Goal: Task Accomplishment & Management: Use online tool/utility

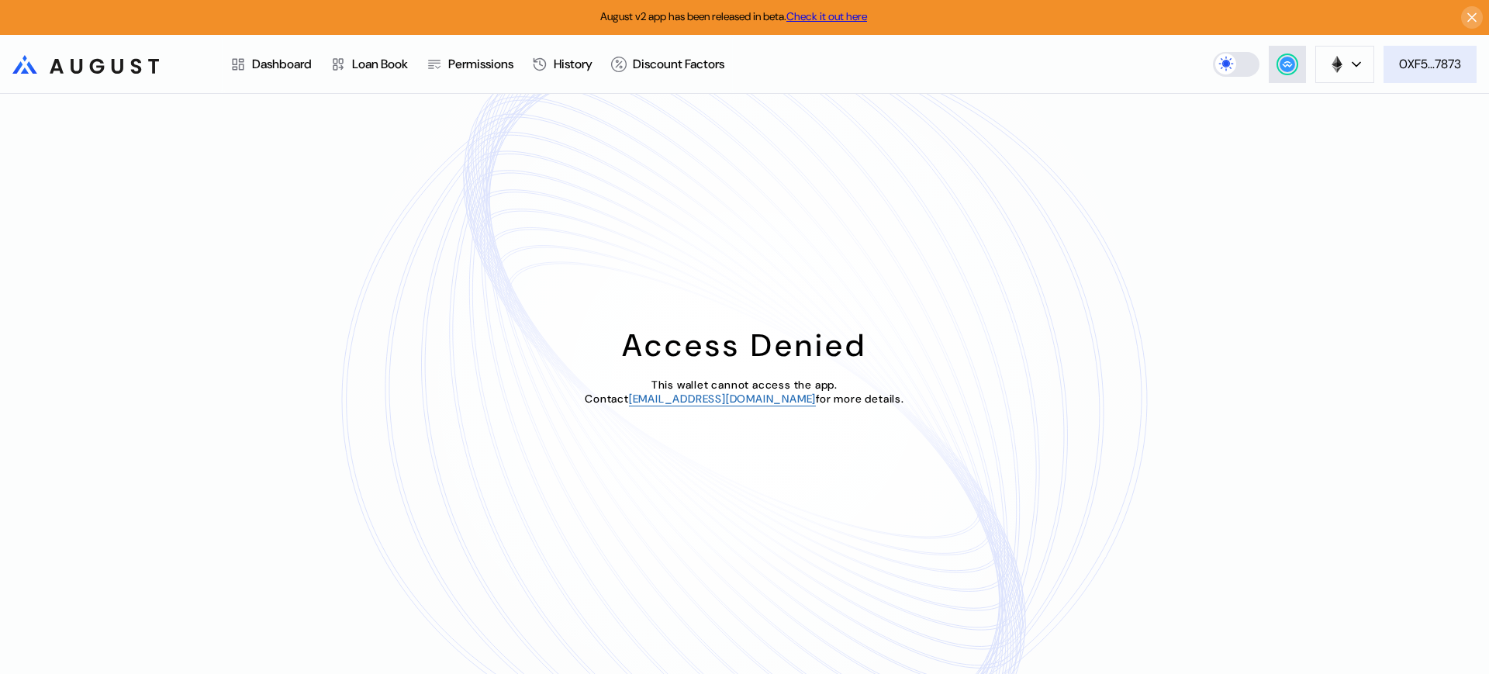
click at [1434, 69] on div "0XF5...7873" at bounding box center [1430, 64] width 62 height 16
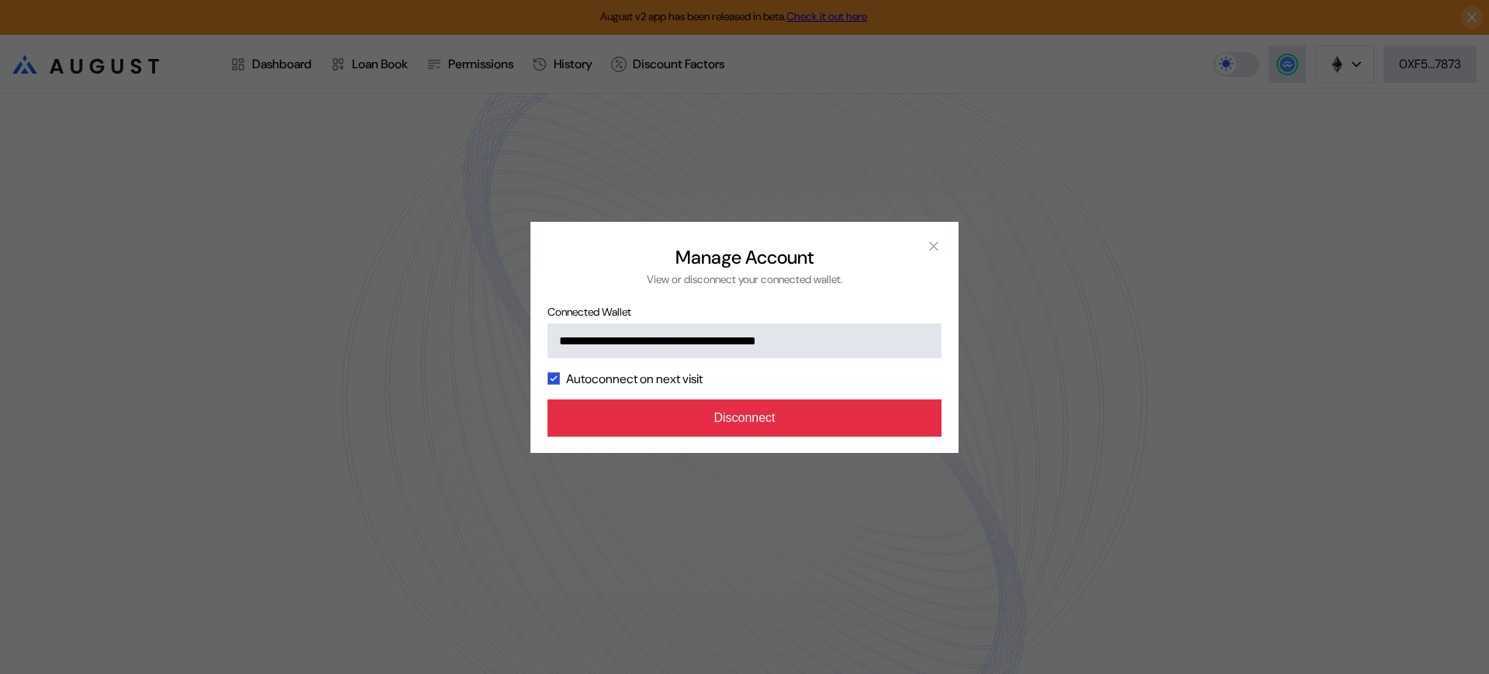
click at [720, 406] on button "Disconnect" at bounding box center [745, 417] width 394 height 37
click at [868, 420] on button "Disconnect" at bounding box center [745, 417] width 394 height 37
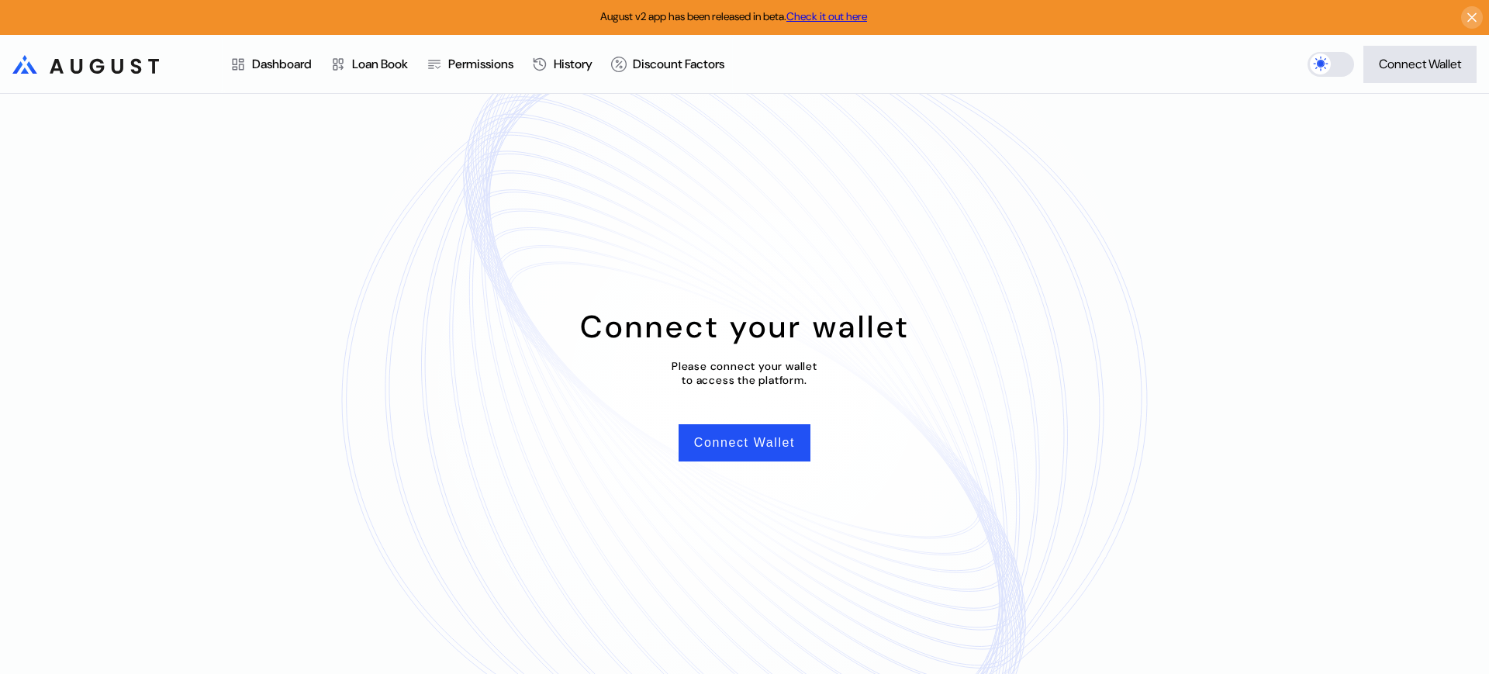
click at [753, 467] on div "Connect your wallet Please connect your wallet to access the platform. Connect …" at bounding box center [744, 384] width 1489 height 580
click at [757, 441] on button "Connect Wallet" at bounding box center [745, 442] width 132 height 37
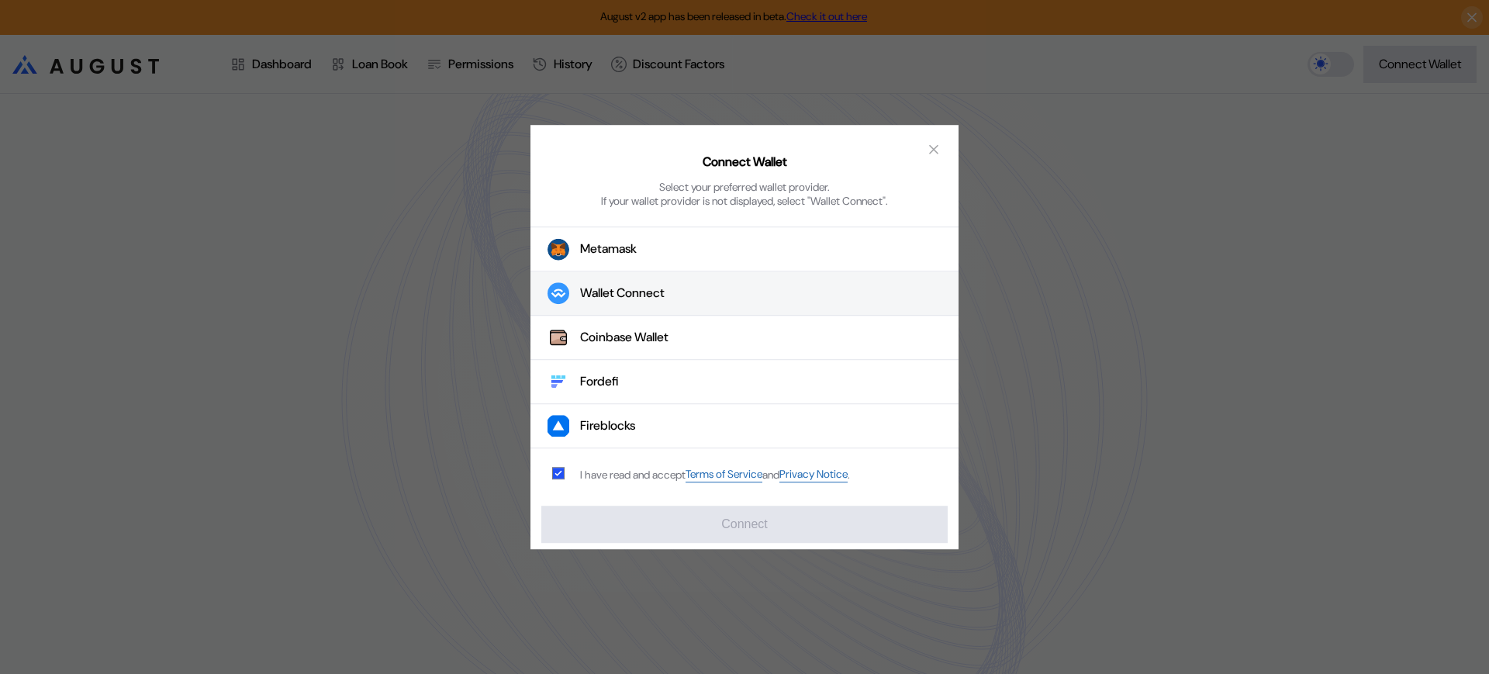
click at [723, 294] on button "Wallet Connect" at bounding box center [744, 294] width 428 height 44
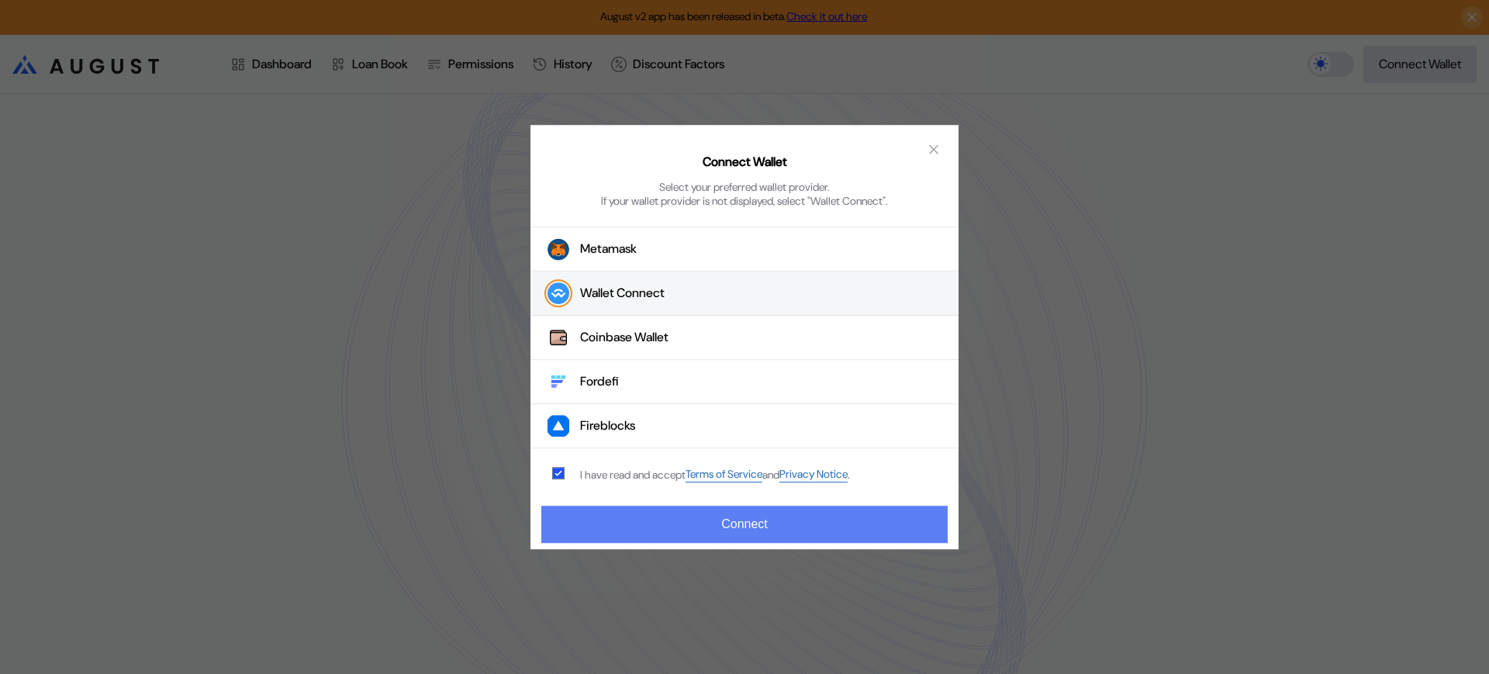
click at [865, 531] on button "Connect" at bounding box center [744, 524] width 406 height 37
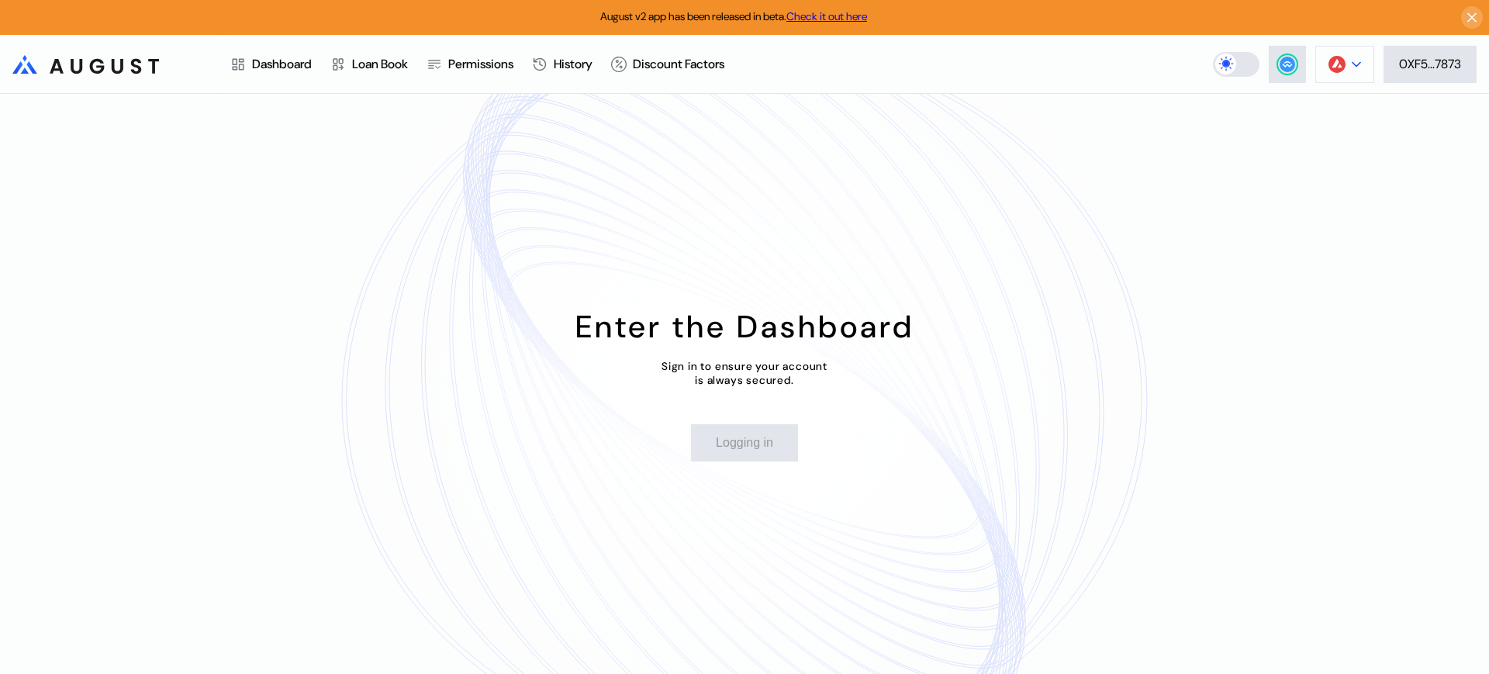
click at [1330, 64] on header ".cls-1 { fill: url(#radial-gradient); } .cls-1, .cls-2 { stroke-width: 0px; } .…" at bounding box center [744, 64] width 1489 height 59
click at [1334, 58] on img at bounding box center [1337, 64] width 17 height 17
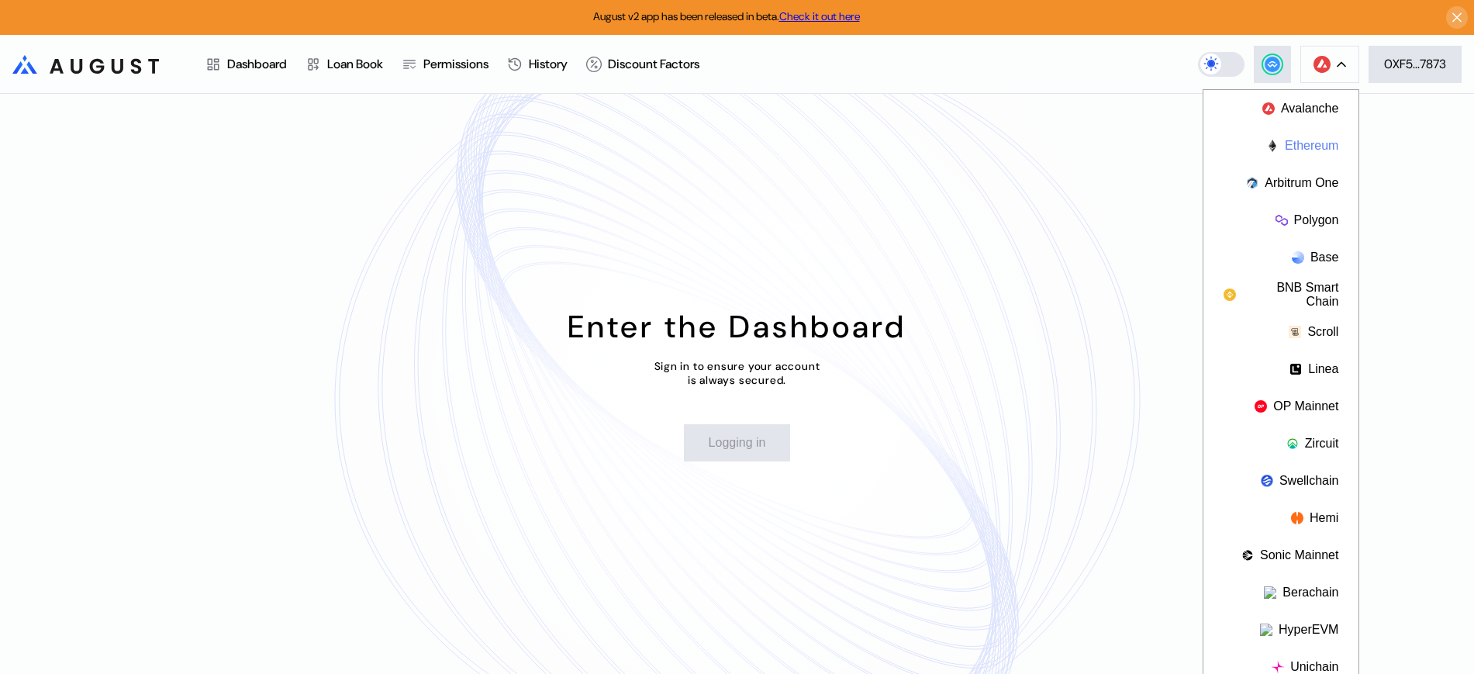
click at [1304, 145] on button "Ethereum" at bounding box center [1281, 145] width 155 height 37
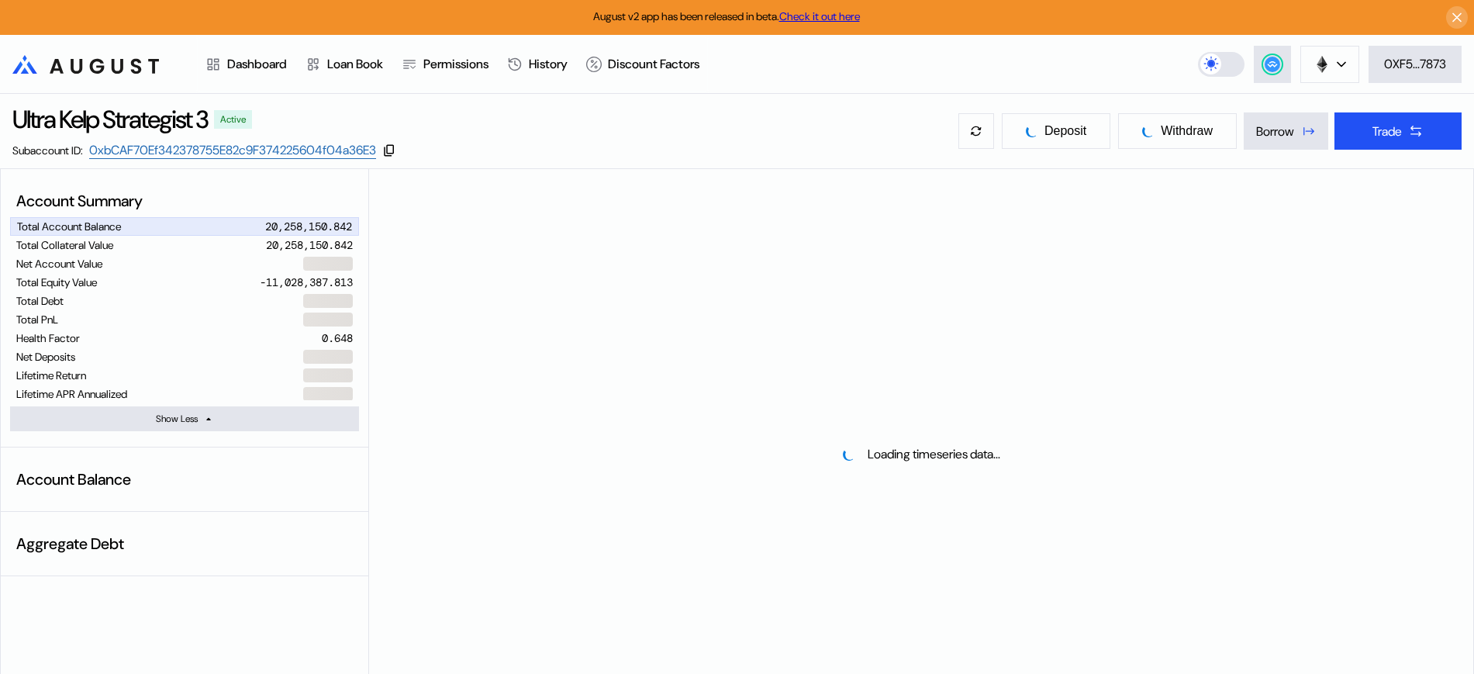
select select "*"
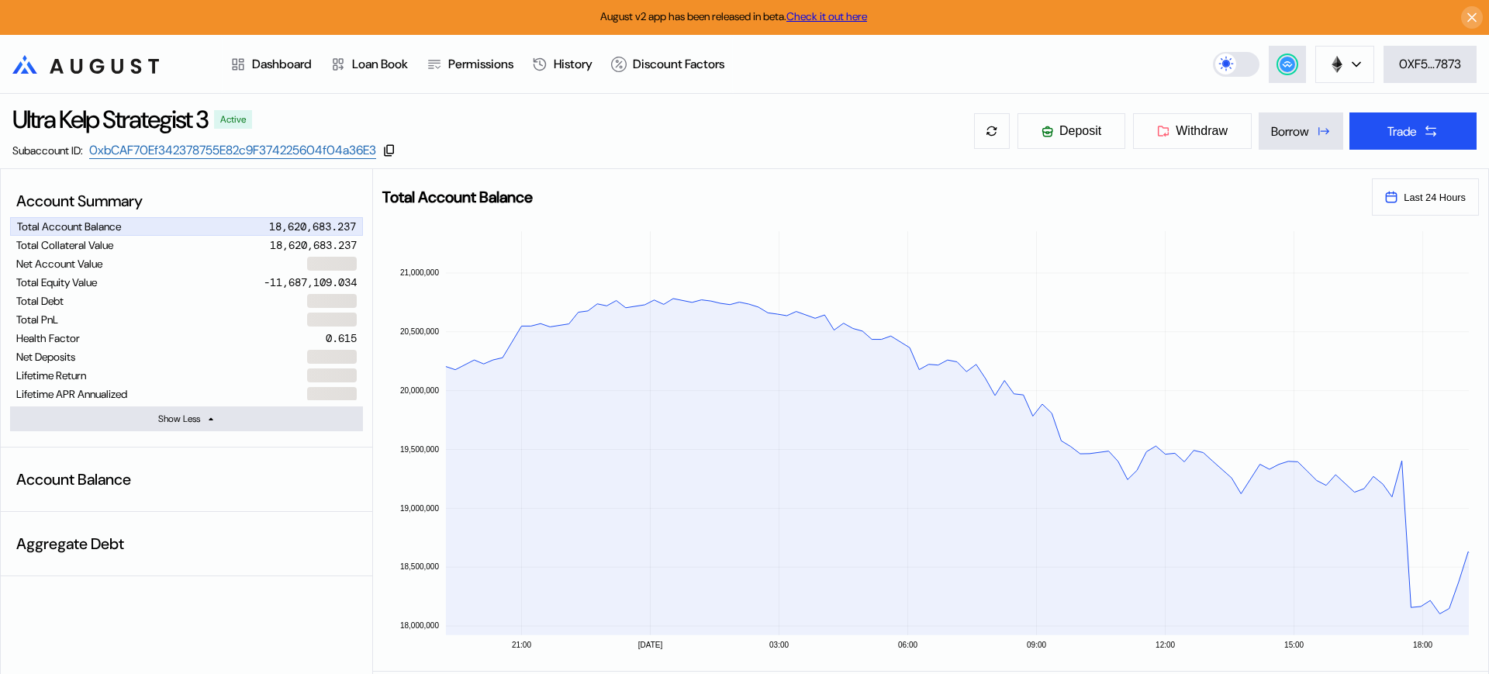
select select "*"
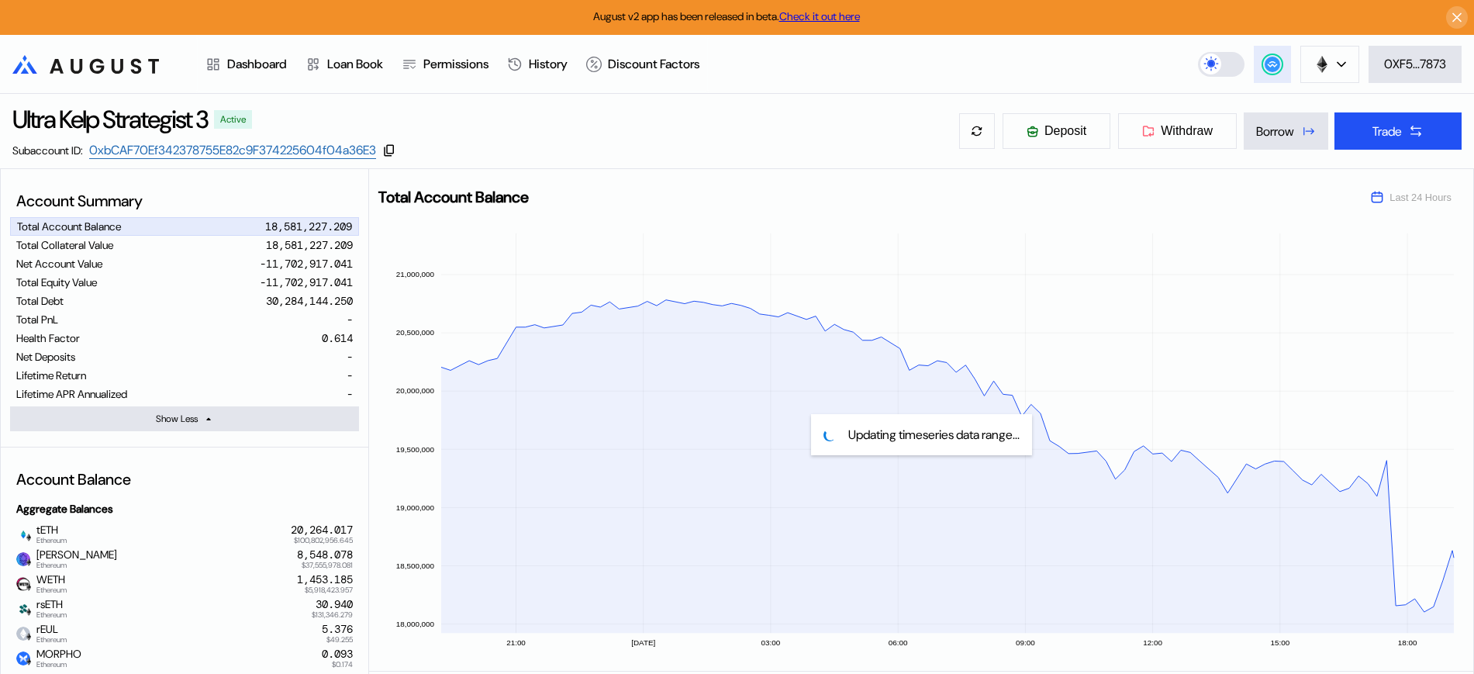
click at [1275, 72] on div at bounding box center [1272, 64] width 19 height 19
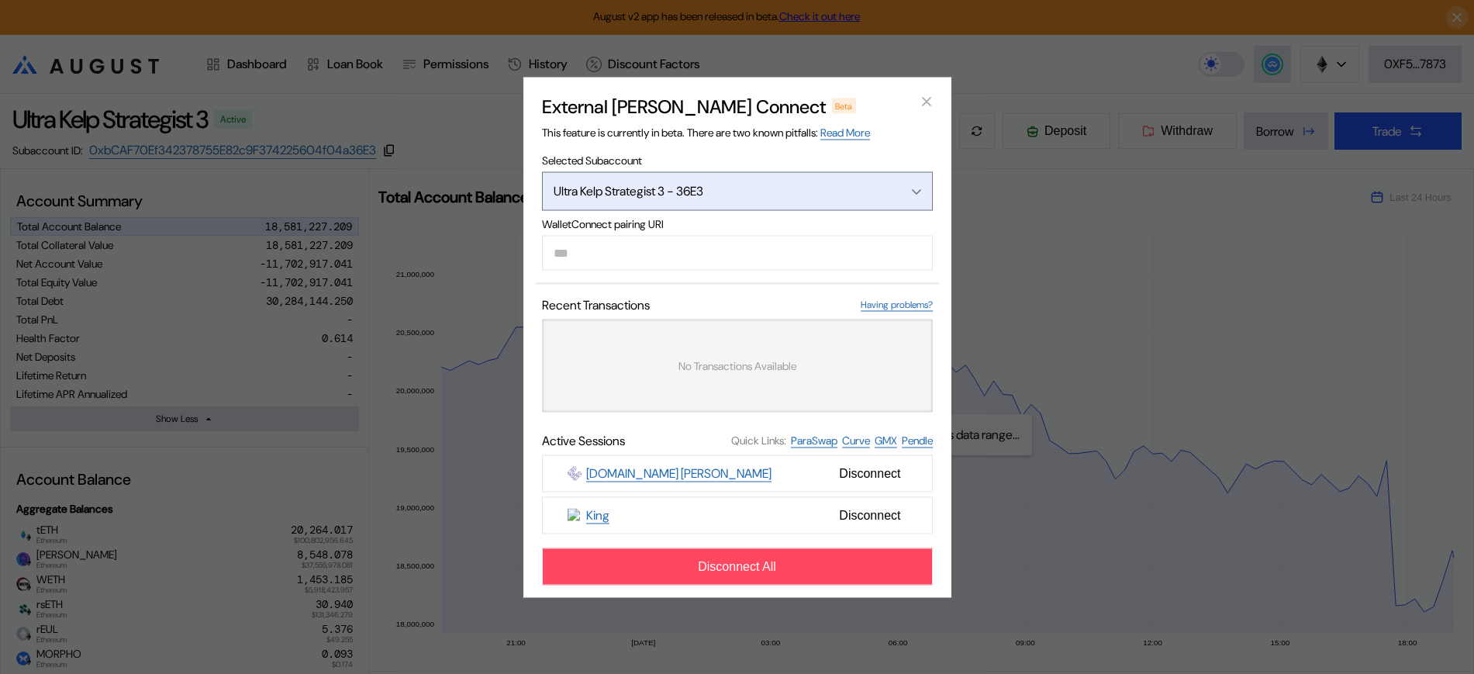
drag, startPoint x: 659, startPoint y: 246, endPoint x: 802, endPoint y: 186, distance: 154.7
click at [802, 186] on div "Ultra Kelp Strategist 3 - 36E3" at bounding box center [717, 191] width 327 height 16
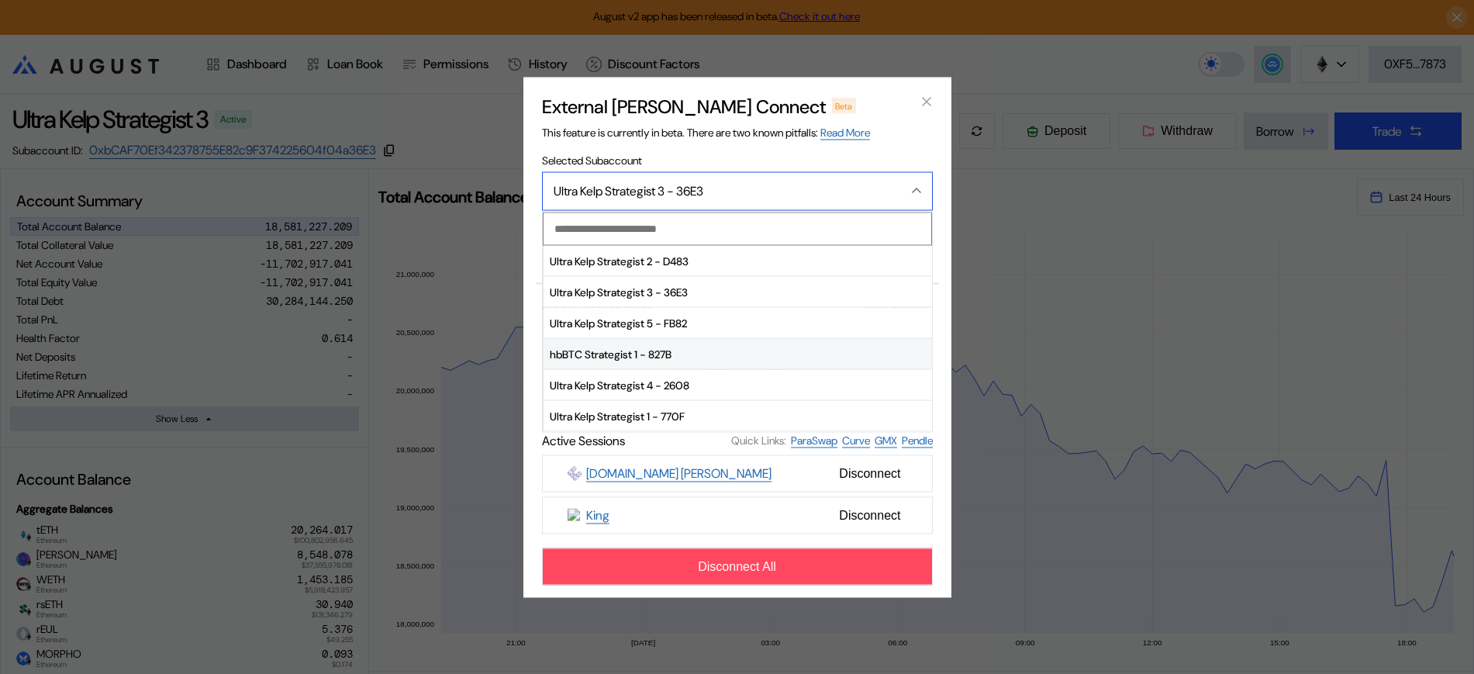
scroll to position [97, 0]
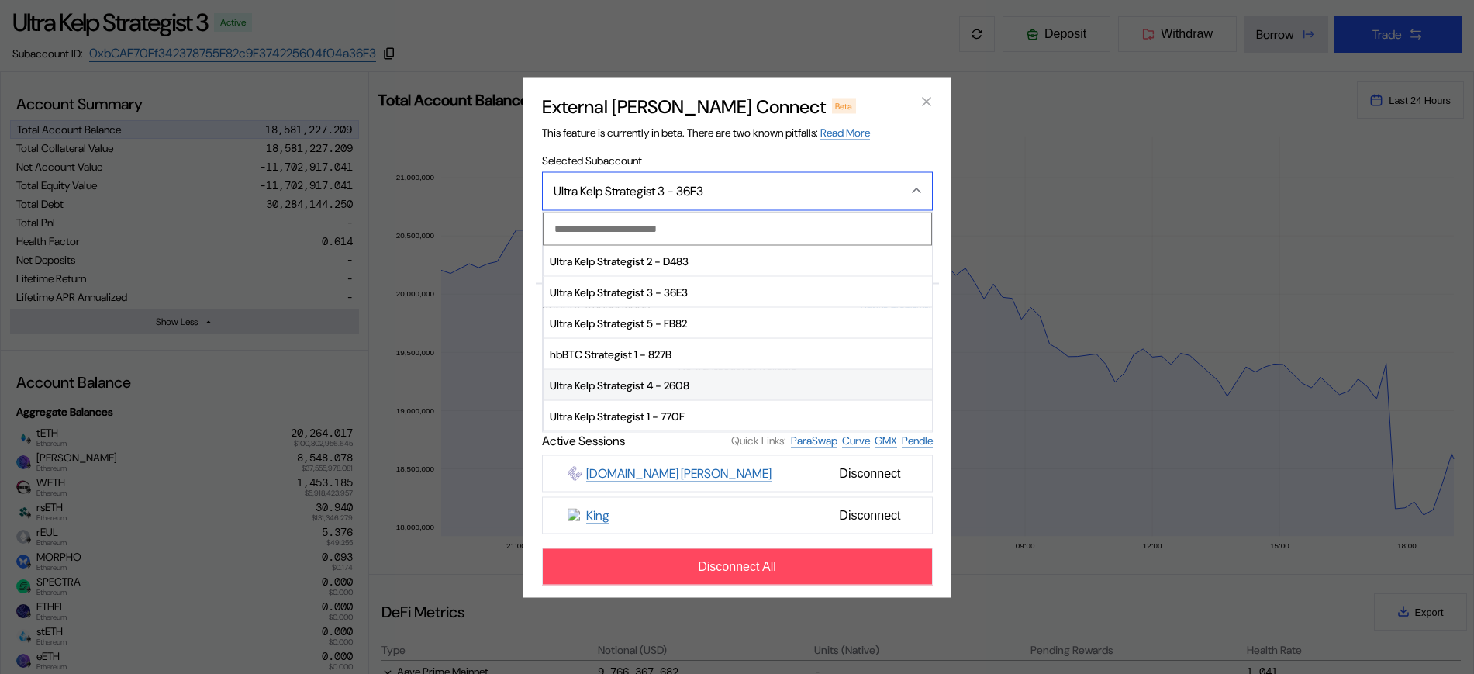
click at [702, 390] on span "Ultra Kelp Strategist 4 - 2608" at bounding box center [738, 385] width 389 height 31
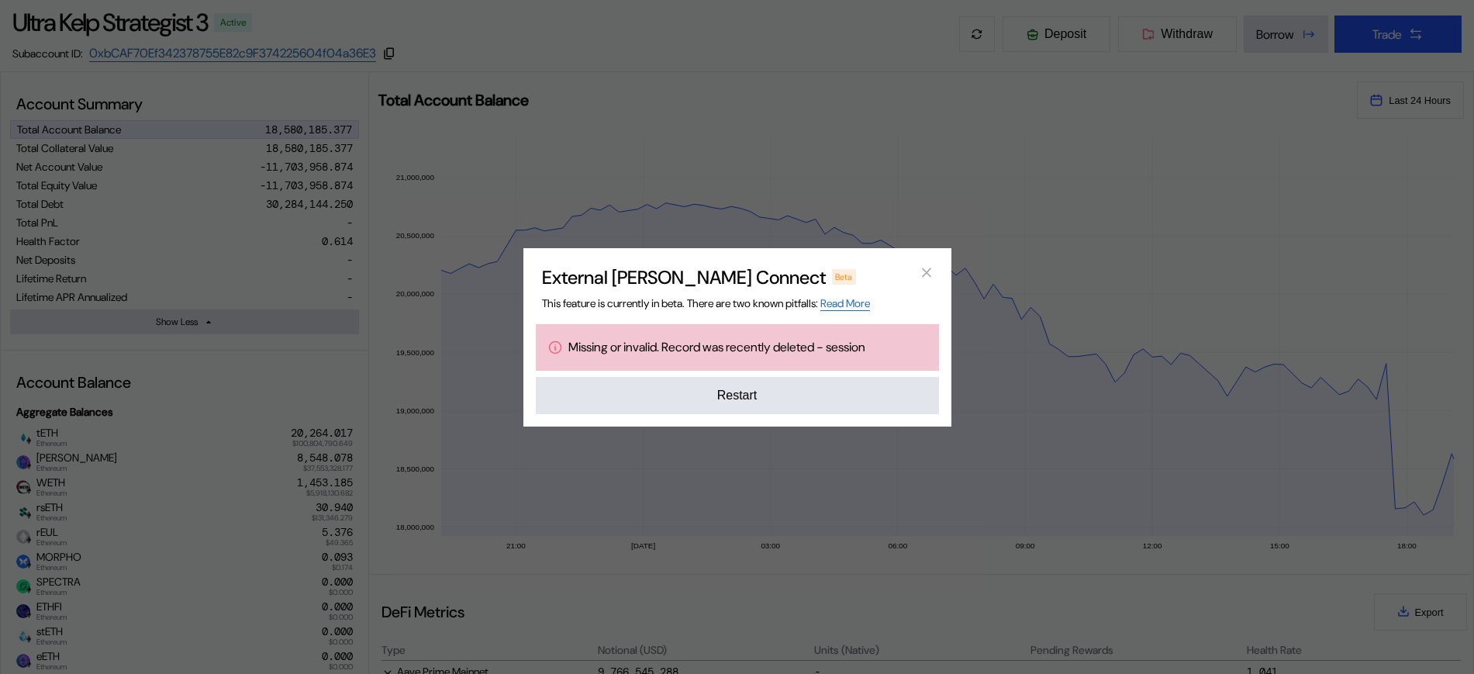
drag, startPoint x: 706, startPoint y: 251, endPoint x: 676, endPoint y: 403, distance: 154.1
click at [676, 403] on button "Restart" at bounding box center [737, 395] width 403 height 37
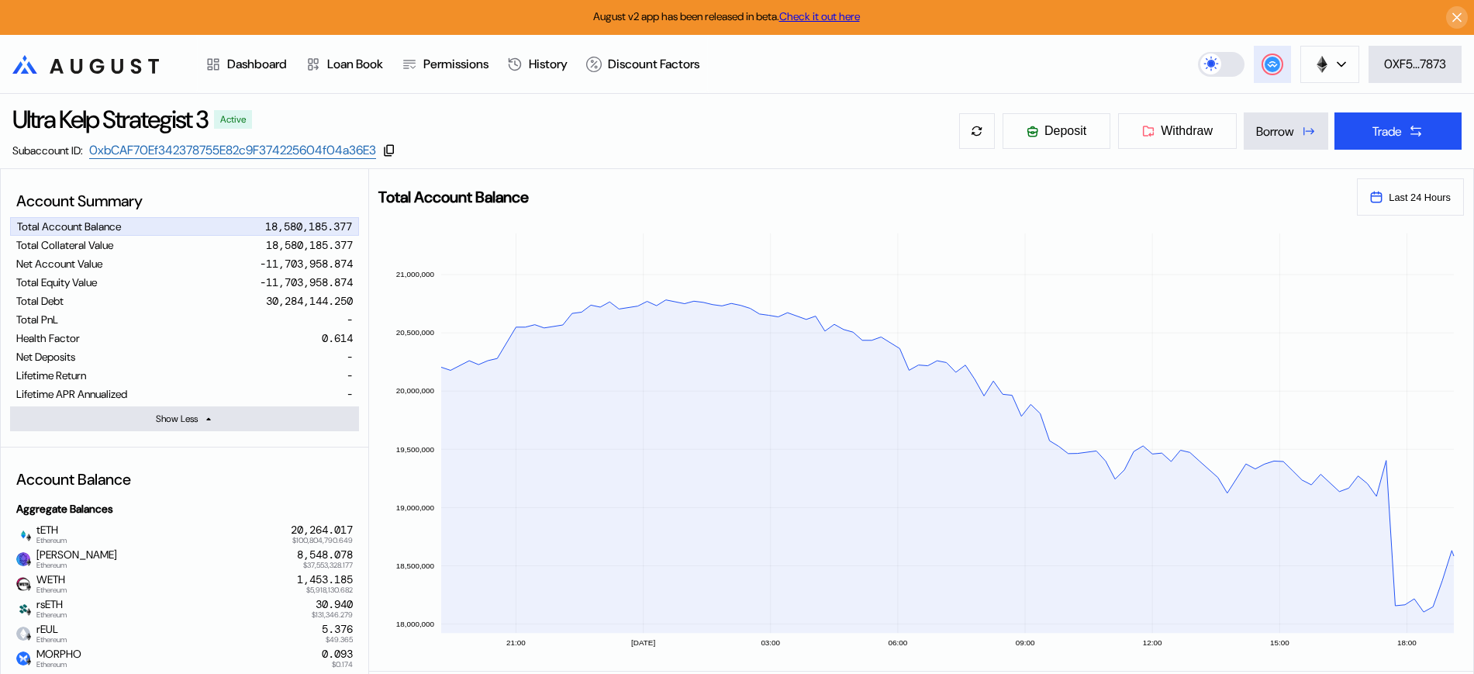
click at [1265, 74] on button at bounding box center [1272, 64] width 37 height 37
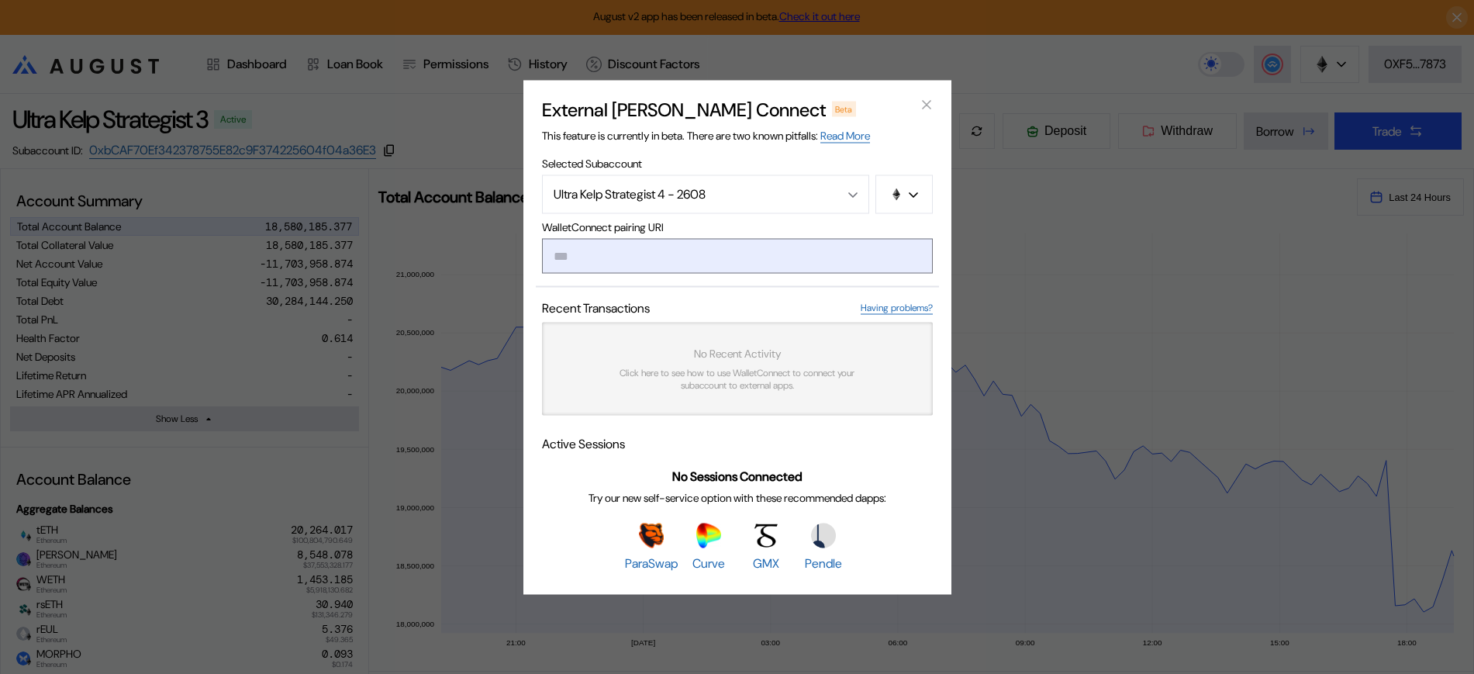
click at [788, 247] on input "modal" at bounding box center [737, 255] width 391 height 35
type input "**********"
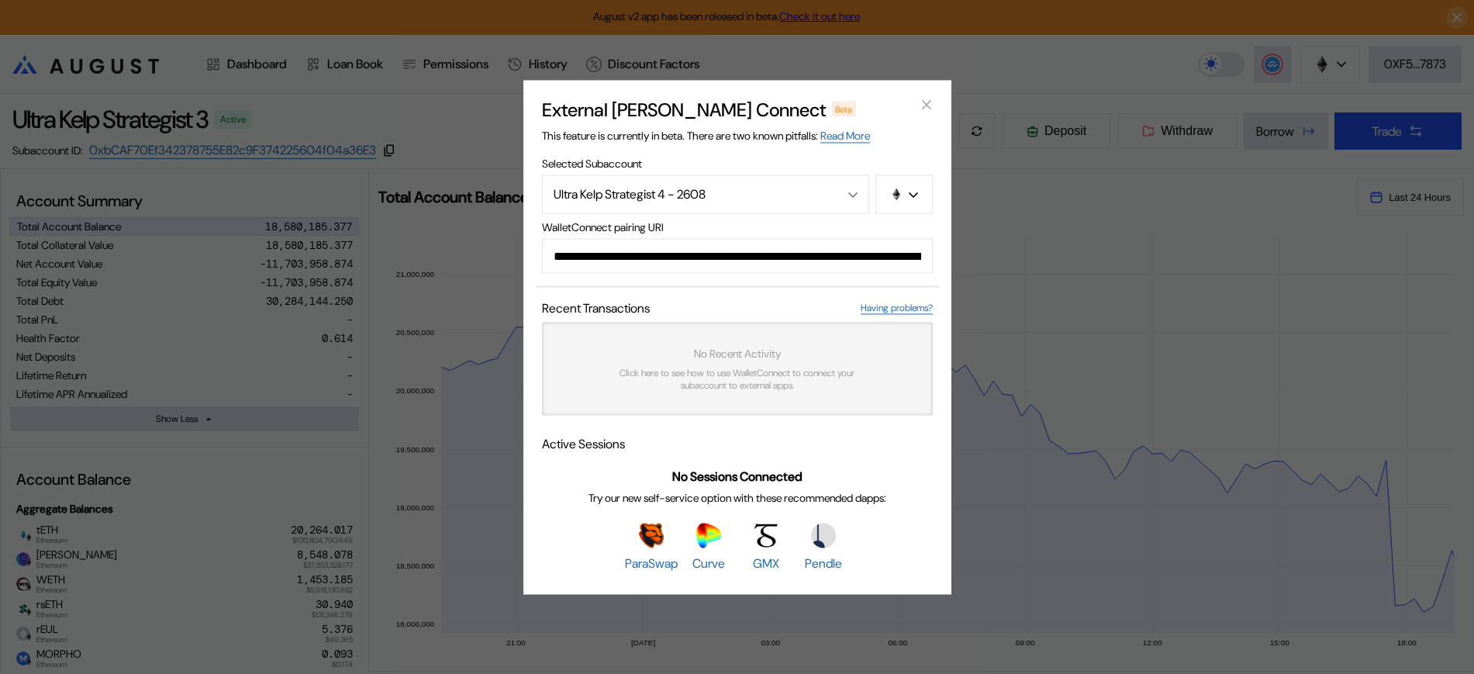
scroll to position [0, 949]
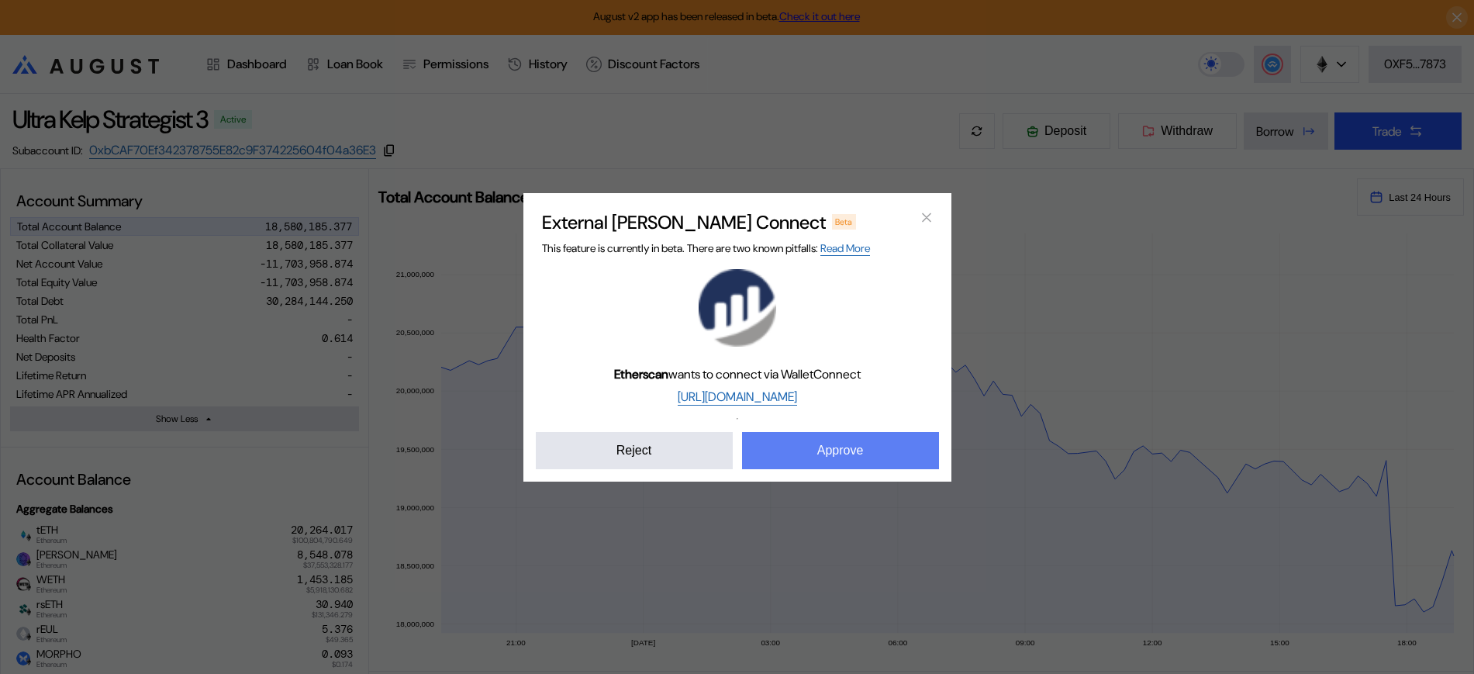
click at [859, 444] on button "Approve" at bounding box center [840, 450] width 197 height 37
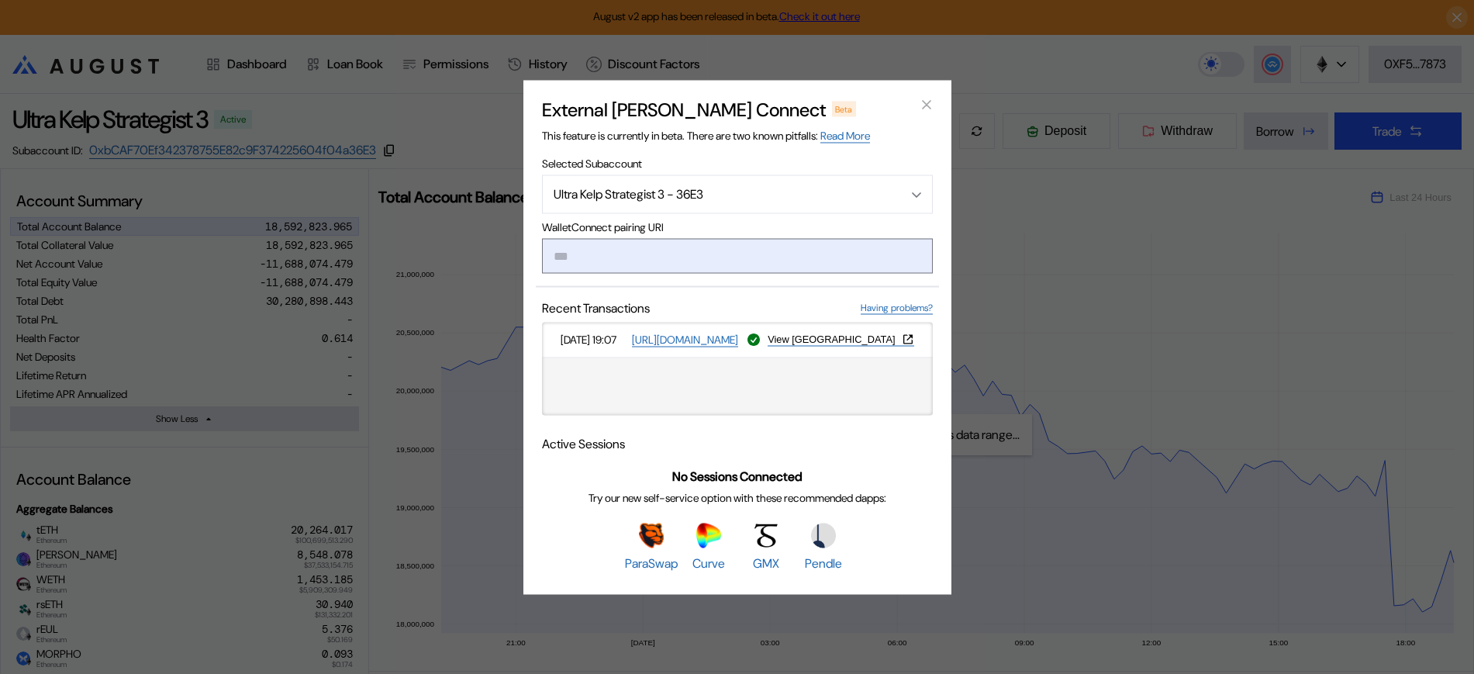
type input "**********"
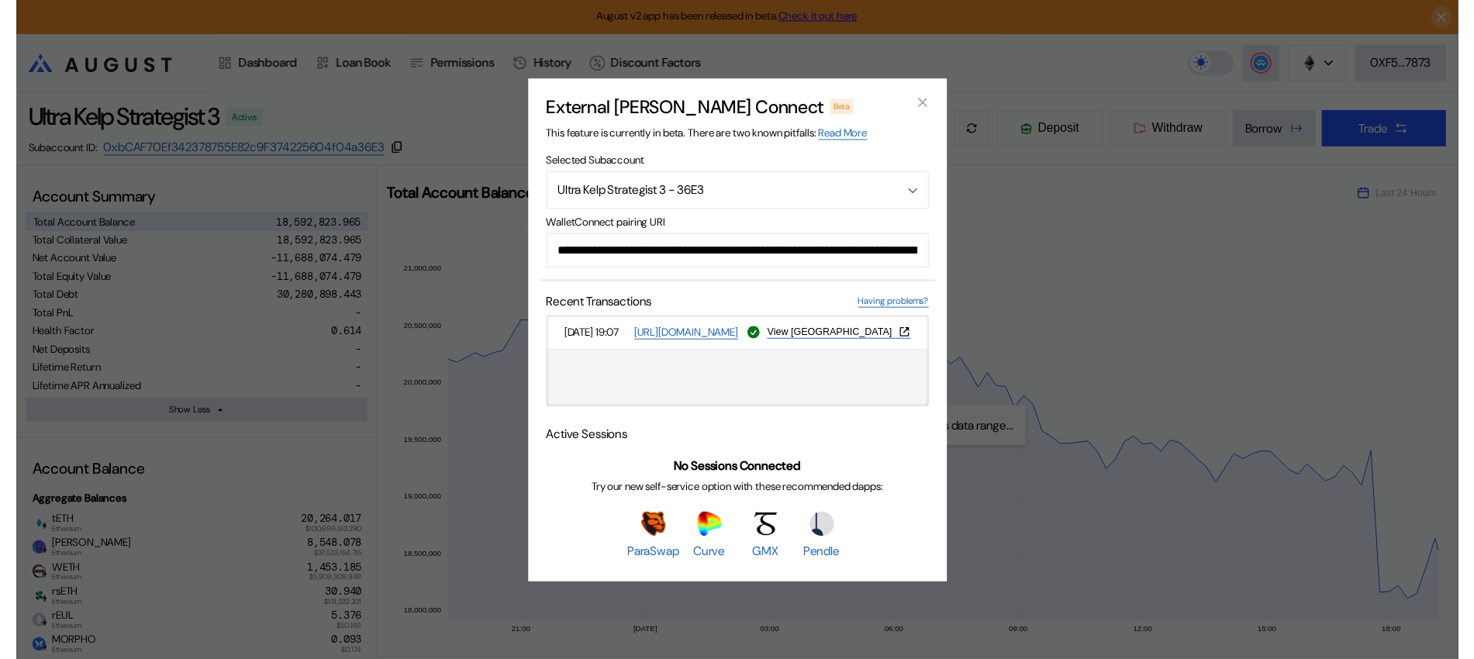
scroll to position [0, 920]
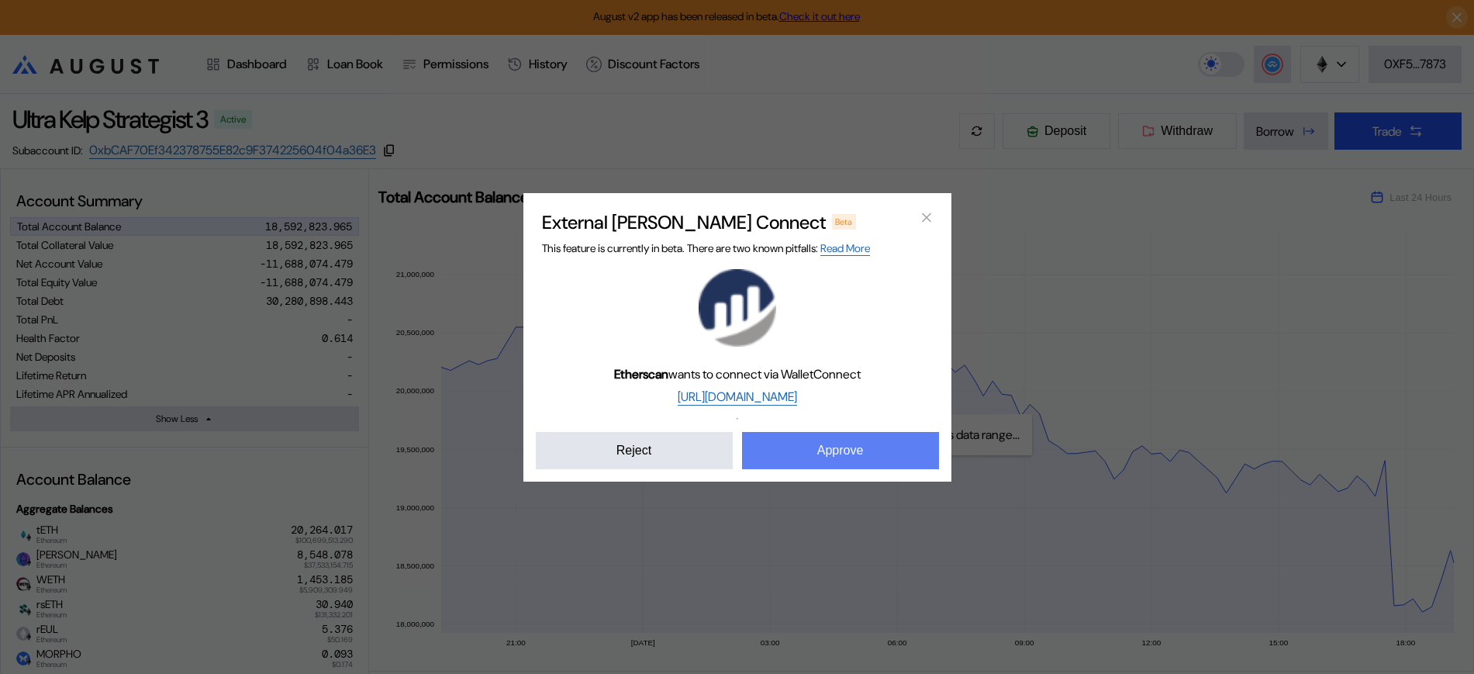
click at [849, 447] on button "Approve" at bounding box center [840, 450] width 197 height 37
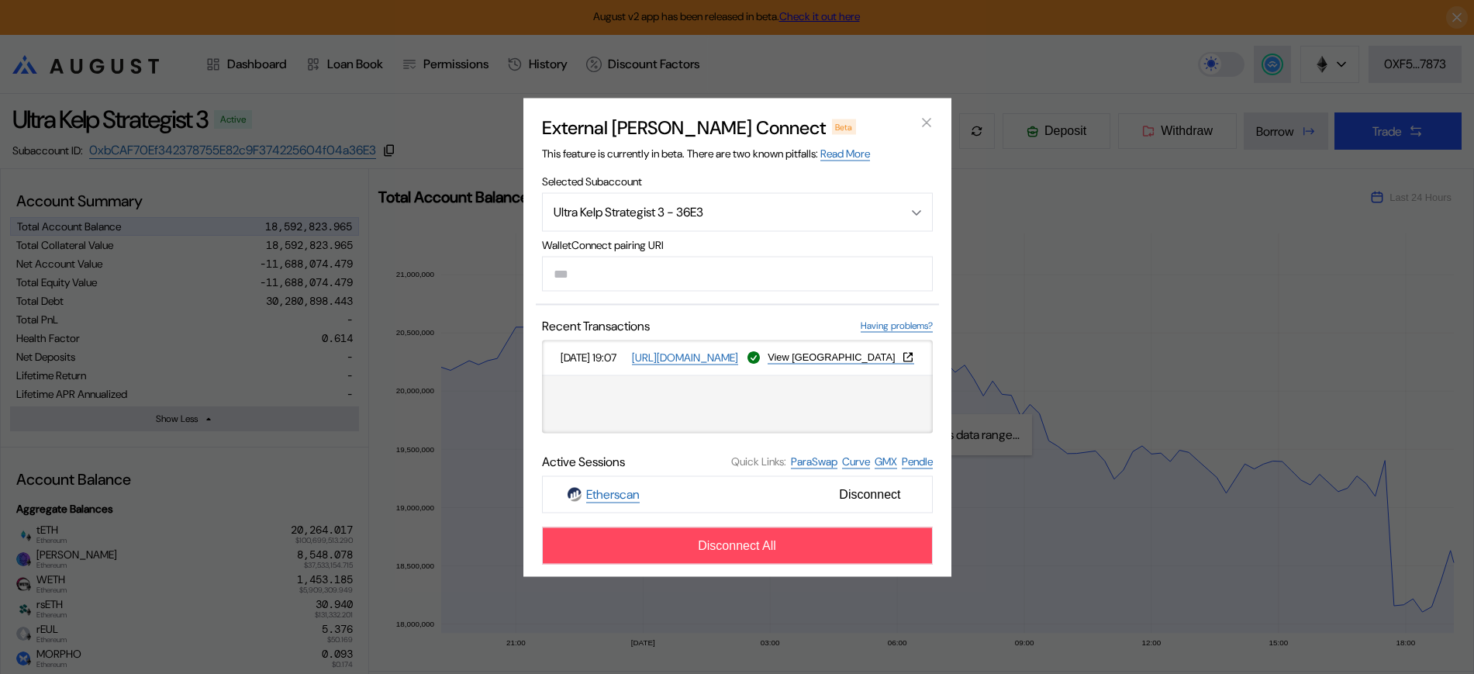
click at [1188, 344] on div "External [PERSON_NAME] Connect Beta This feature is currently in beta. There ar…" at bounding box center [737, 337] width 1474 height 674
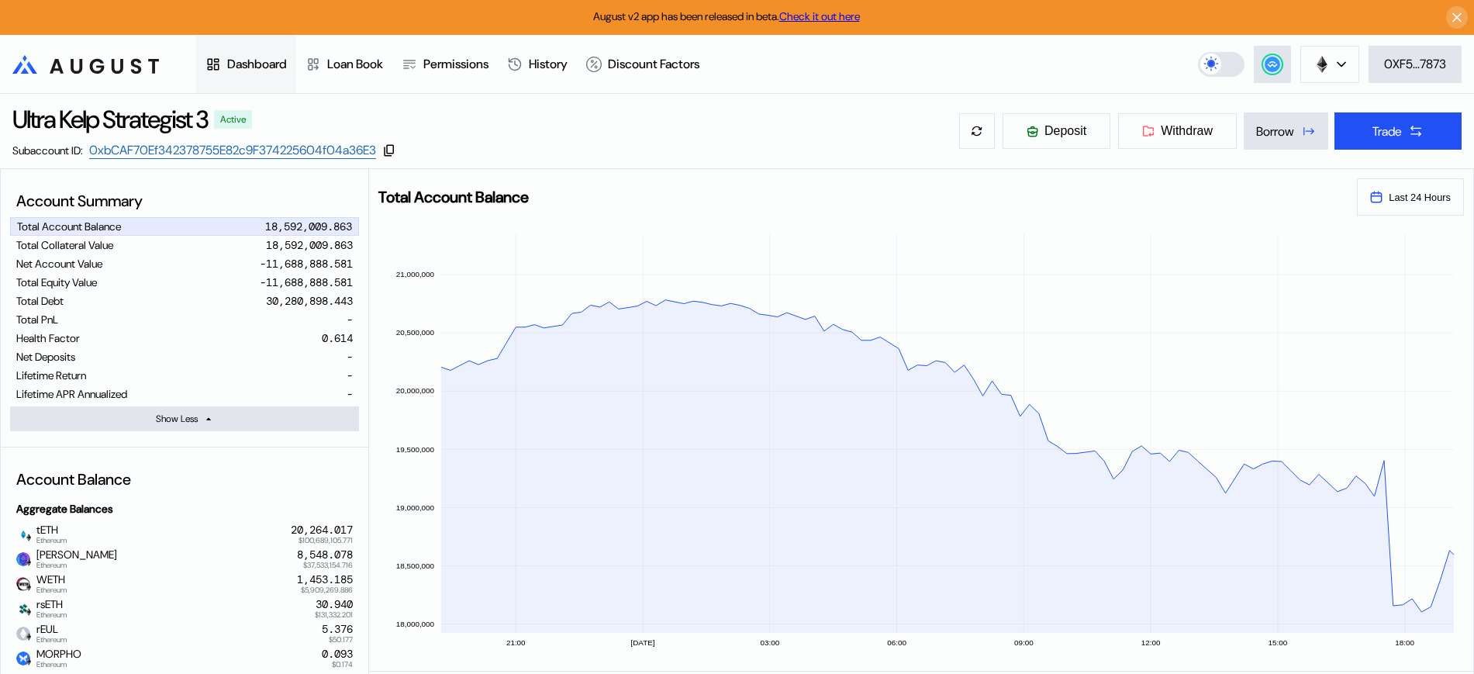
click at [283, 57] on div "Dashboard" at bounding box center [257, 64] width 60 height 16
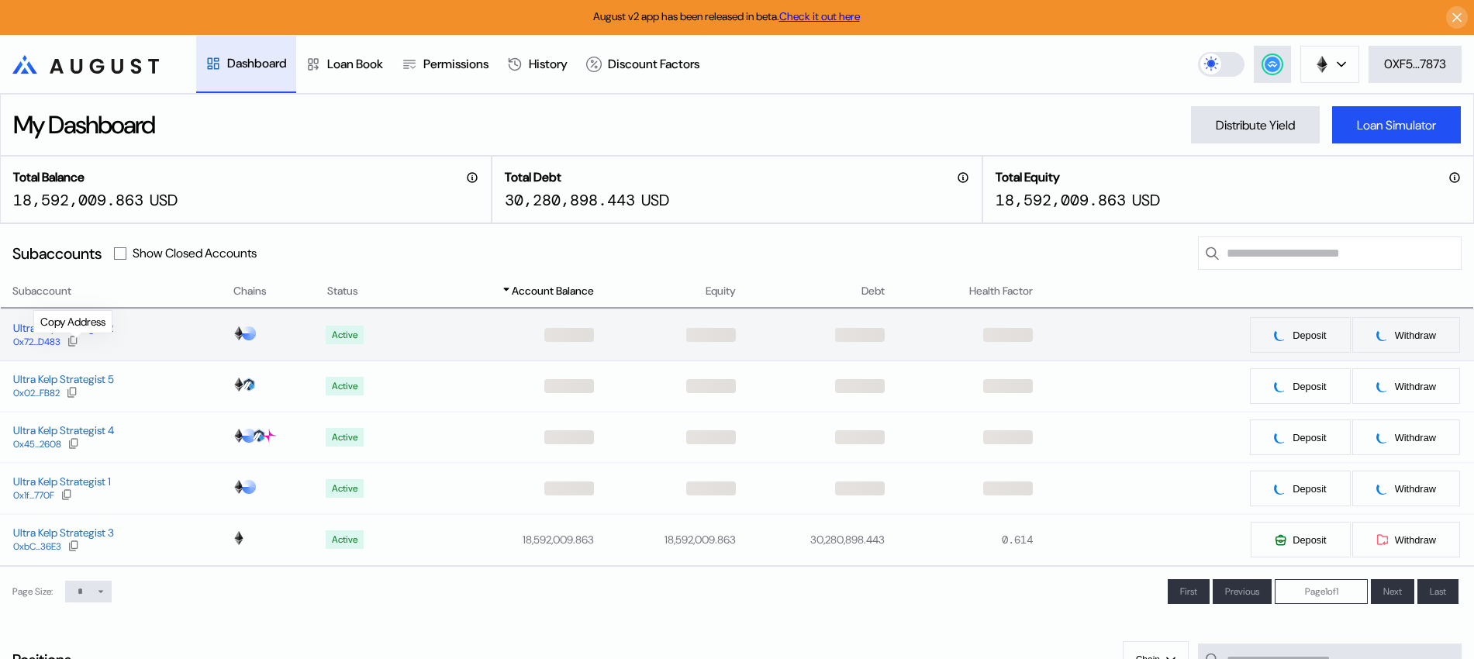
click at [76, 340] on icon at bounding box center [73, 341] width 12 height 12
click at [1263, 54] on button at bounding box center [1272, 64] width 37 height 37
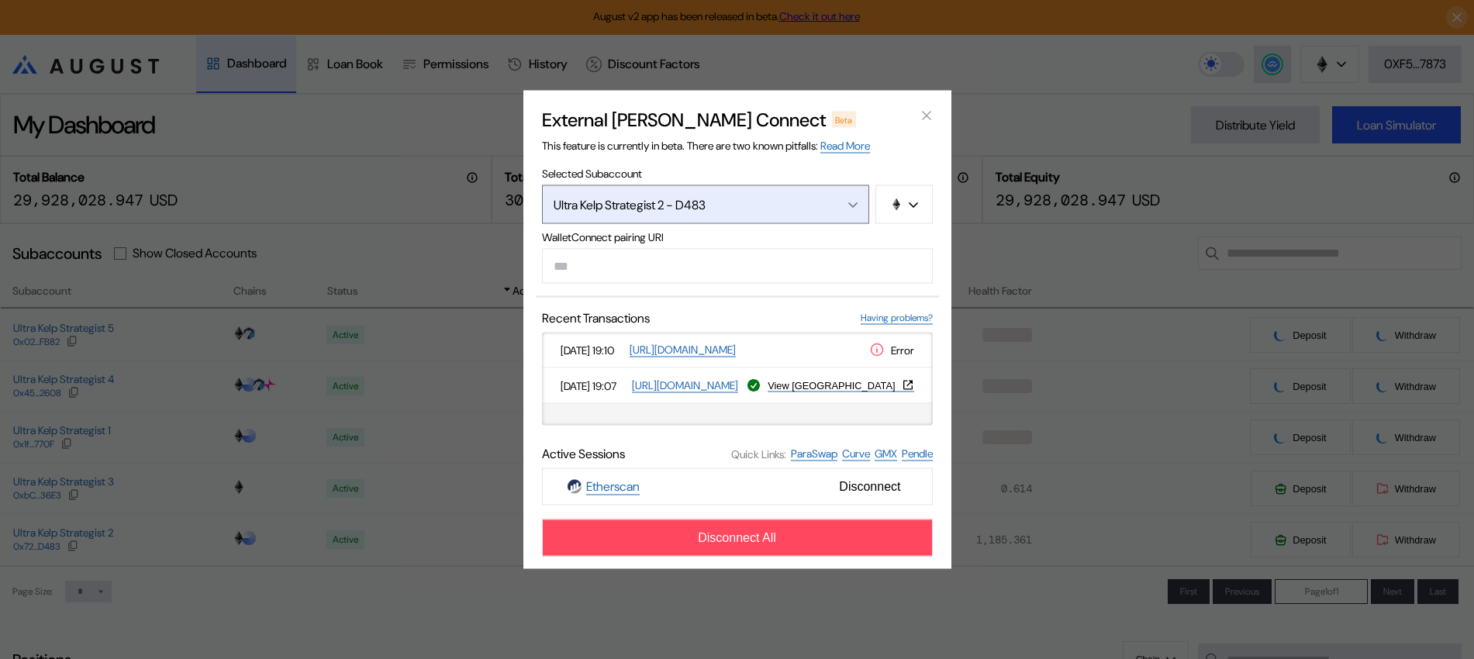
click at [583, 206] on div "Ultra Kelp Strategist 2 - D483" at bounding box center [689, 204] width 271 height 16
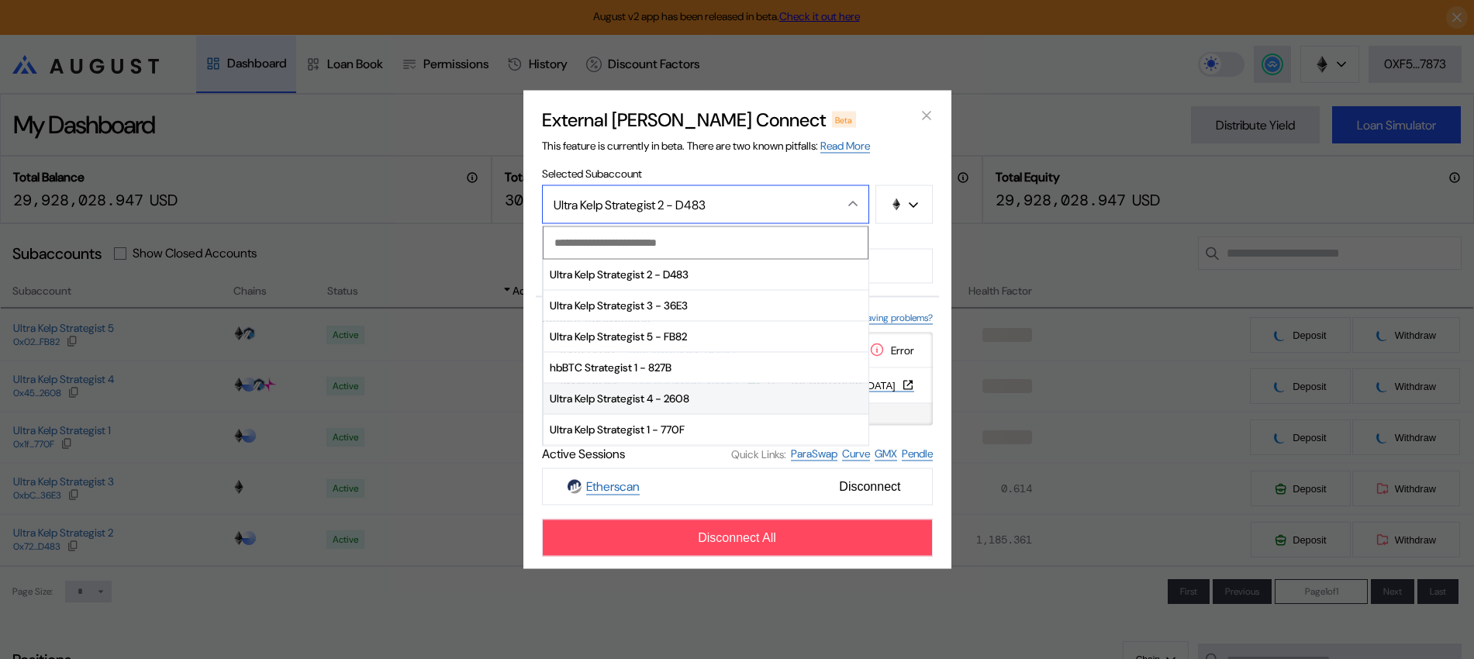
click at [589, 405] on span "Ultra Kelp Strategist 4 - 2608" at bounding box center [706, 398] width 325 height 31
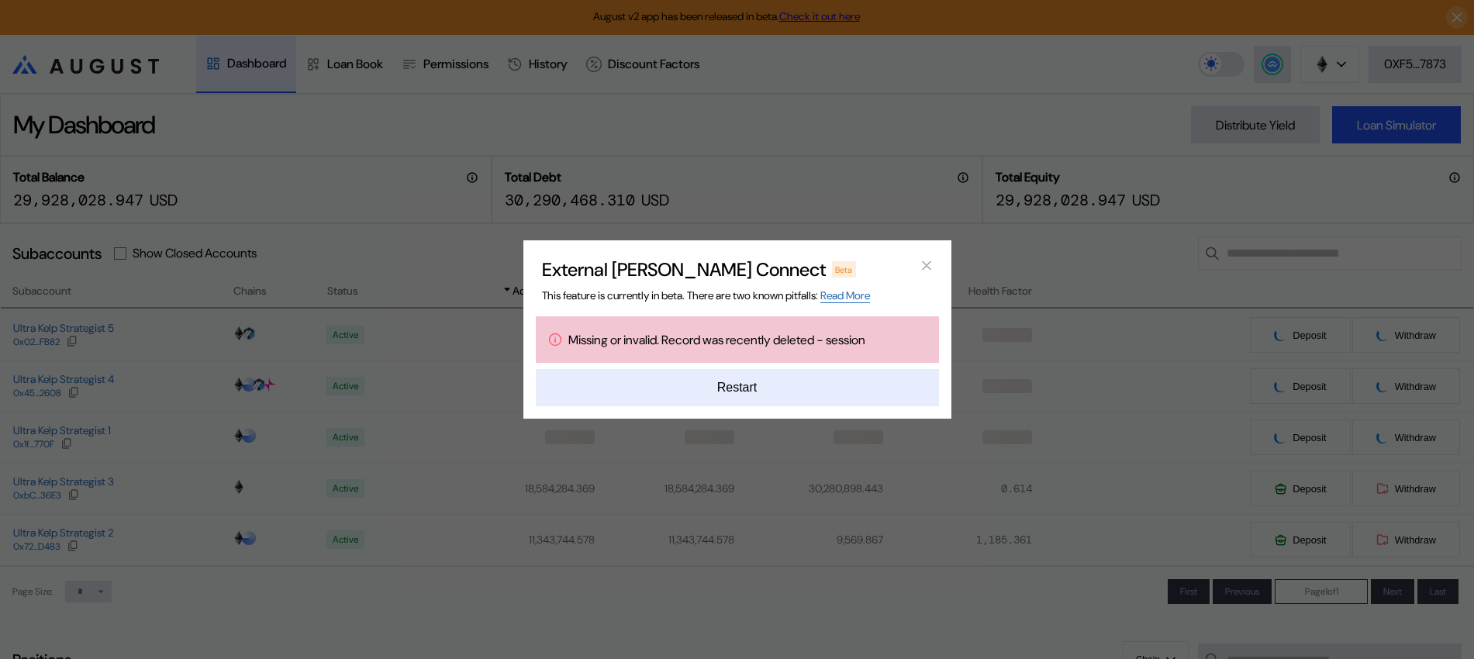
click at [752, 391] on button "Restart" at bounding box center [737, 387] width 403 height 37
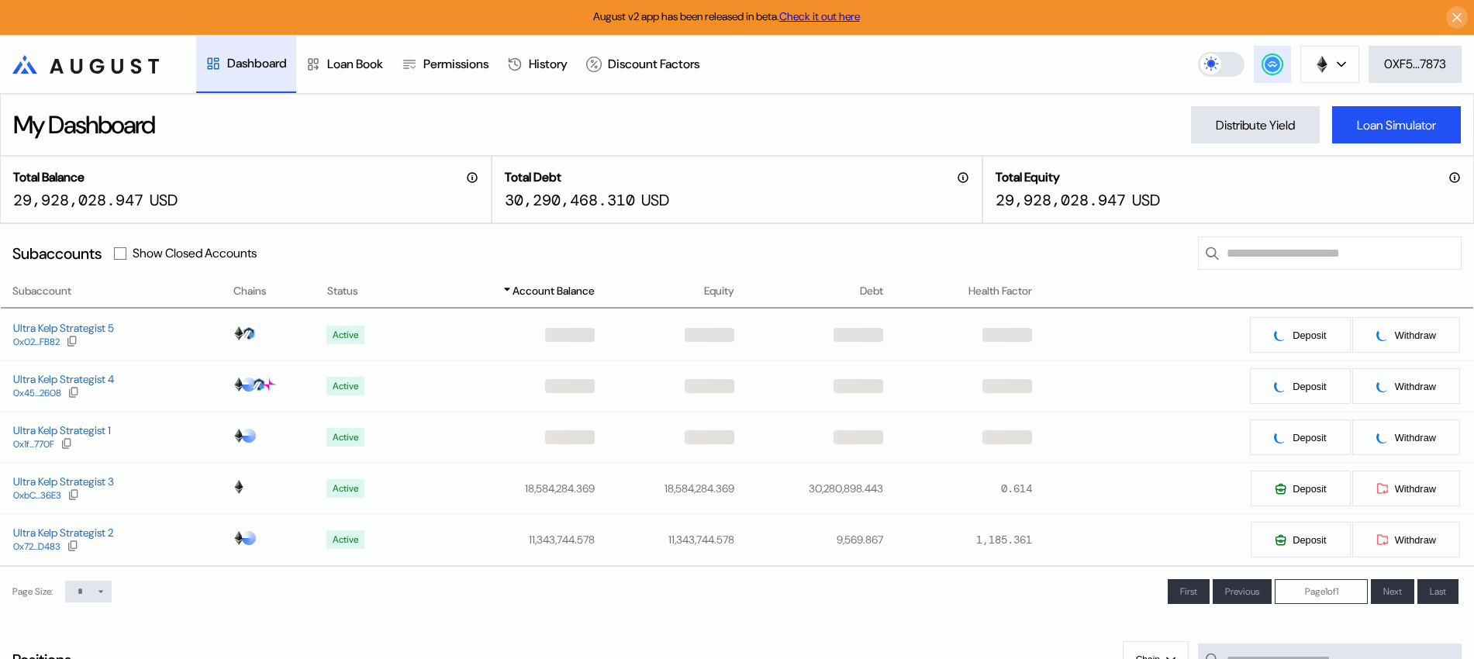
click at [1280, 68] on button at bounding box center [1272, 64] width 37 height 37
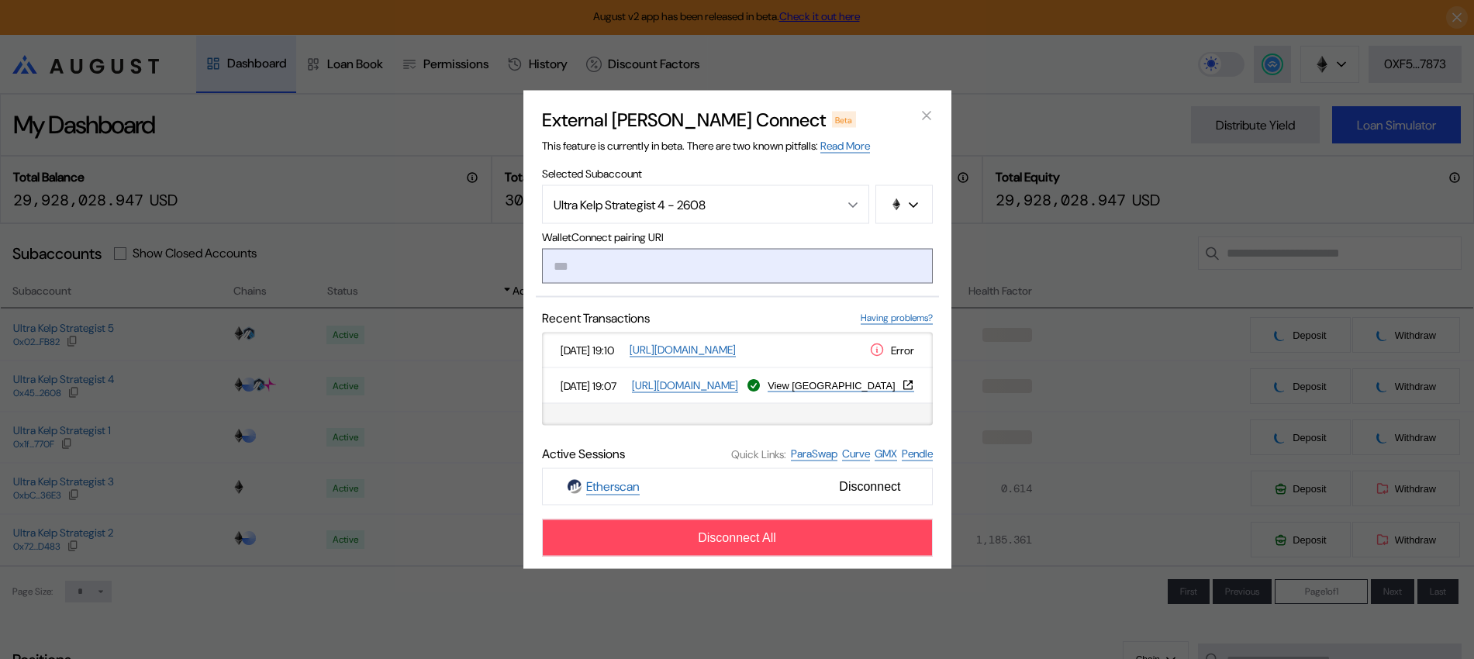
type input "**********"
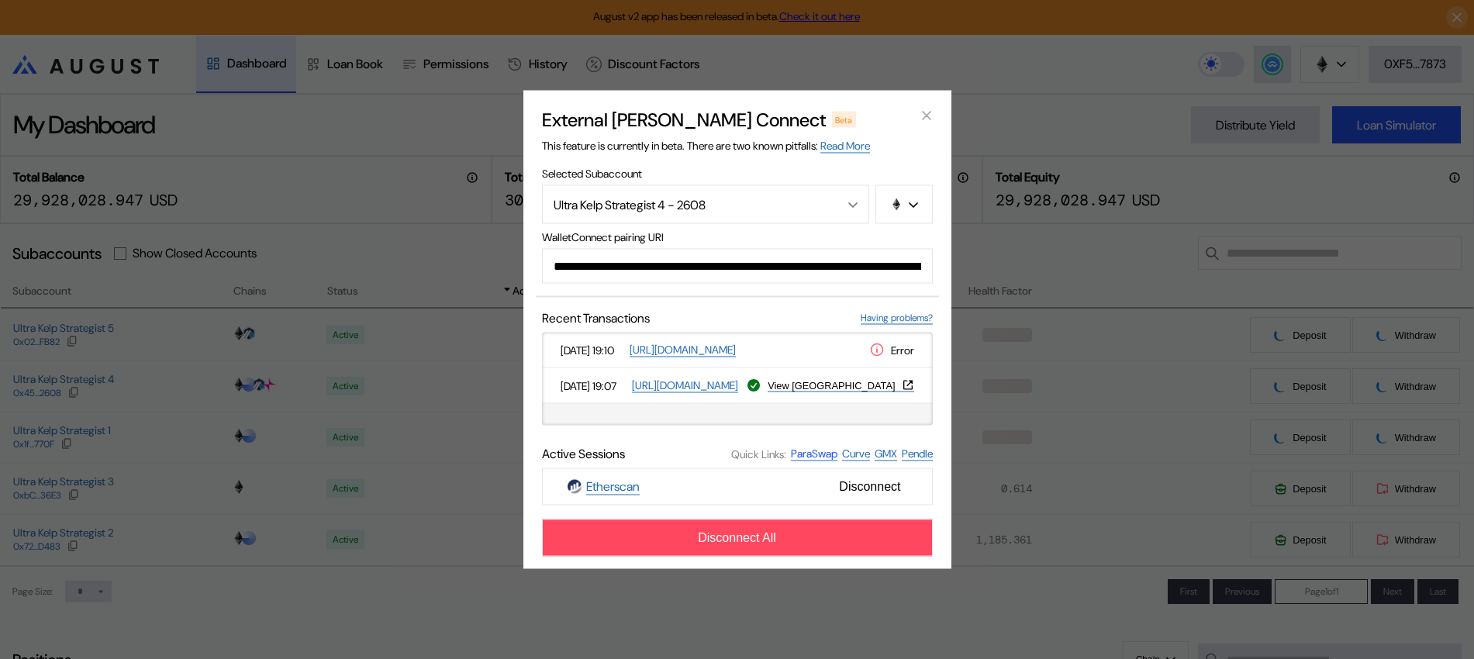
scroll to position [0, 942]
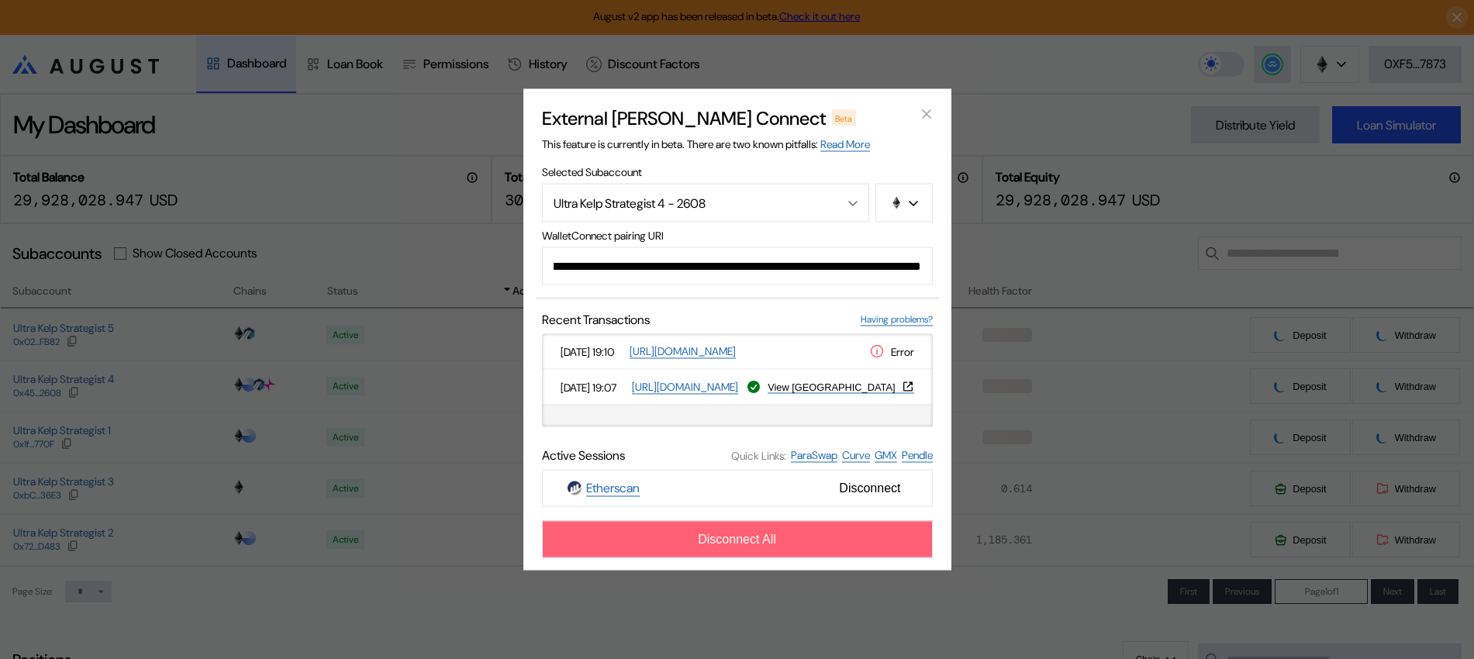
click at [838, 541] on button "Disconnect All" at bounding box center [737, 539] width 391 height 37
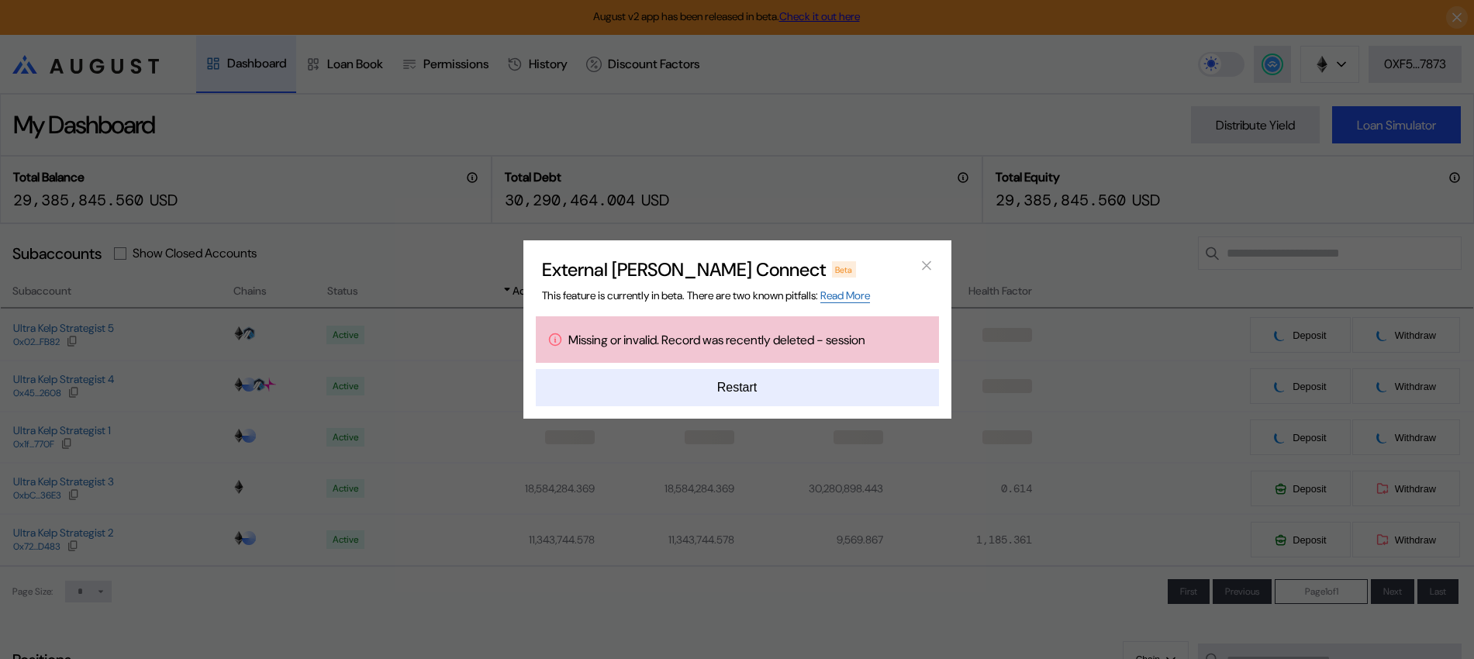
click at [817, 385] on button "Restart" at bounding box center [737, 387] width 403 height 37
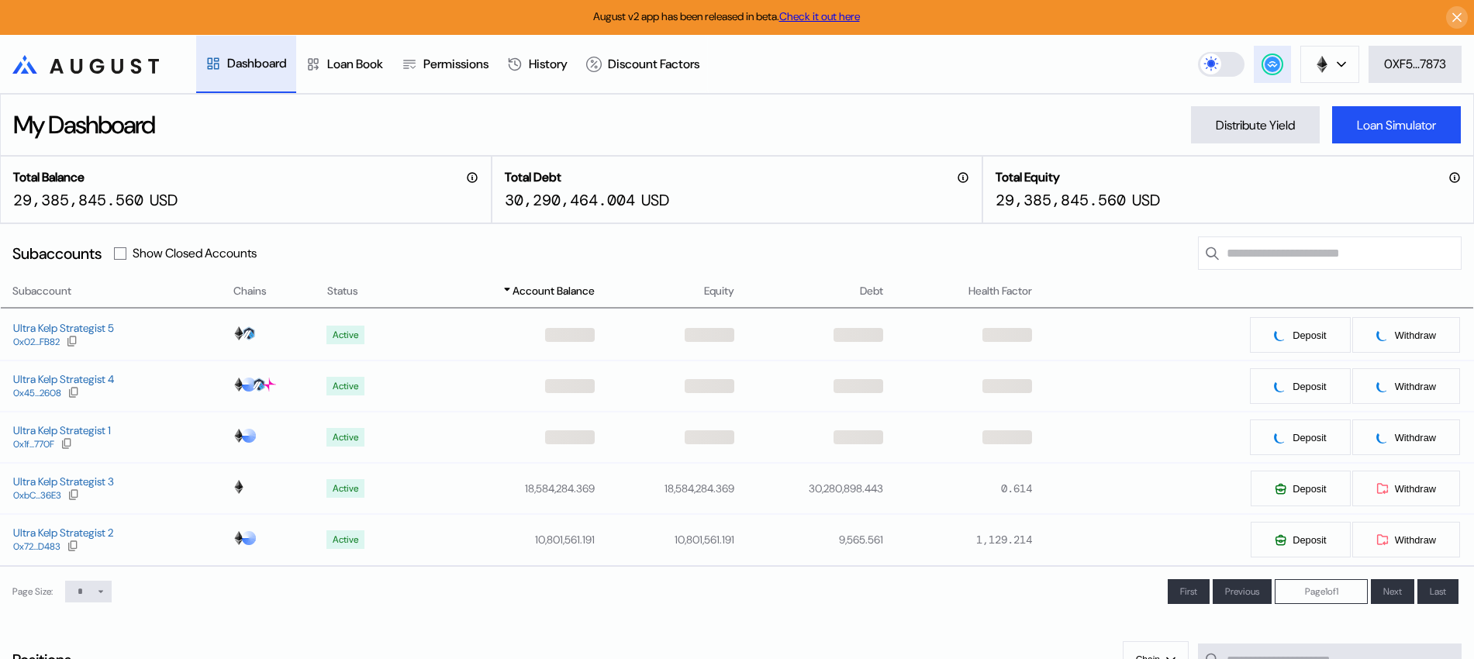
click at [1270, 63] on circle at bounding box center [1273, 65] width 16 height 16
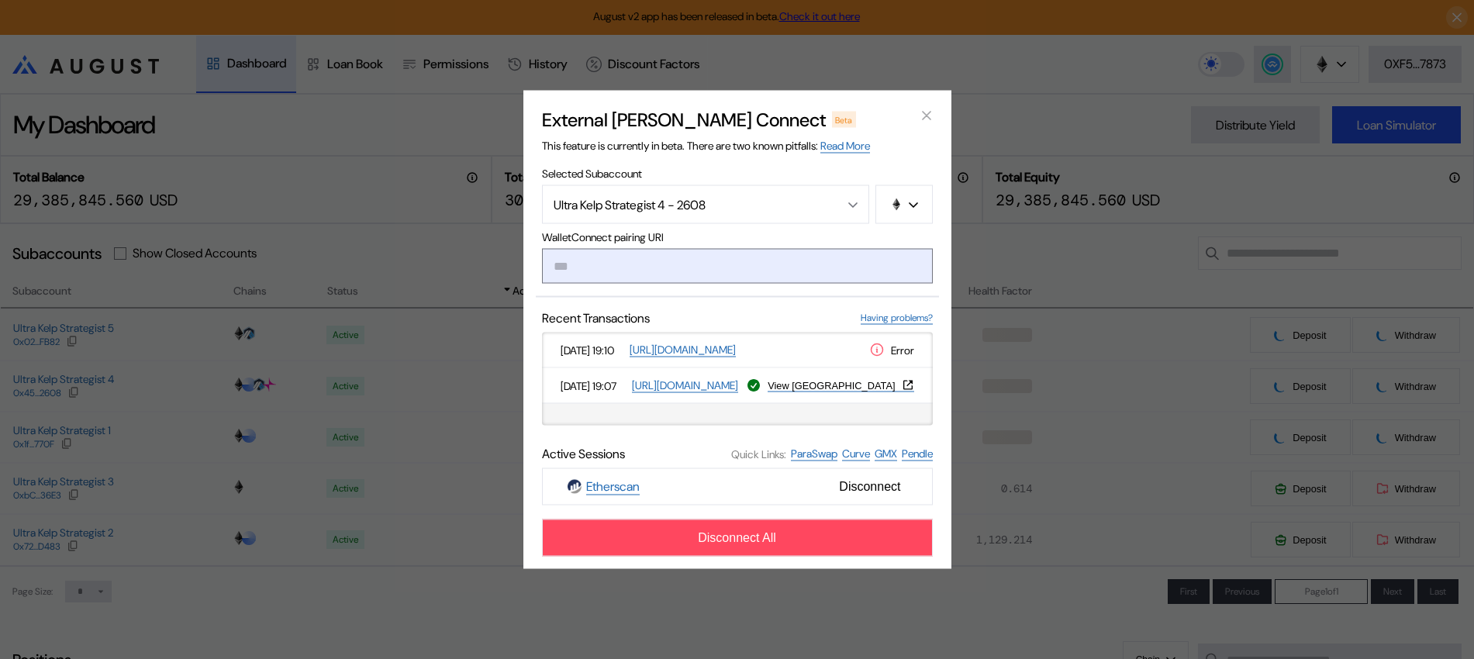
type input "**********"
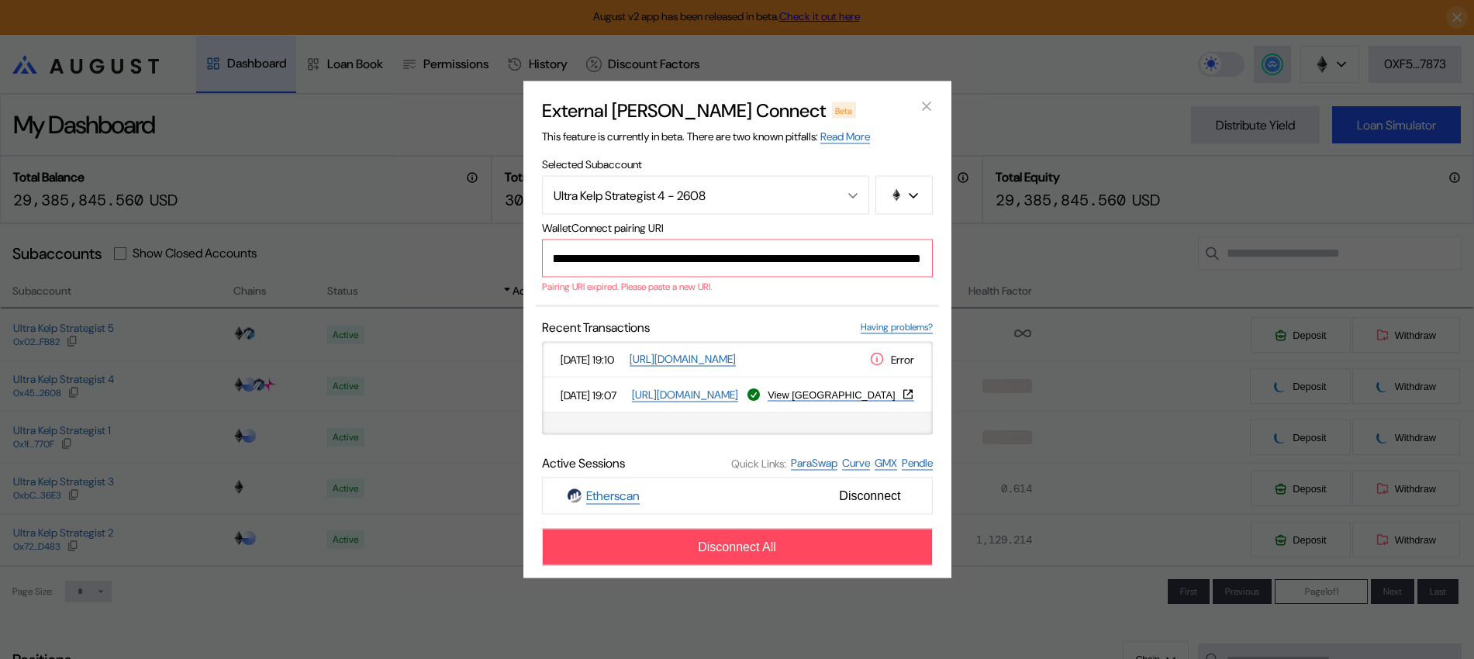
click at [934, 98] on button "close modal" at bounding box center [926, 106] width 25 height 25
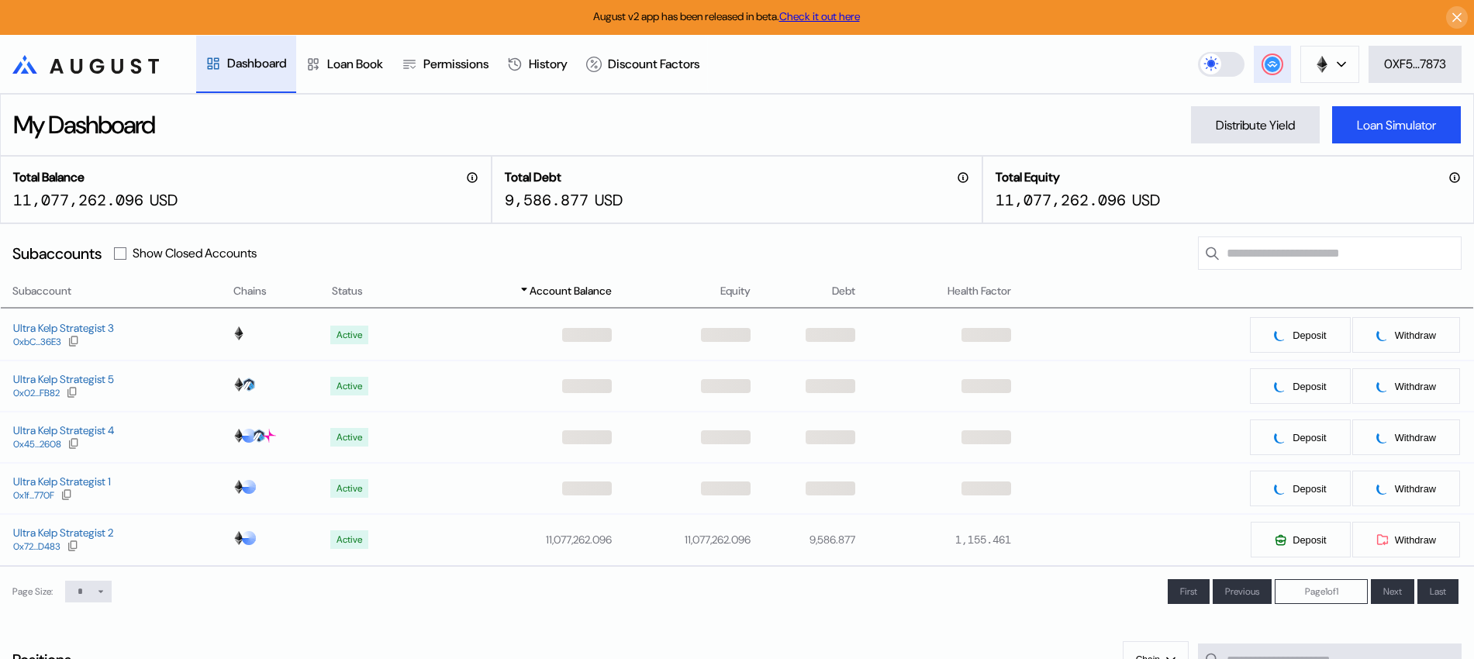
click at [1274, 69] on circle at bounding box center [1273, 65] width 16 height 16
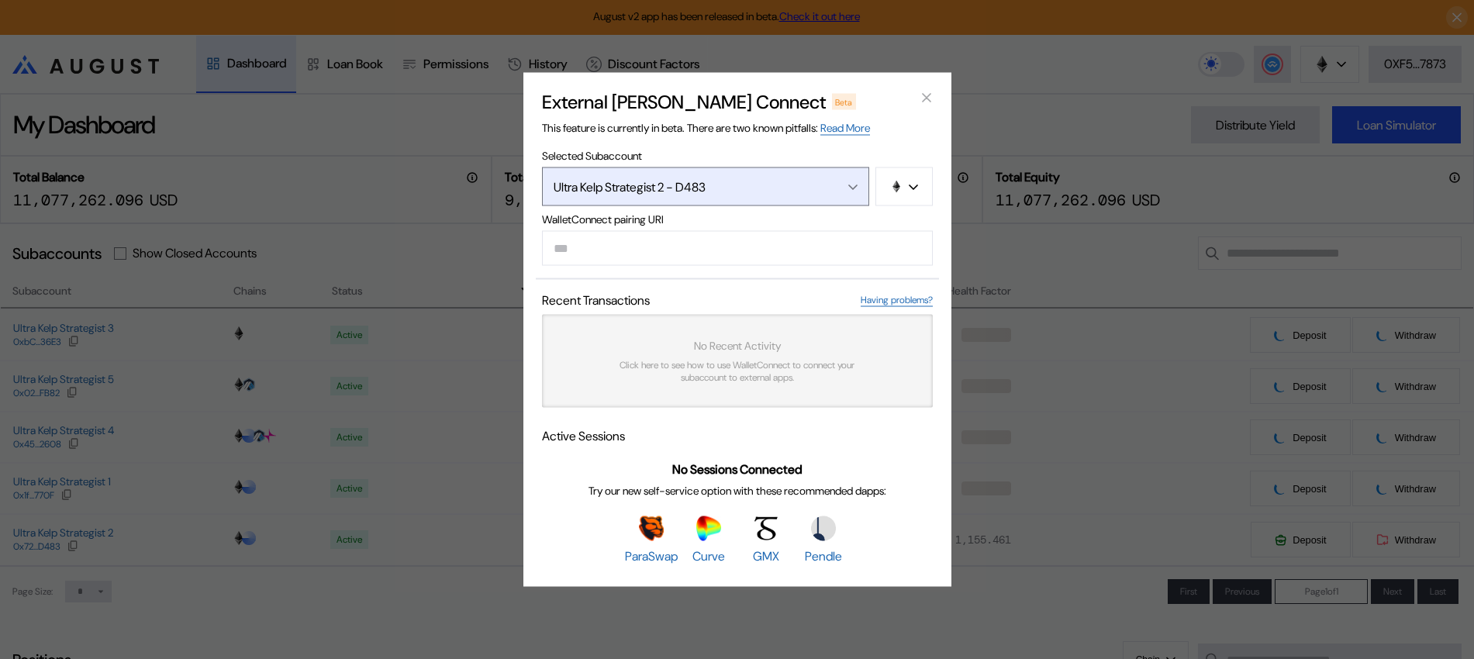
click at [732, 193] on button "Ultra Kelp Strategist 2 - D483" at bounding box center [705, 187] width 327 height 39
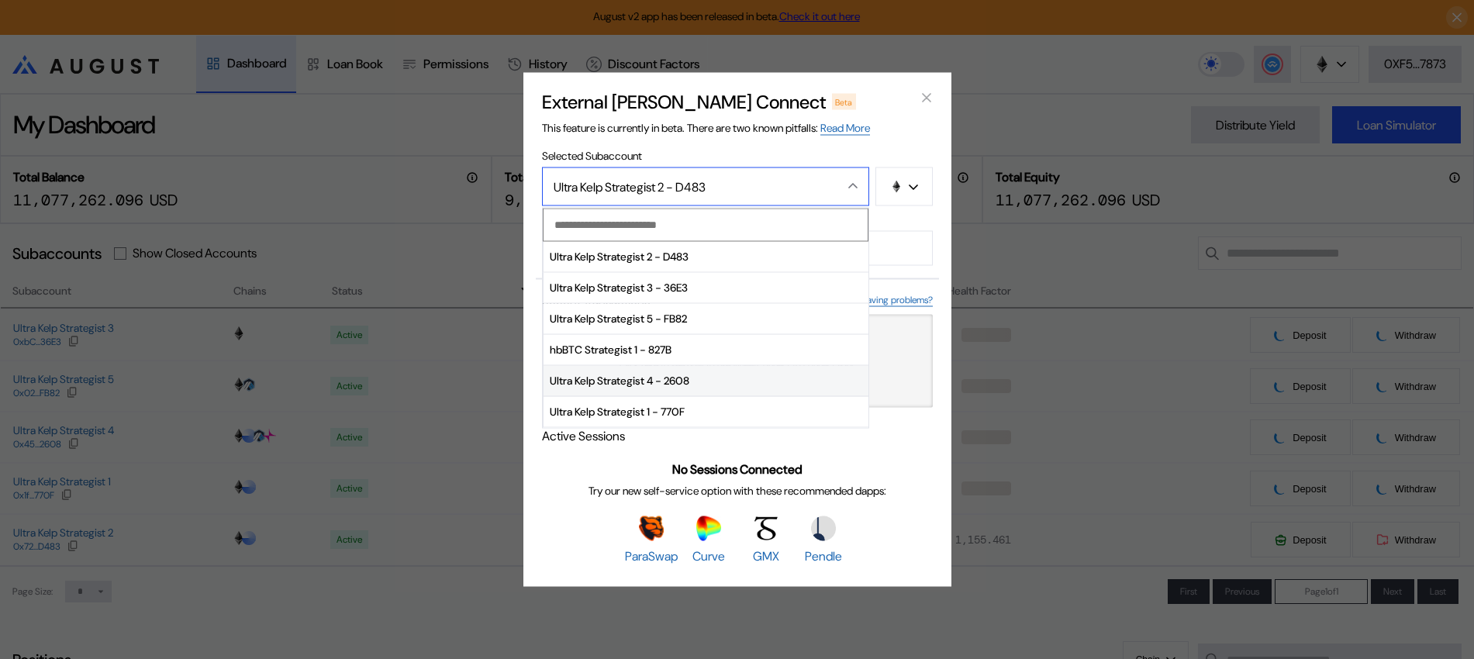
click at [701, 389] on span "Ultra Kelp Strategist 4 - 2608" at bounding box center [706, 380] width 325 height 31
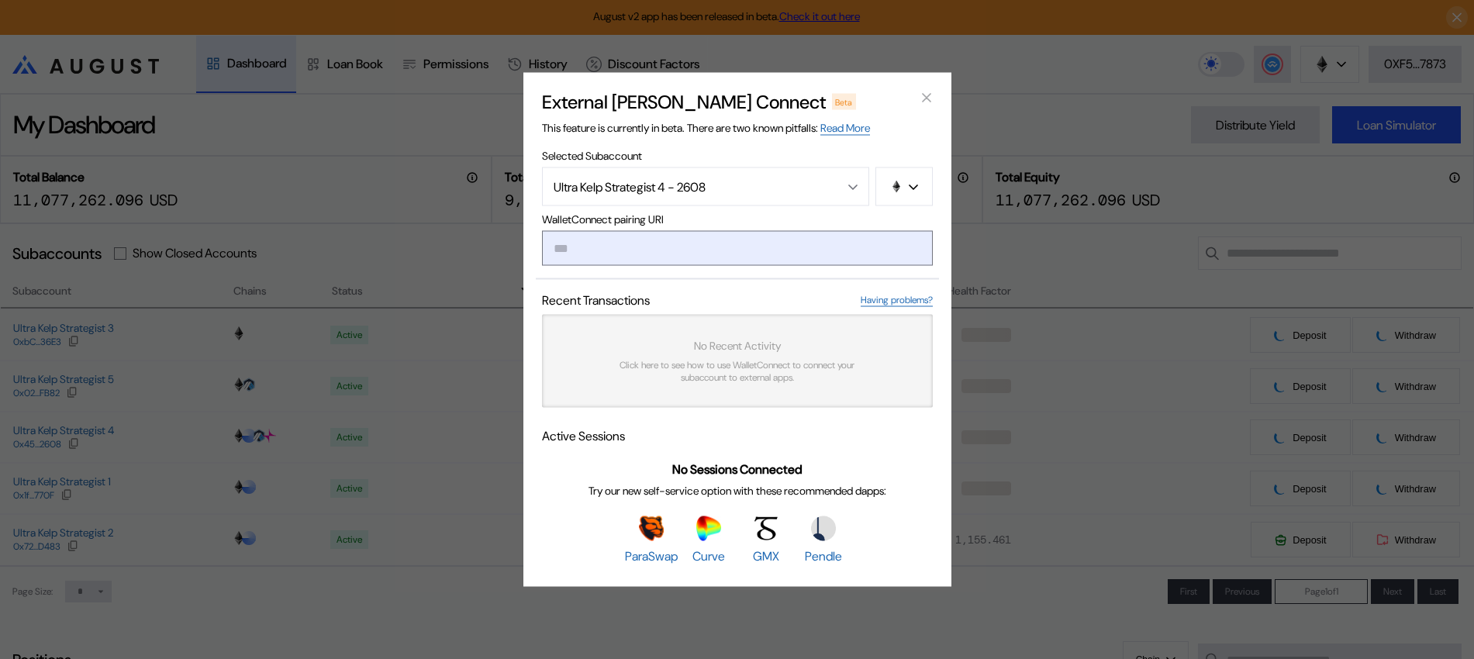
click at [702, 254] on input "modal" at bounding box center [737, 248] width 391 height 35
paste input "**********"
type input "**********"
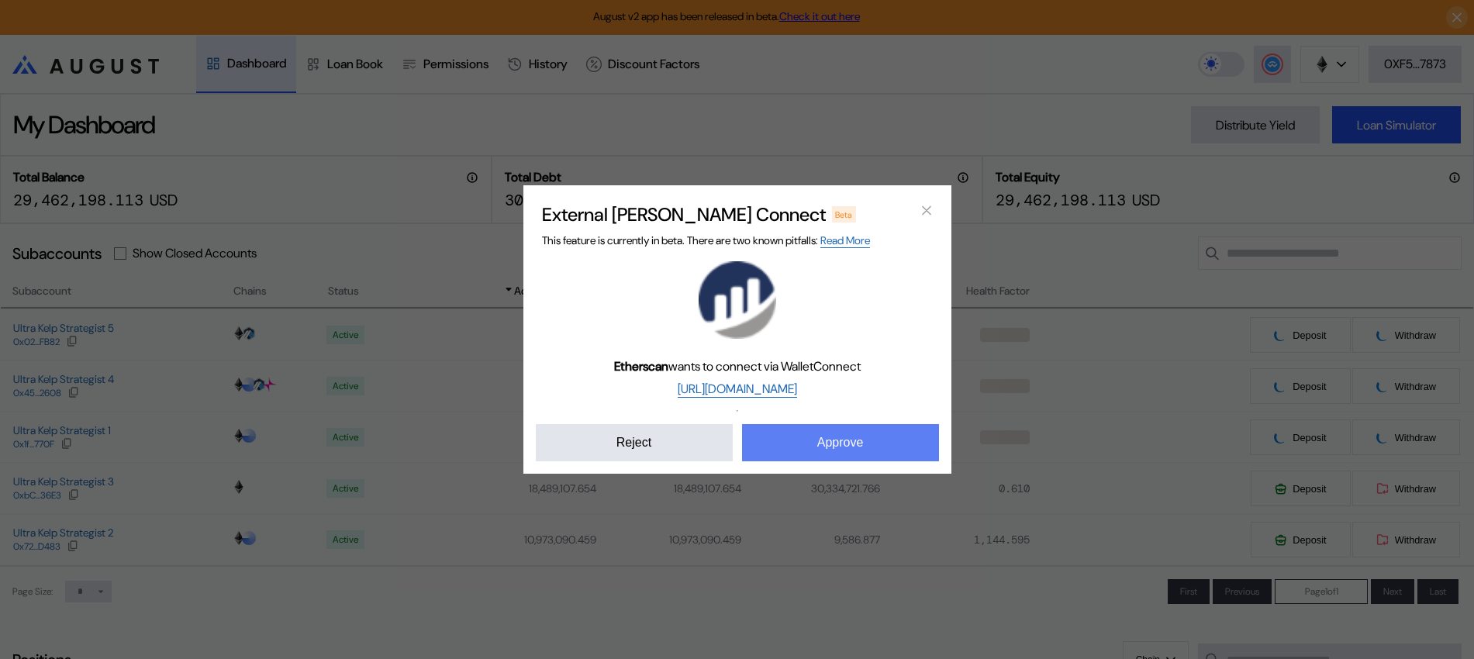
click at [831, 442] on button "Approve" at bounding box center [840, 442] width 197 height 37
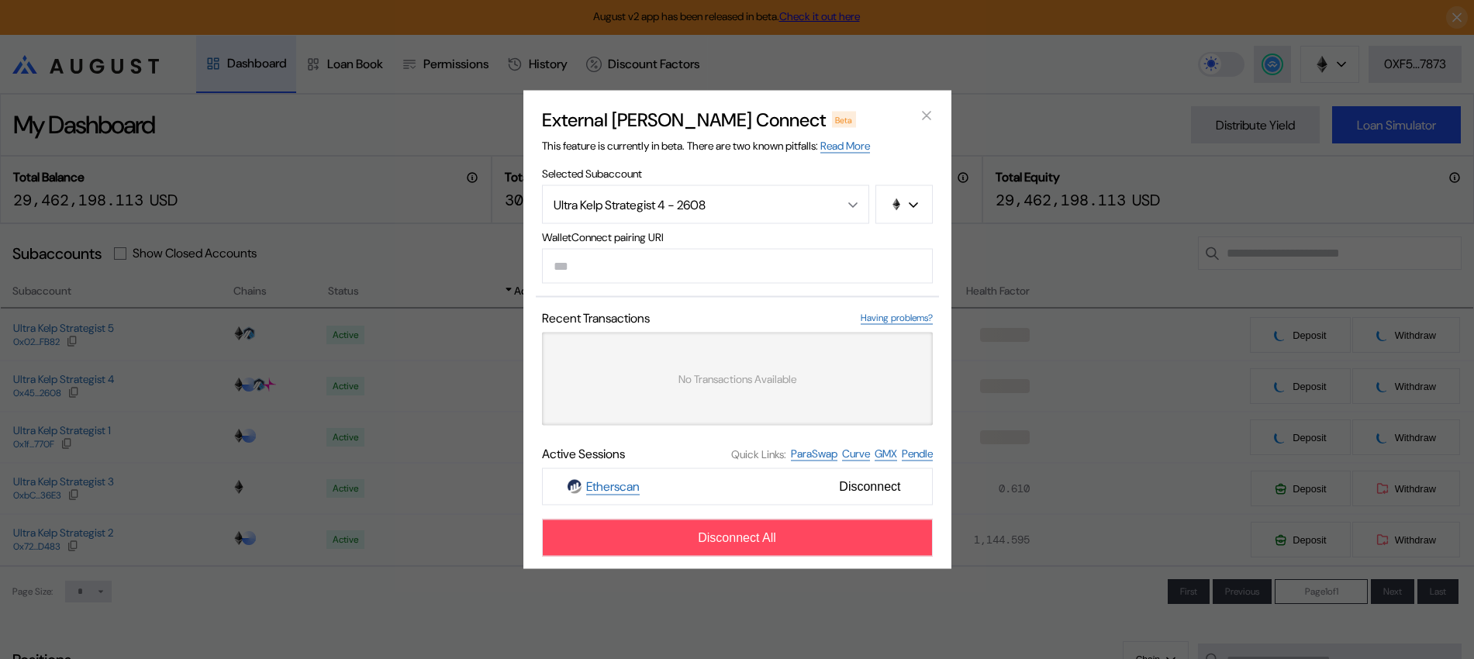
click at [1014, 77] on div "External dApp Connect Beta This feature is currently in beta. There are two kno…" at bounding box center [737, 329] width 1474 height 659
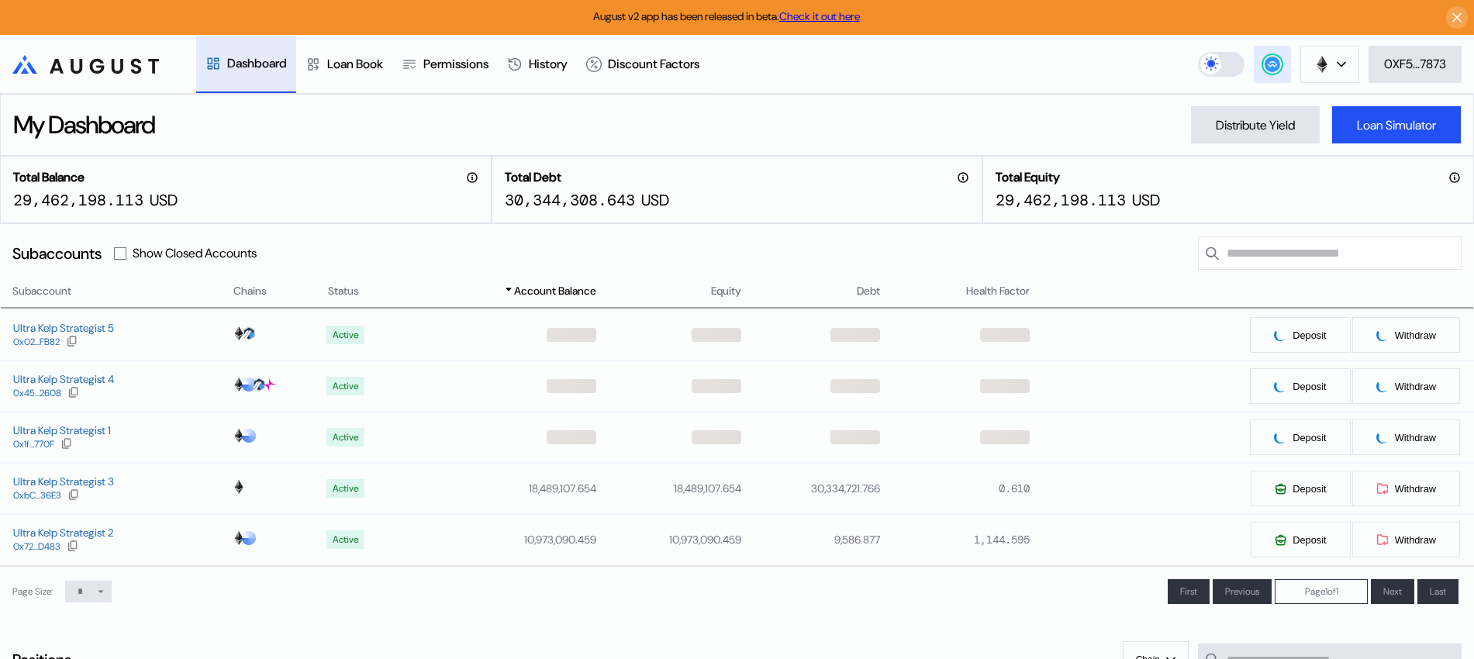
click at [1272, 60] on icon at bounding box center [1272, 63] width 10 height 6
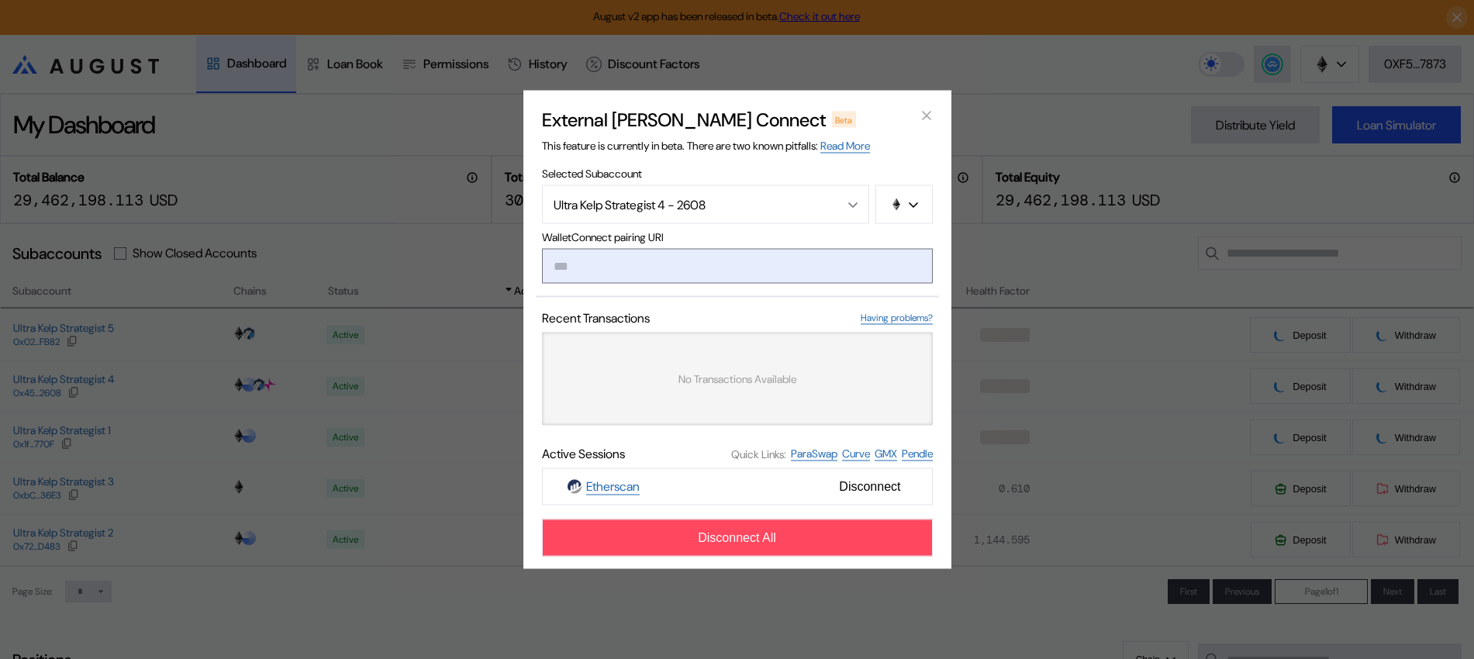
type input "**********"
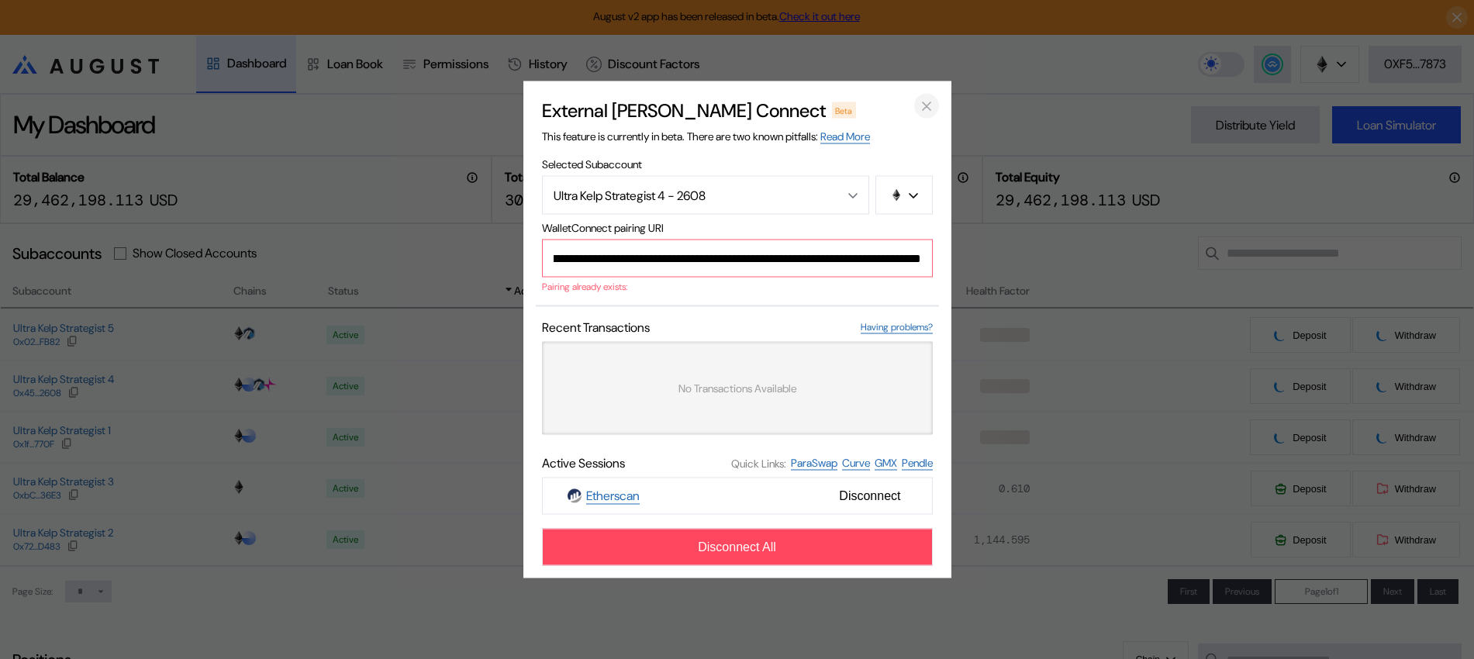
drag, startPoint x: 944, startPoint y: 98, endPoint x: 933, endPoint y: 102, distance: 11.5
click at [942, 99] on div "**********" at bounding box center [738, 329] width 428 height 497
click at [933, 102] on icon "close modal" at bounding box center [927, 106] width 16 height 16
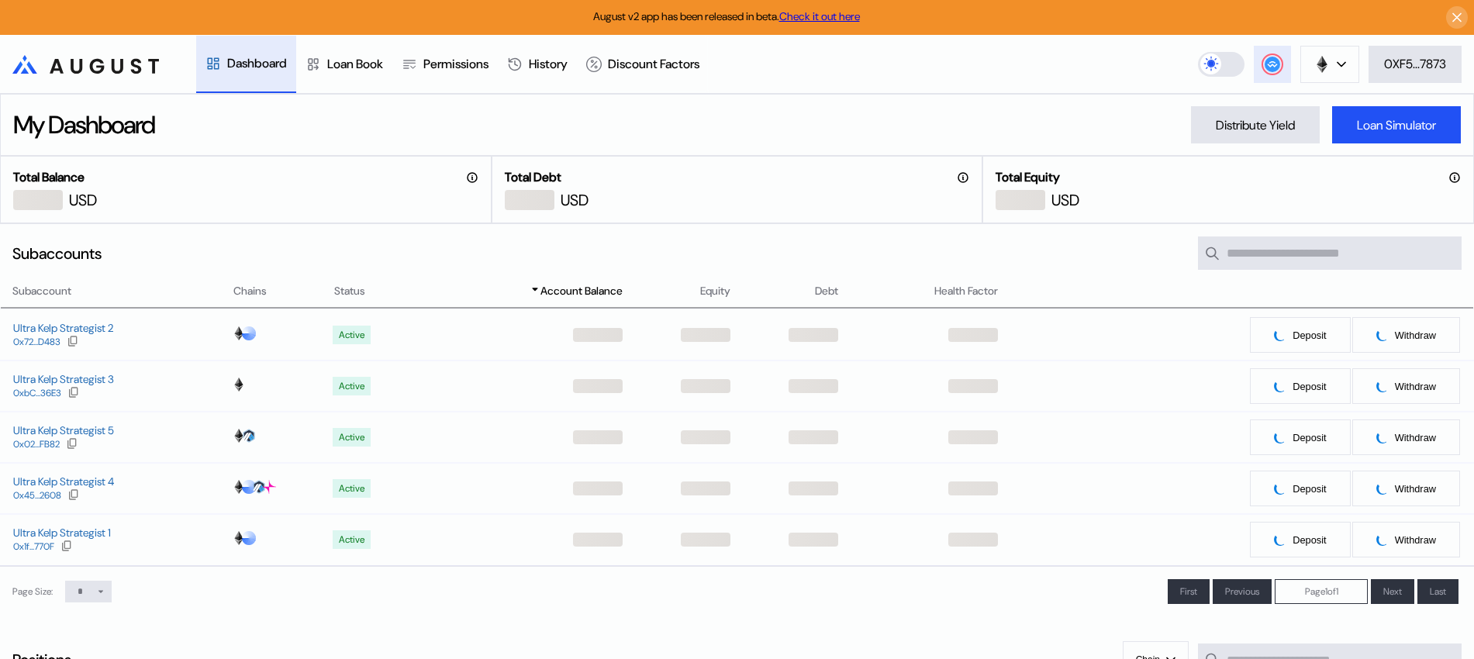
click at [1278, 40] on header ".cls-1 { fill: url(#radial-gradient); } .cls-1, .cls-2 { stroke-width: 0px; } .…" at bounding box center [737, 64] width 1474 height 59
click at [1270, 64] on circle at bounding box center [1273, 65] width 16 height 16
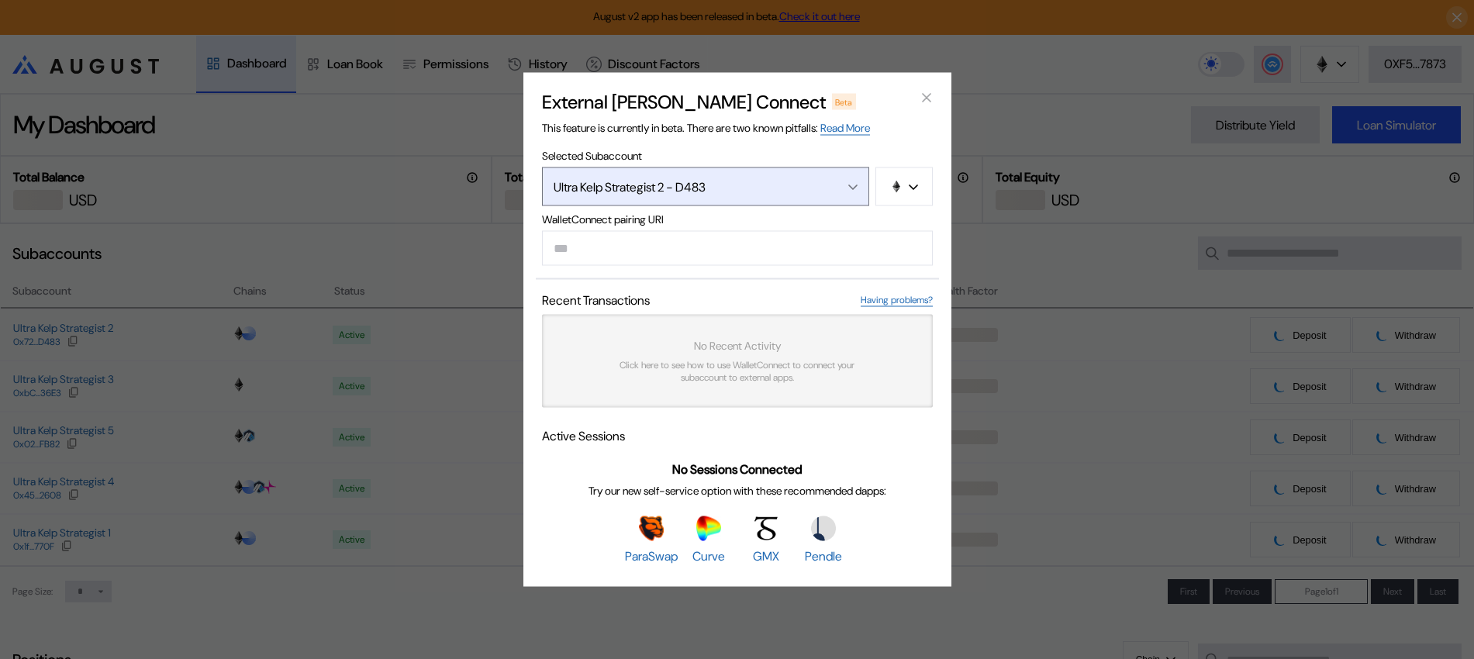
click at [844, 181] on div "Open menu" at bounding box center [849, 187] width 17 height 14
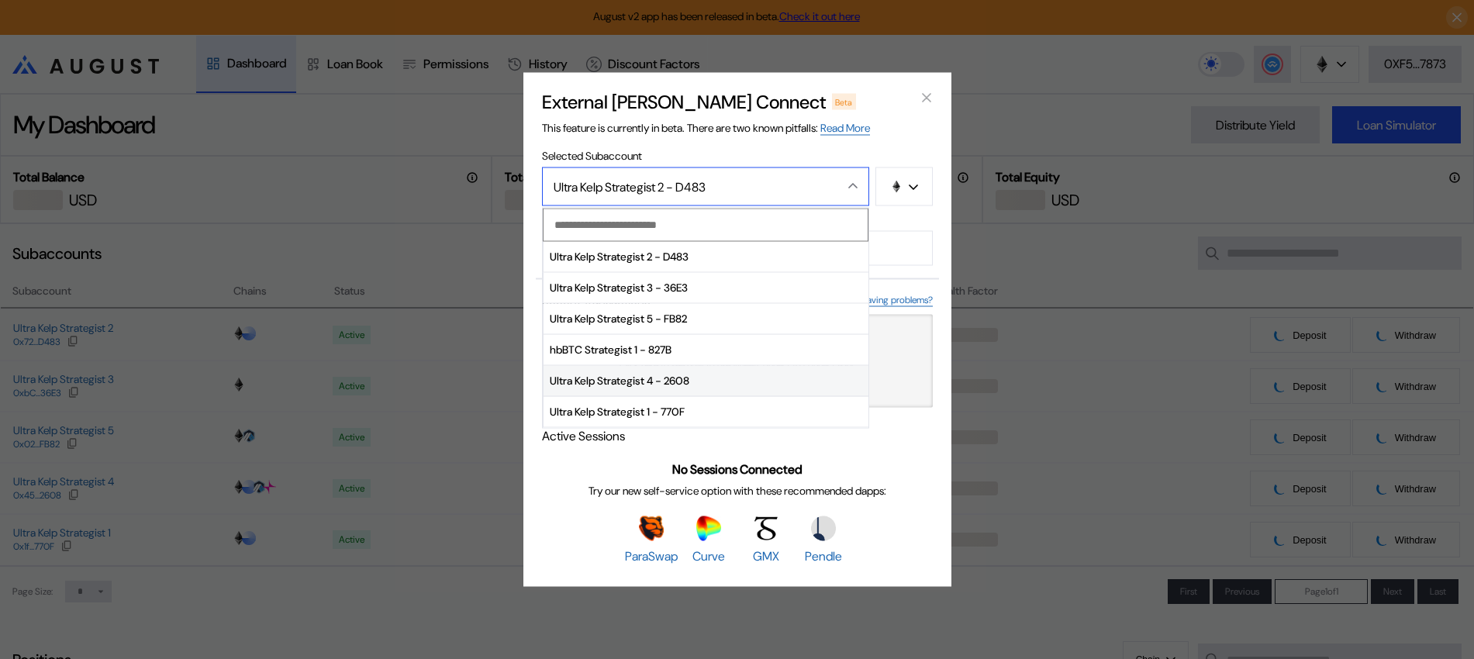
click at [644, 387] on span "Ultra Kelp Strategist 4 - 2608" at bounding box center [706, 380] width 325 height 31
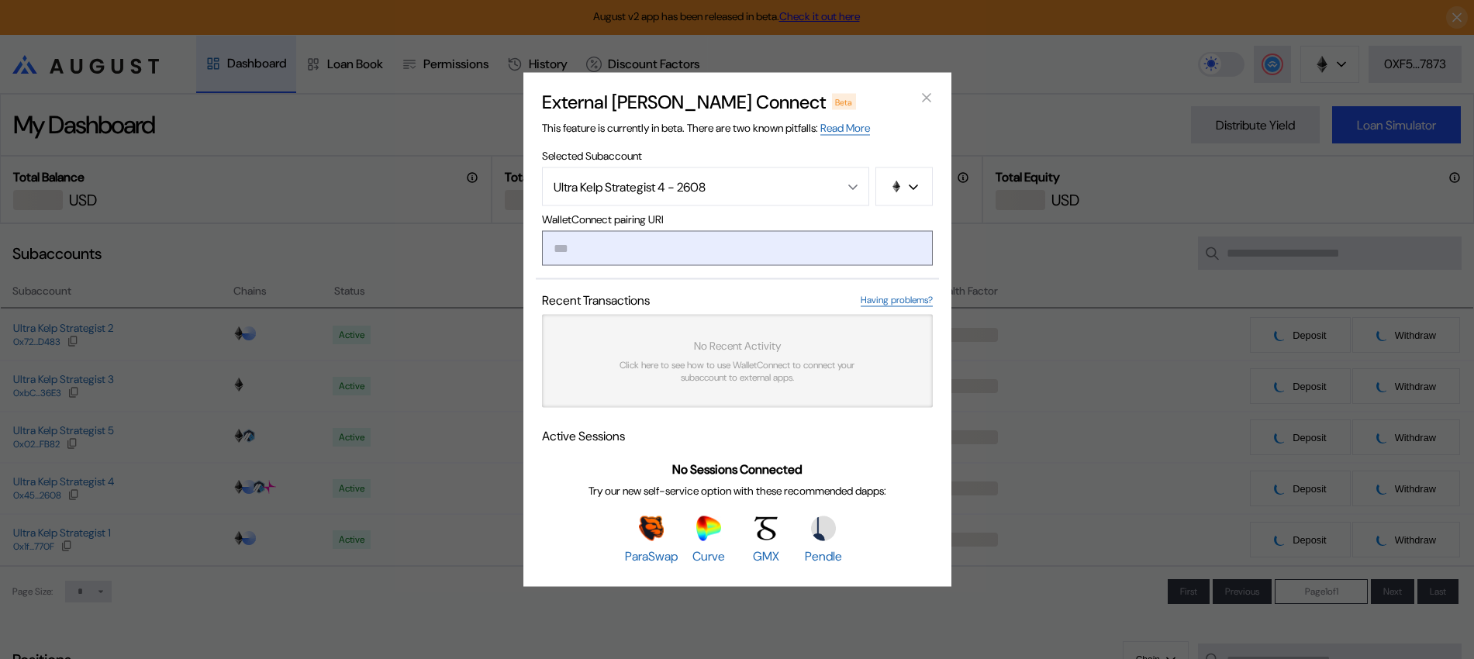
click at [669, 248] on input "modal" at bounding box center [737, 248] width 391 height 35
paste input "**********"
type input "**********"
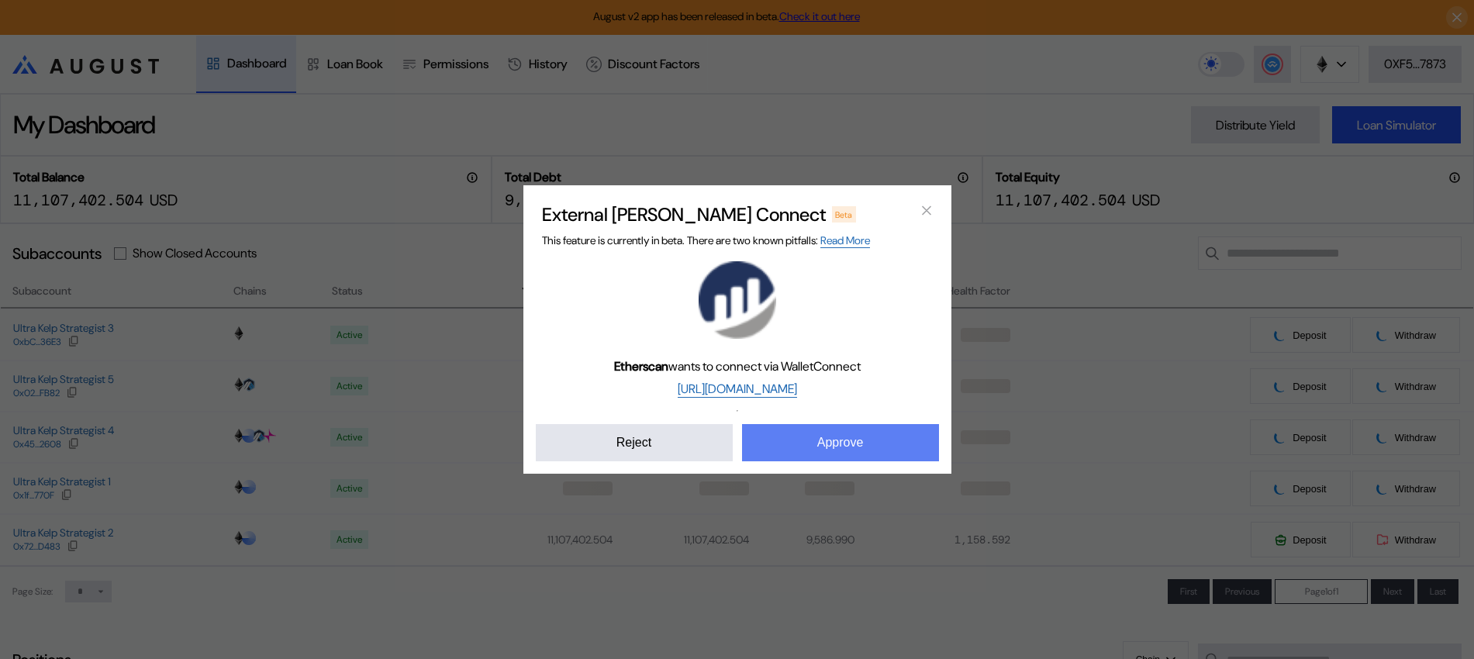
click at [775, 427] on button "Approve" at bounding box center [840, 442] width 197 height 37
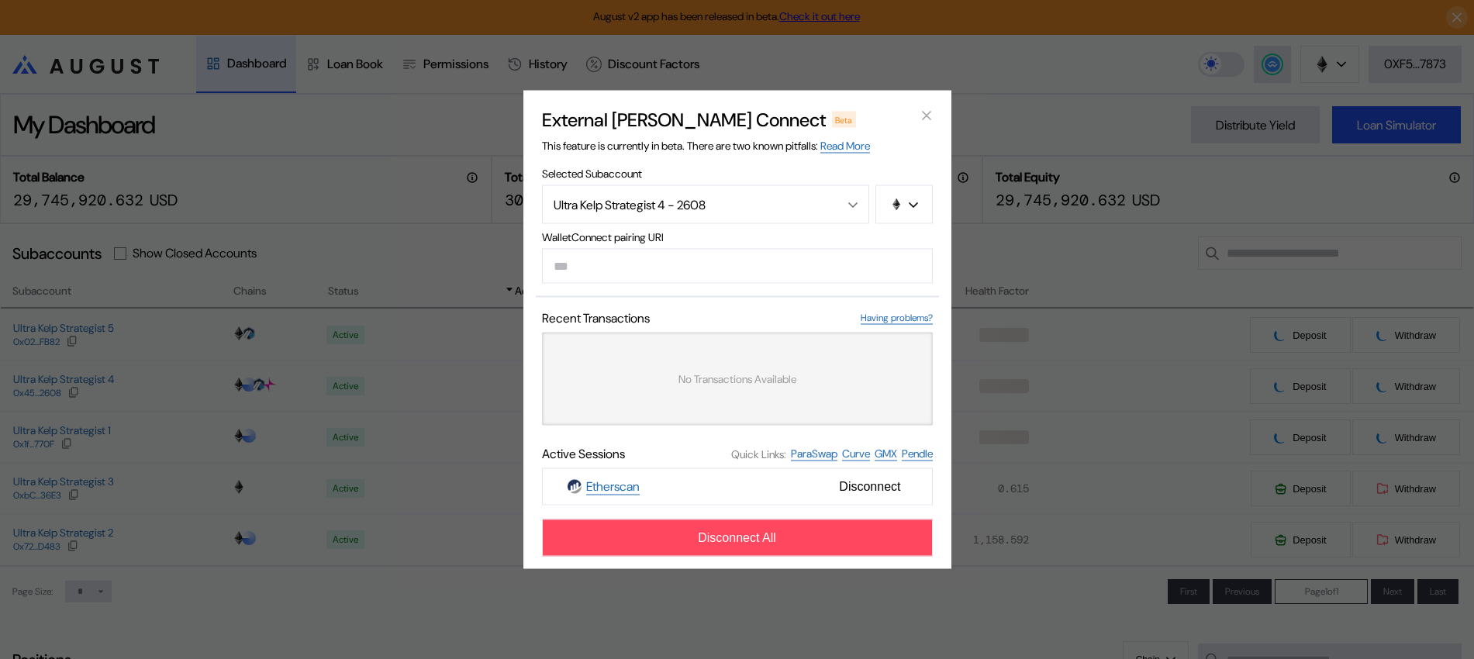
click at [939, 115] on div "External dApp Connect Beta This feature is currently in beta. There are two kno…" at bounding box center [738, 330] width 428 height 479
drag, startPoint x: 928, startPoint y: 117, endPoint x: 815, endPoint y: 143, distance: 115.3
click at [929, 117] on icon "close modal" at bounding box center [927, 115] width 16 height 16
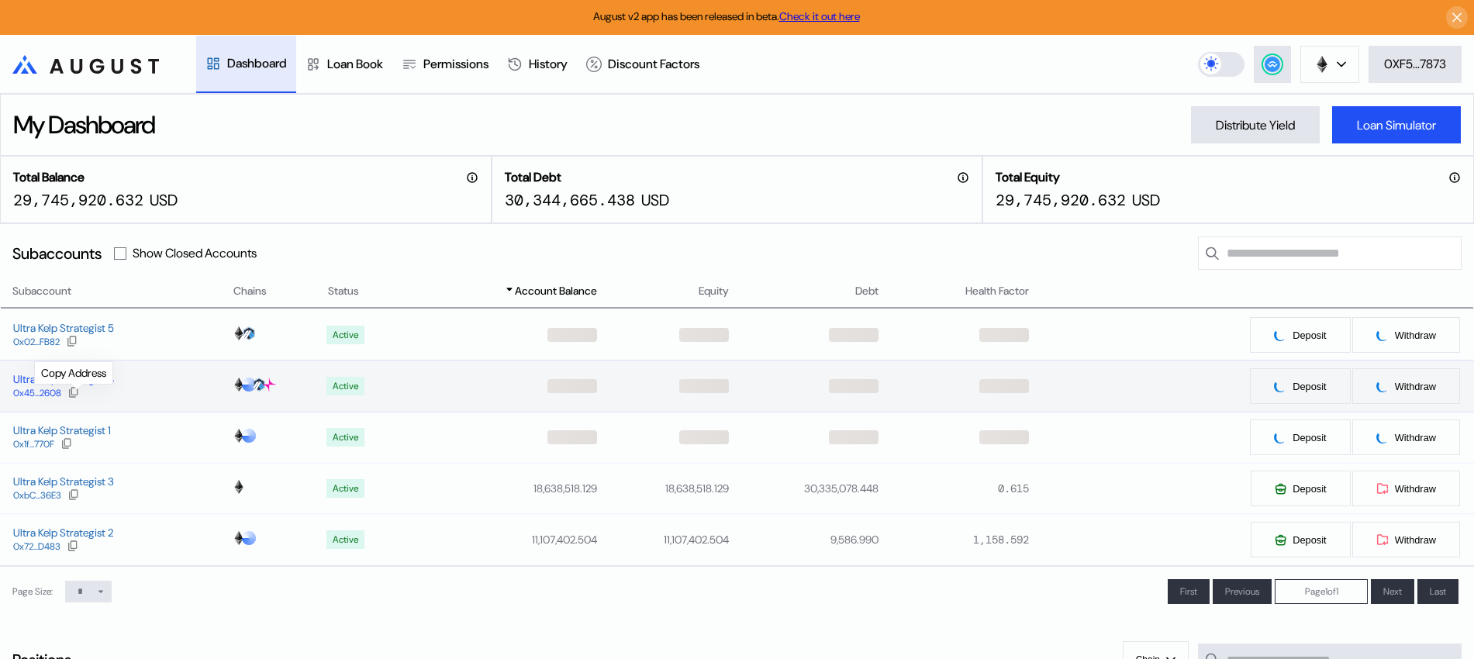
click at [77, 392] on icon at bounding box center [73, 392] width 12 height 12
click at [74, 552] on icon at bounding box center [73, 546] width 12 height 12
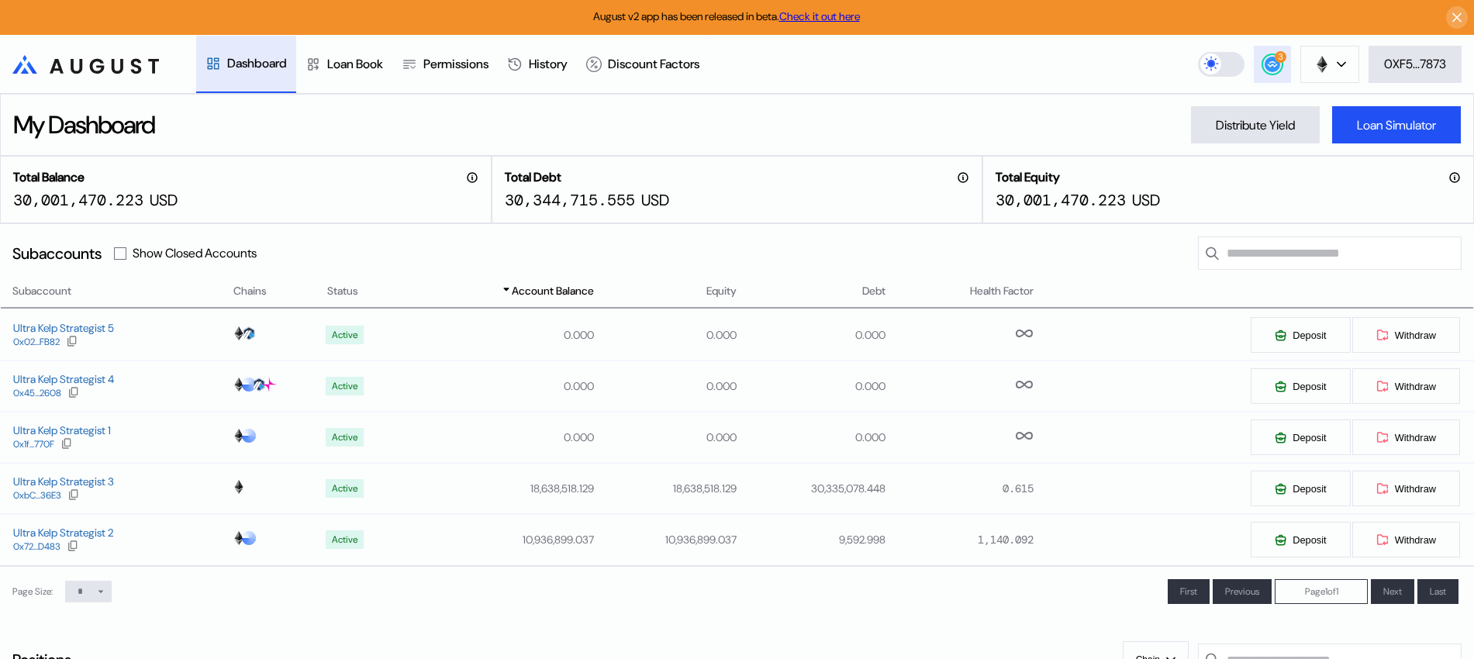
click at [1268, 57] on circle at bounding box center [1273, 65] width 16 height 16
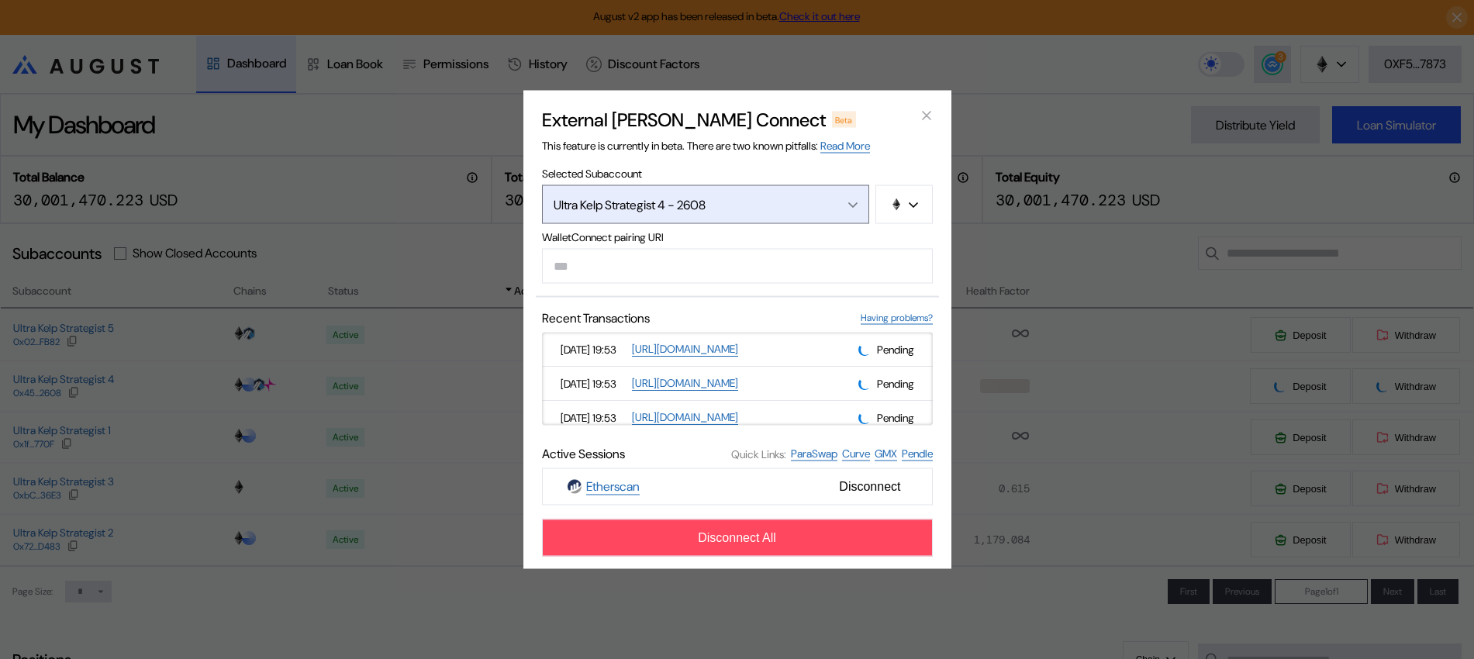
click at [820, 193] on button "Ultra Kelp Strategist 4 - 2608" at bounding box center [705, 204] width 327 height 39
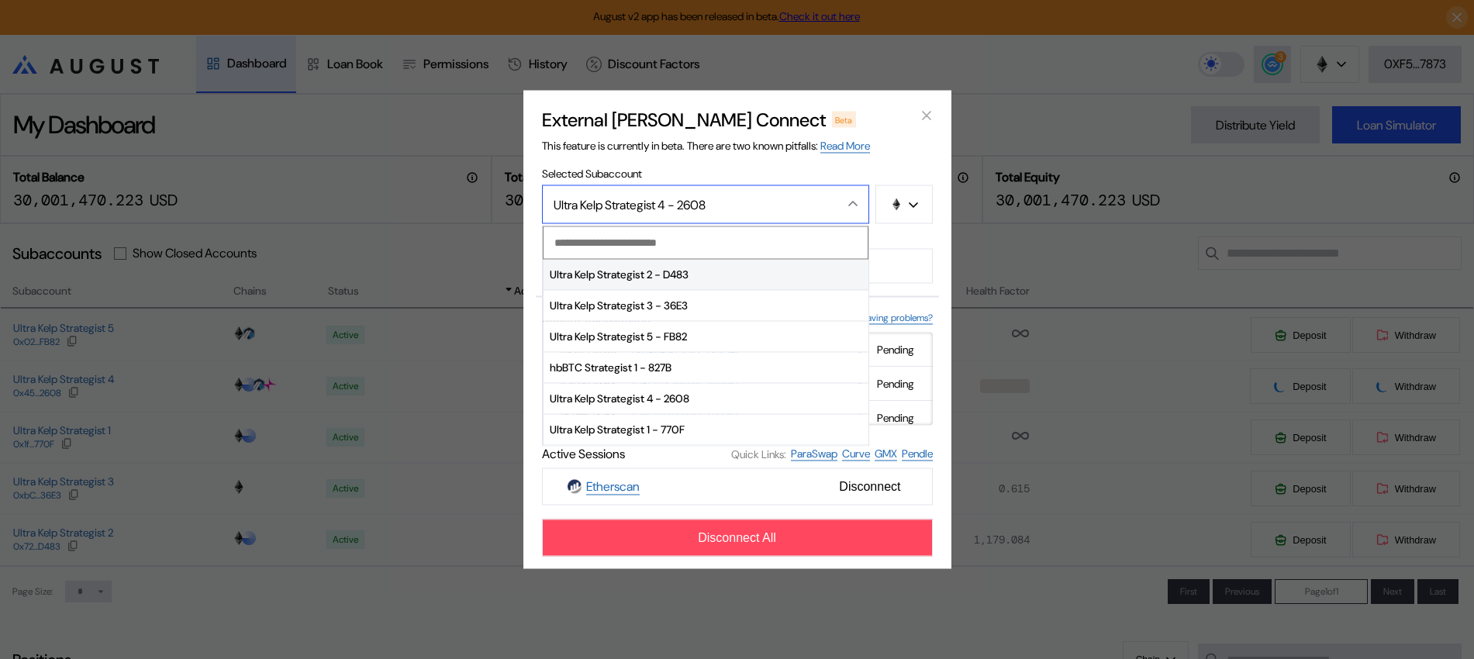
click at [733, 280] on span "Ultra Kelp Strategist 2 - D483" at bounding box center [706, 274] width 325 height 31
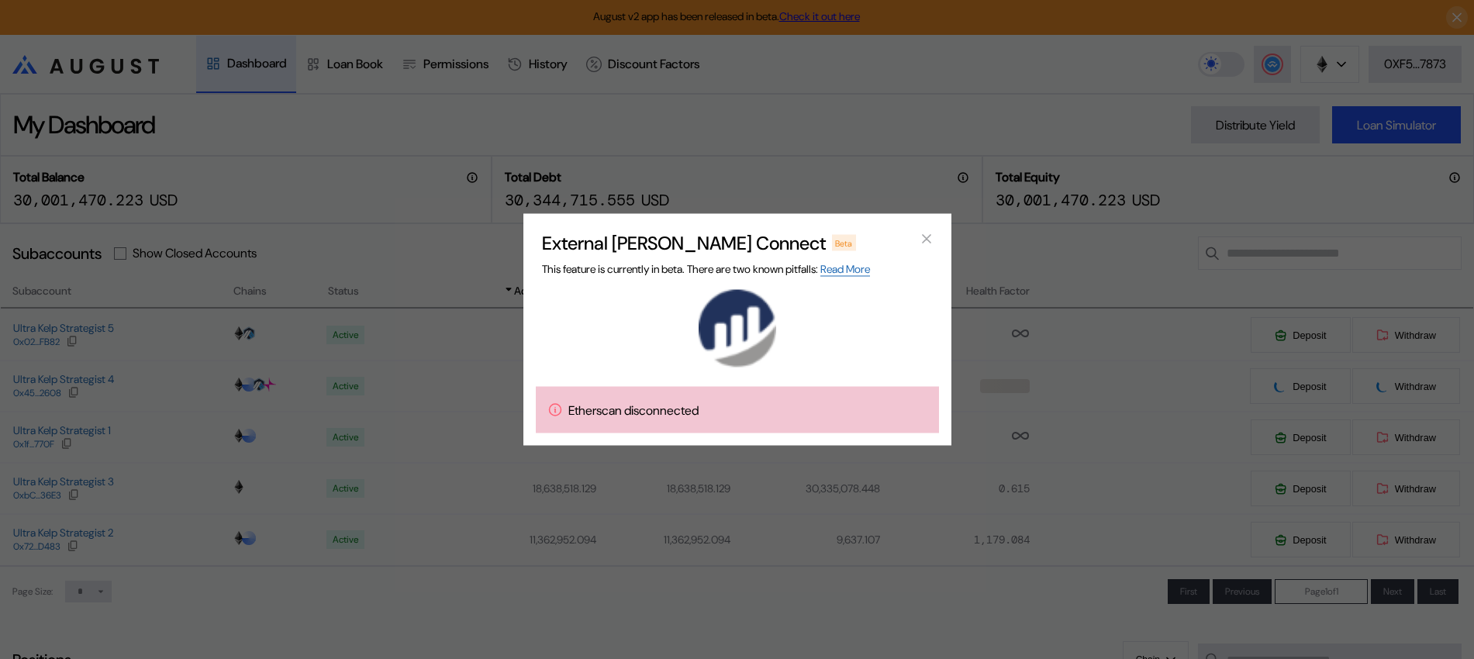
click at [733, 275] on span "This feature is currently in beta. There are two known pitfalls: Read More" at bounding box center [706, 269] width 328 height 15
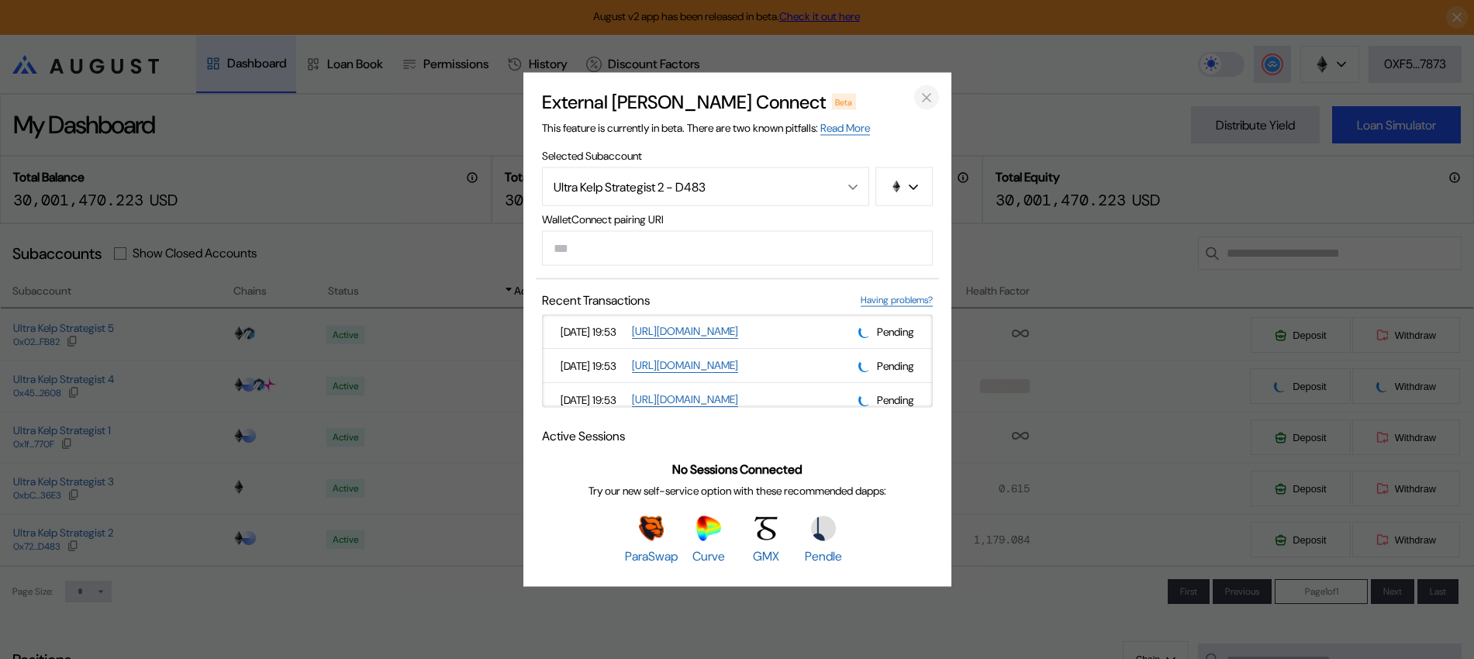
click at [921, 237] on input "modal" at bounding box center [737, 248] width 391 height 35
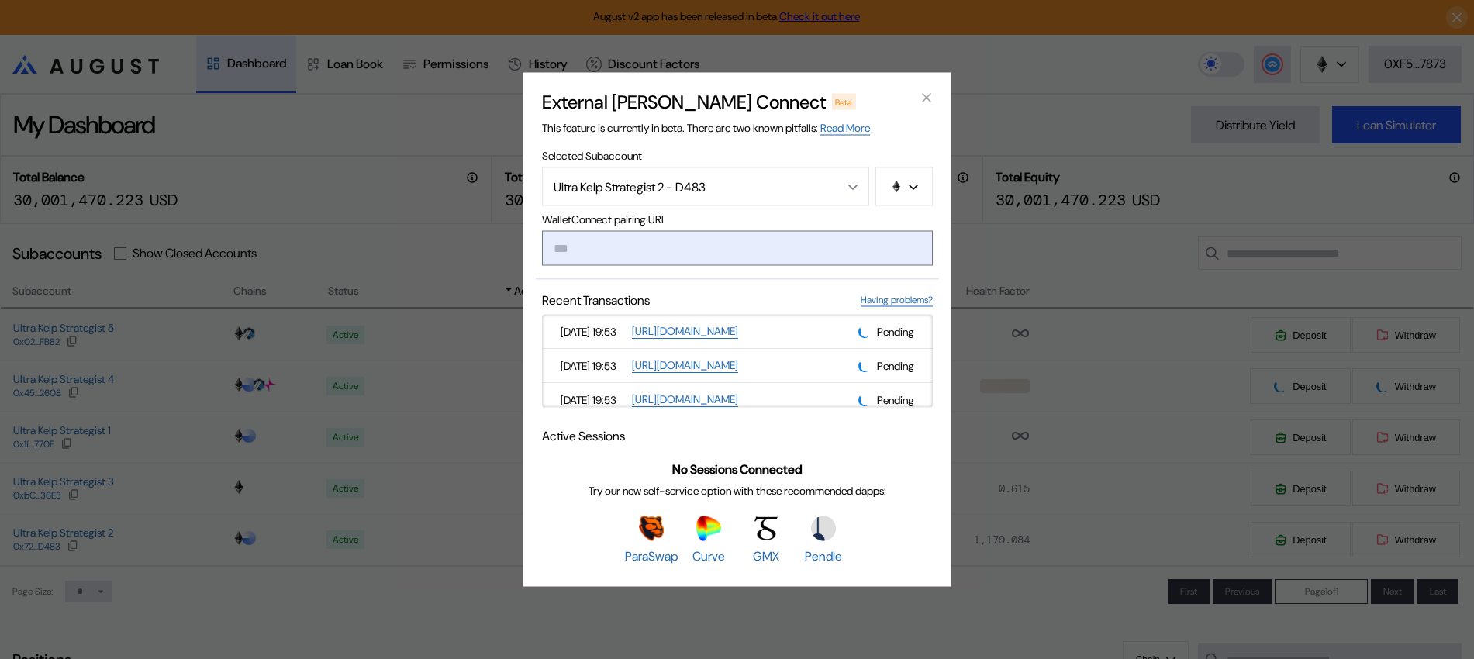
click at [901, 264] on input "modal" at bounding box center [737, 248] width 391 height 35
type input "**********"
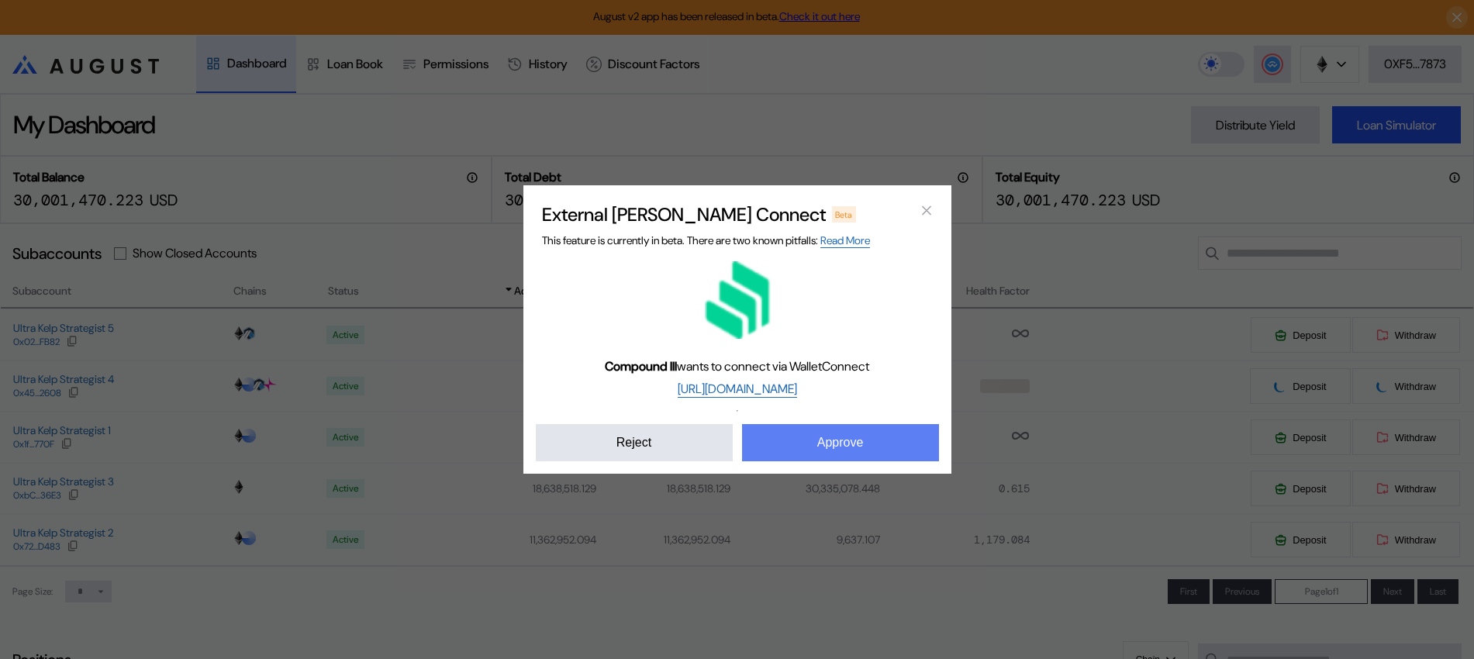
click at [904, 435] on button "Approve" at bounding box center [840, 442] width 197 height 37
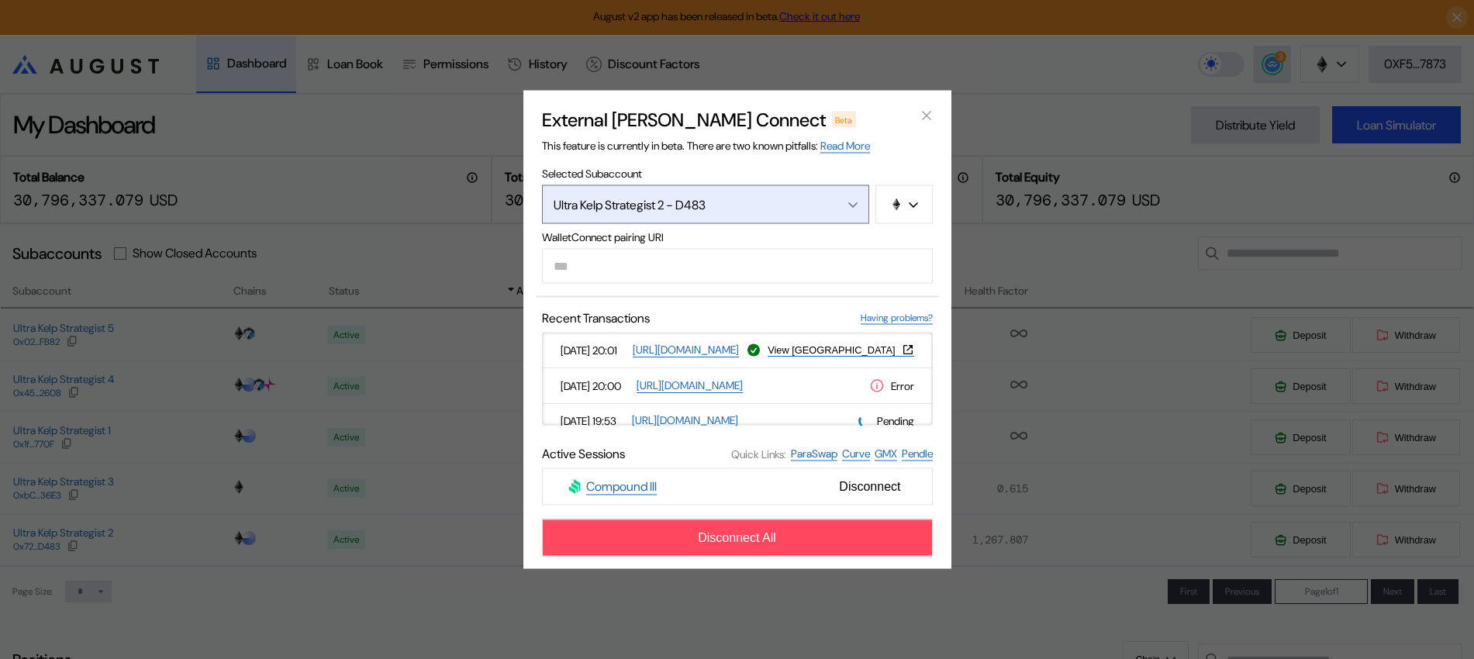
click at [852, 198] on div "Open menu" at bounding box center [849, 205] width 17 height 14
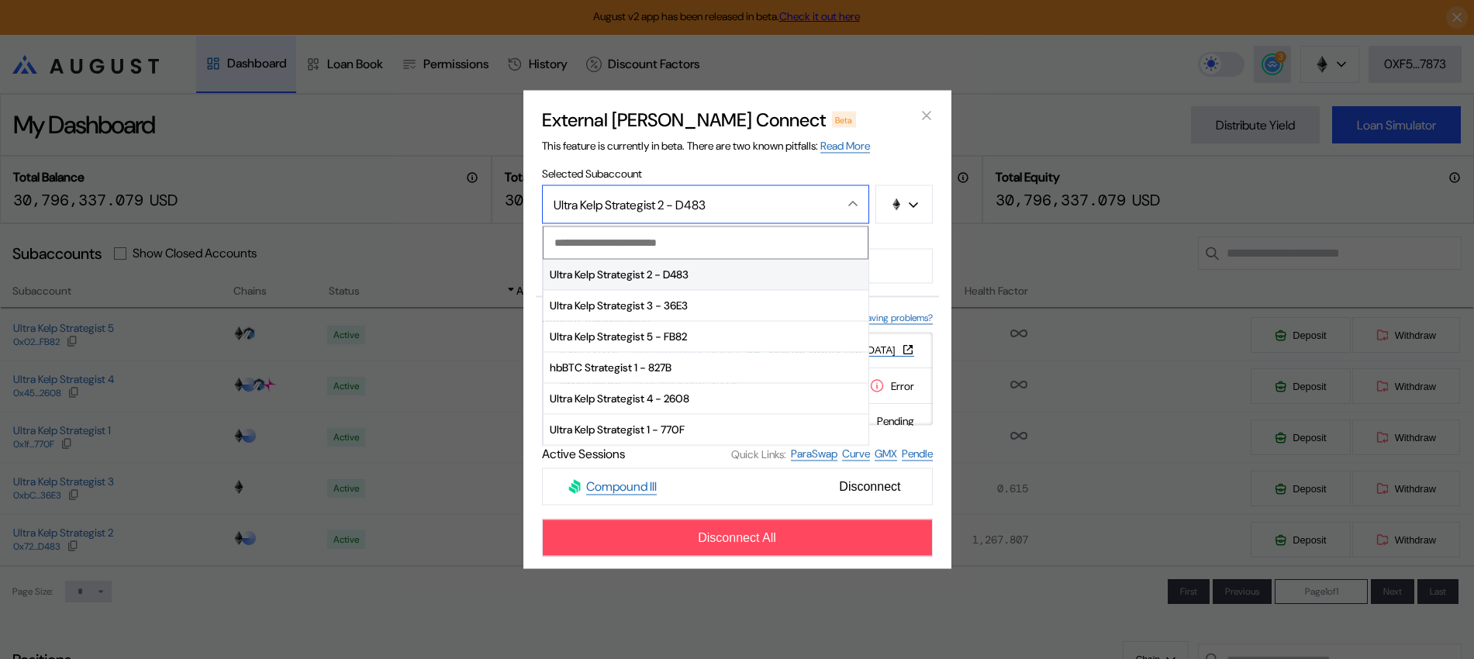
click at [729, 278] on span "Ultra Kelp Strategist 2 - D483" at bounding box center [706, 274] width 325 height 31
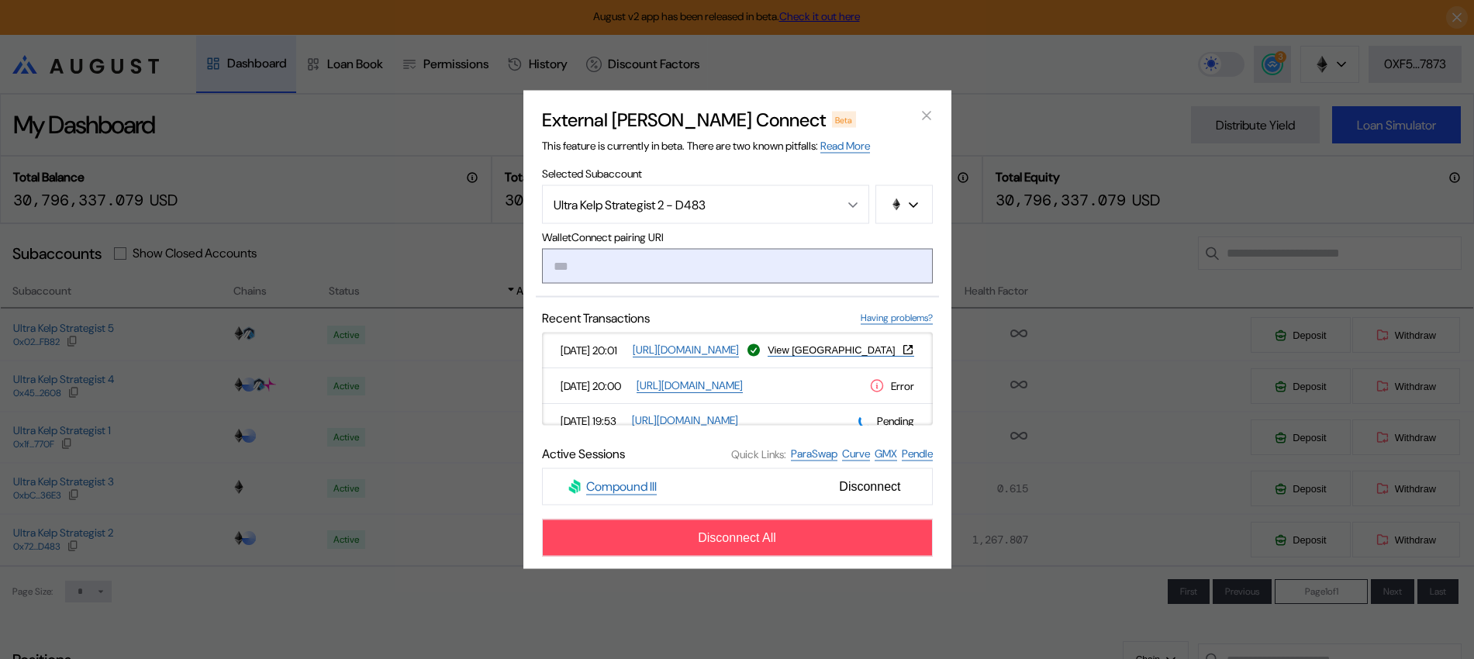
click at [729, 261] on input "modal" at bounding box center [737, 266] width 391 height 35
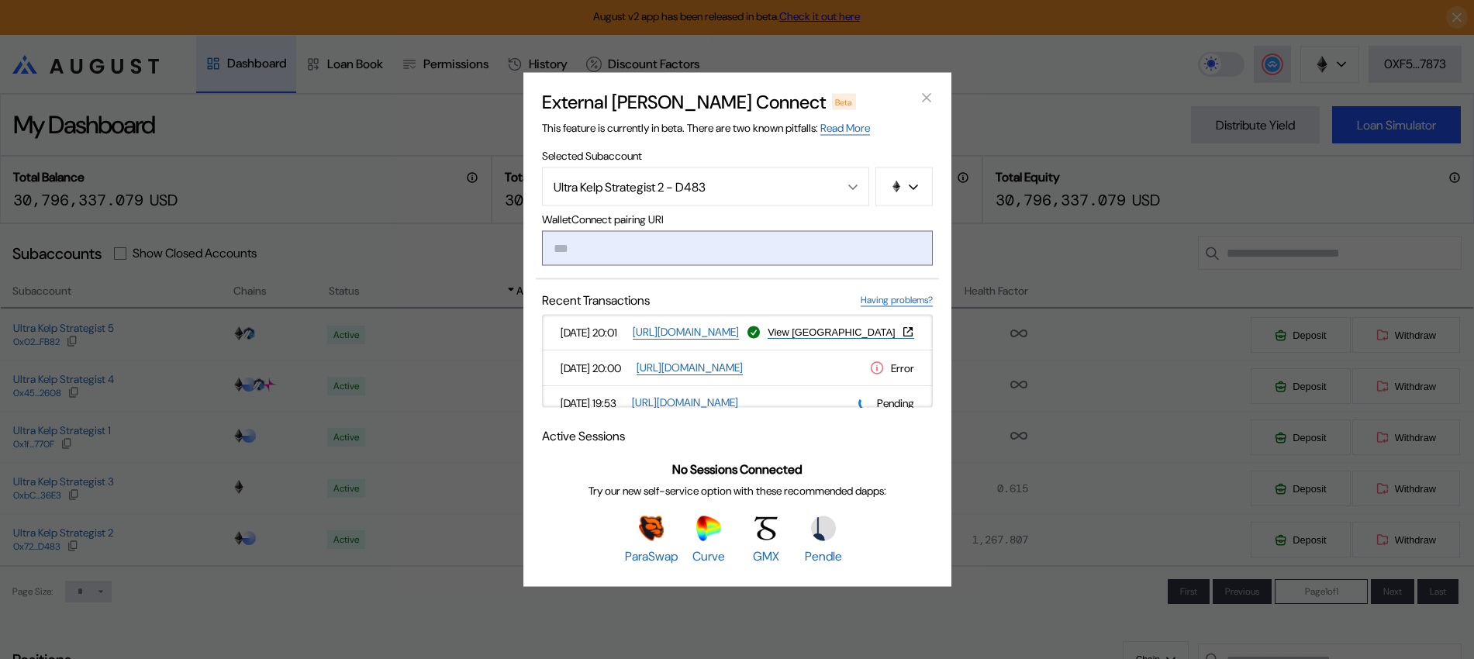
type input "**********"
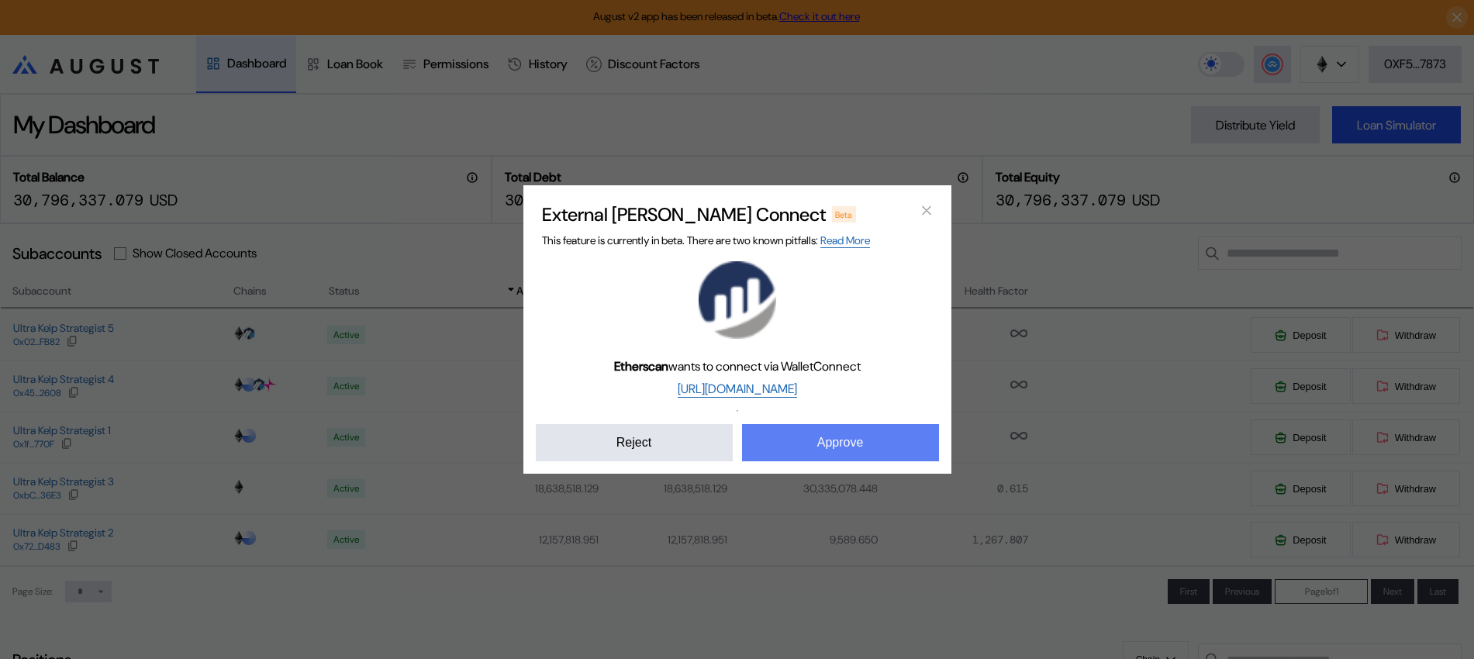
click at [831, 428] on button "Approve" at bounding box center [840, 442] width 197 height 37
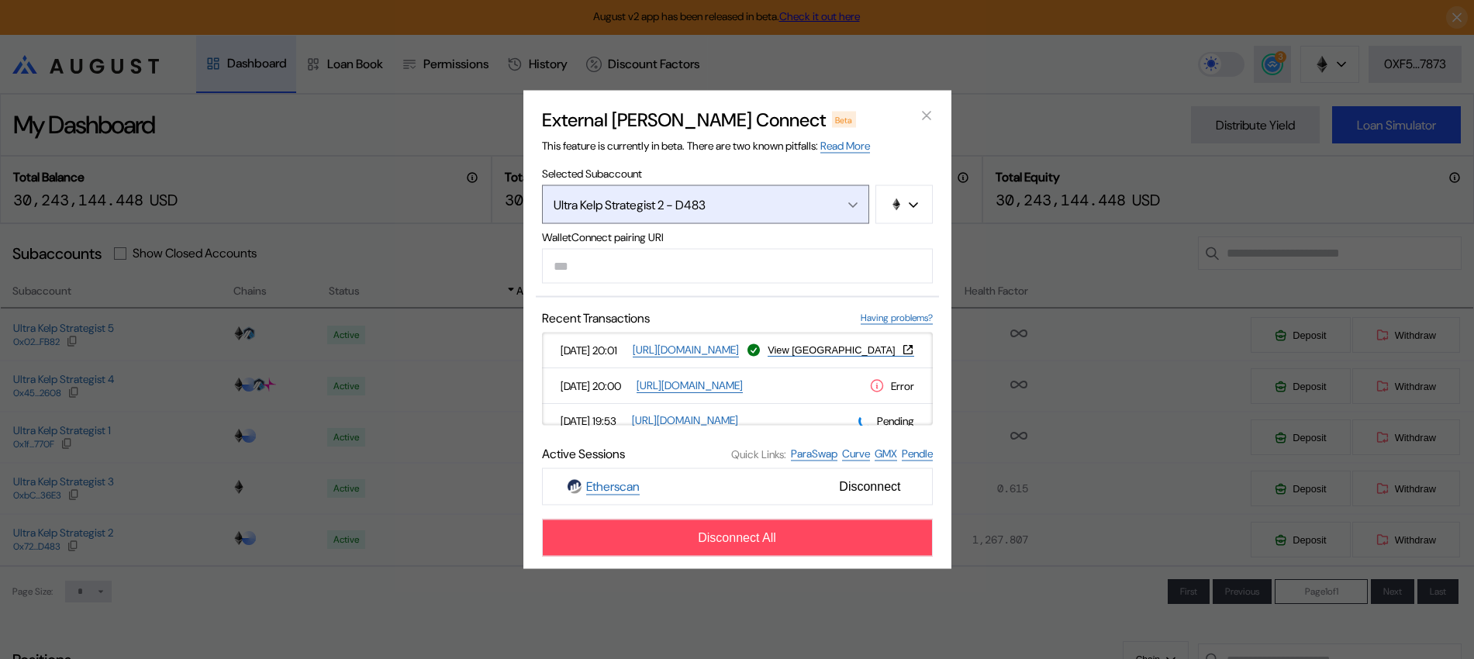
paste input "**********"
type input "**********"
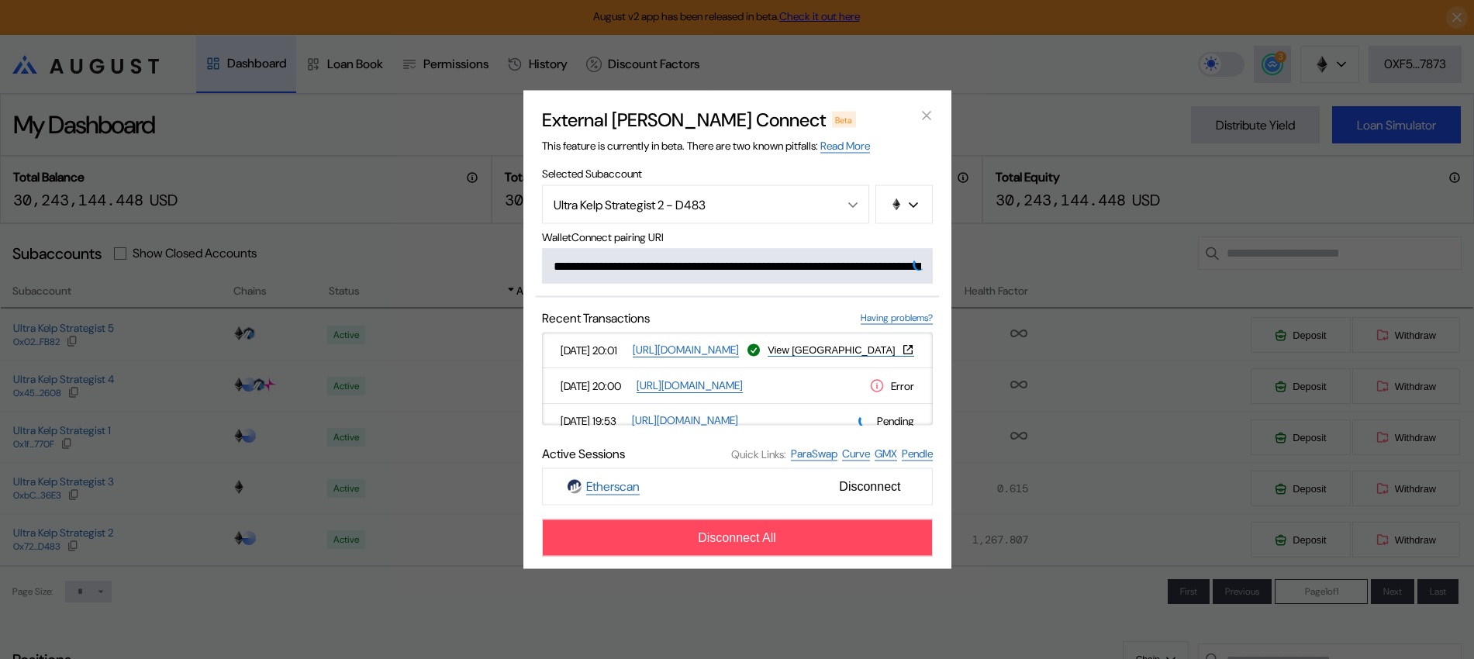
scroll to position [0, 939]
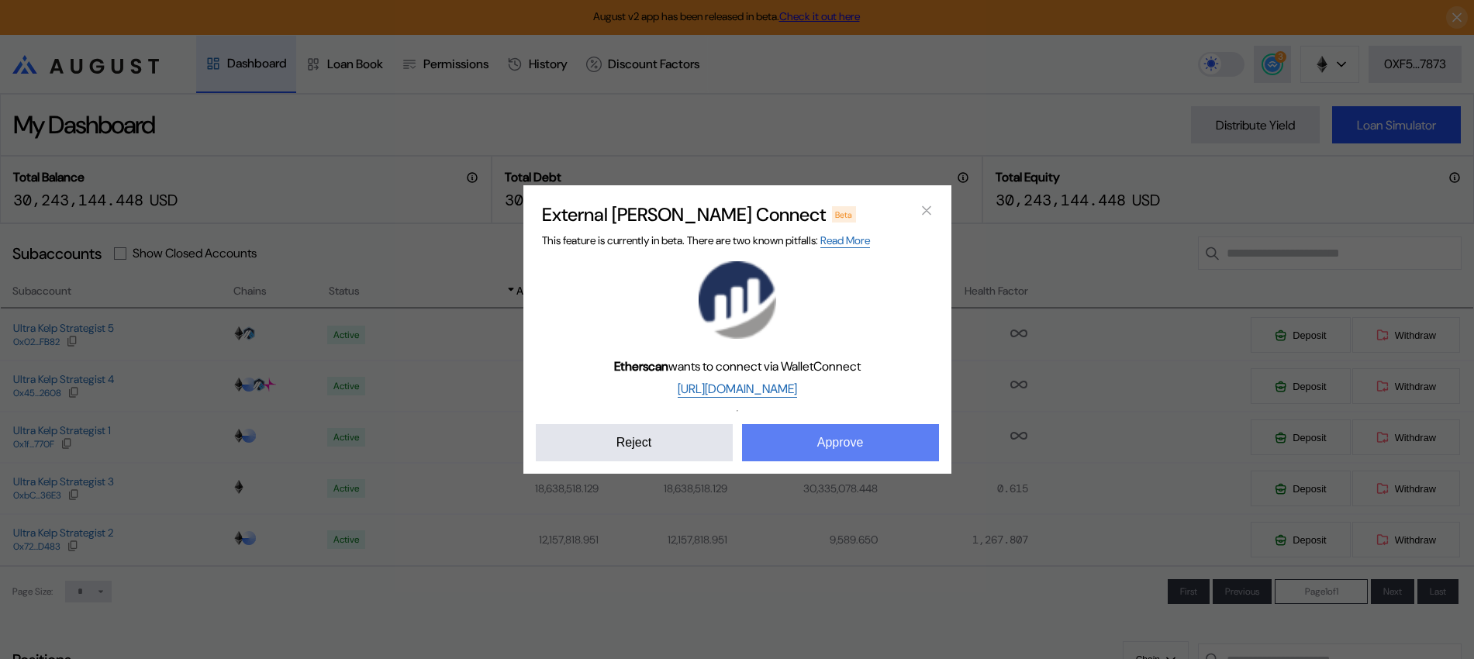
click at [804, 430] on button "Approve" at bounding box center [840, 442] width 197 height 37
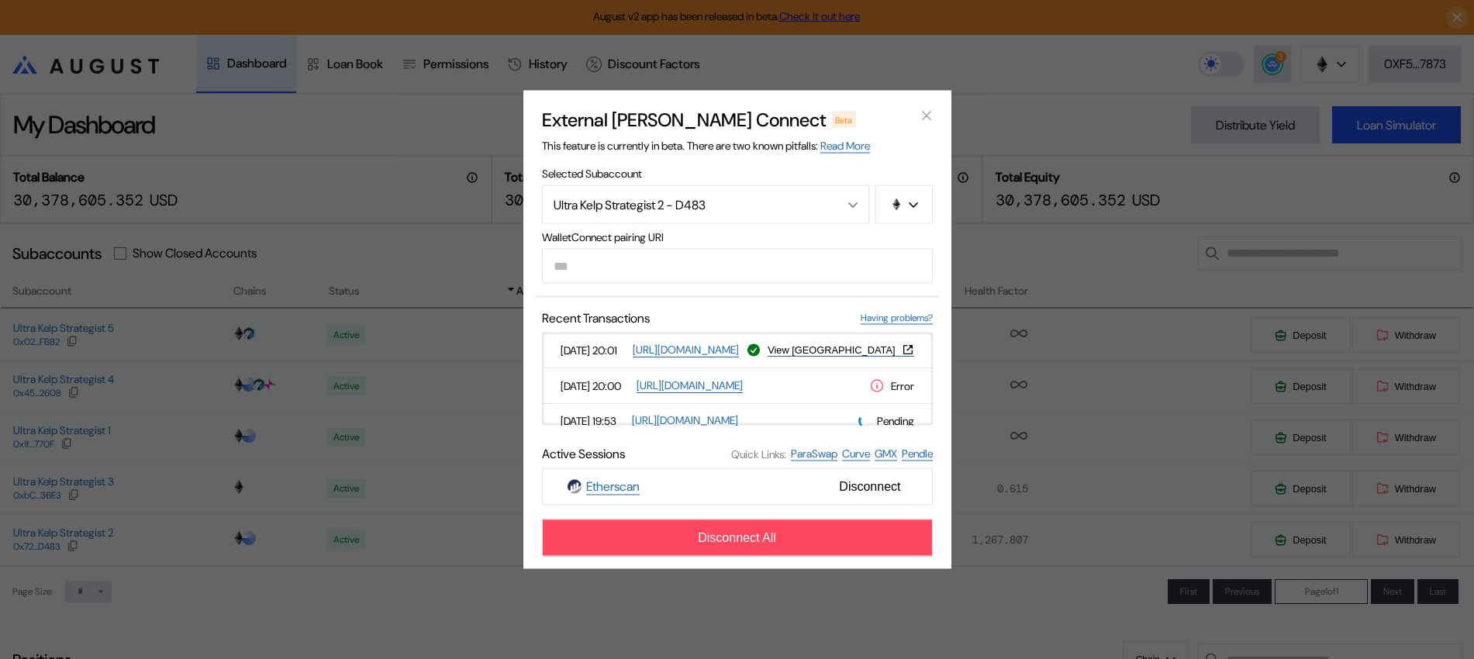
type input "**********"
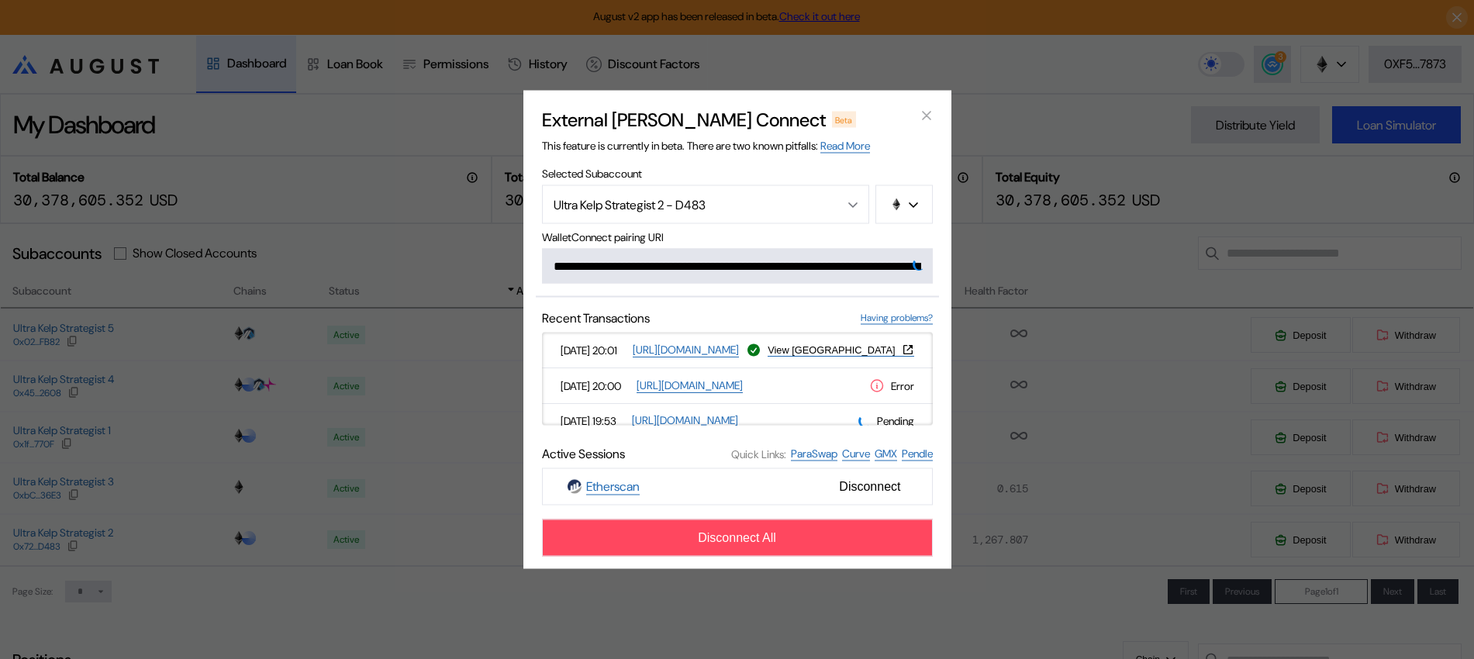
scroll to position [0, 951]
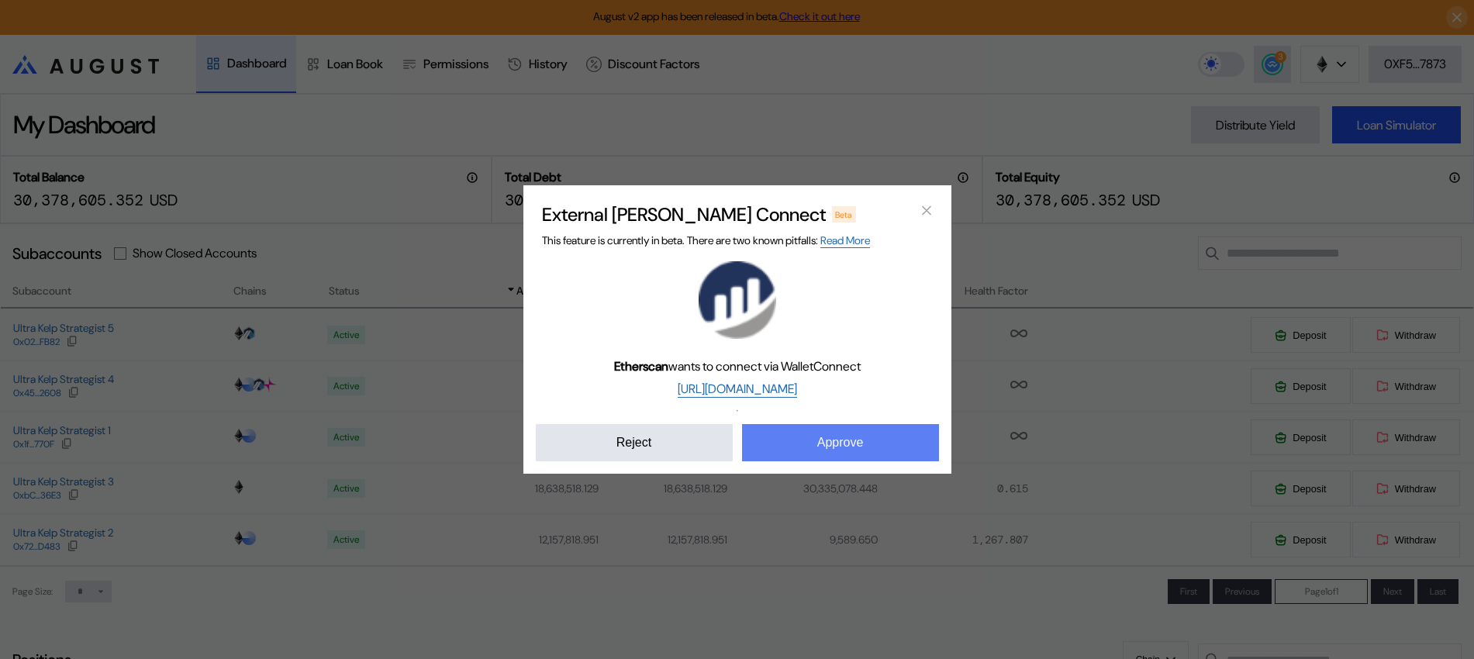
click at [815, 439] on button "Approve" at bounding box center [840, 442] width 197 height 37
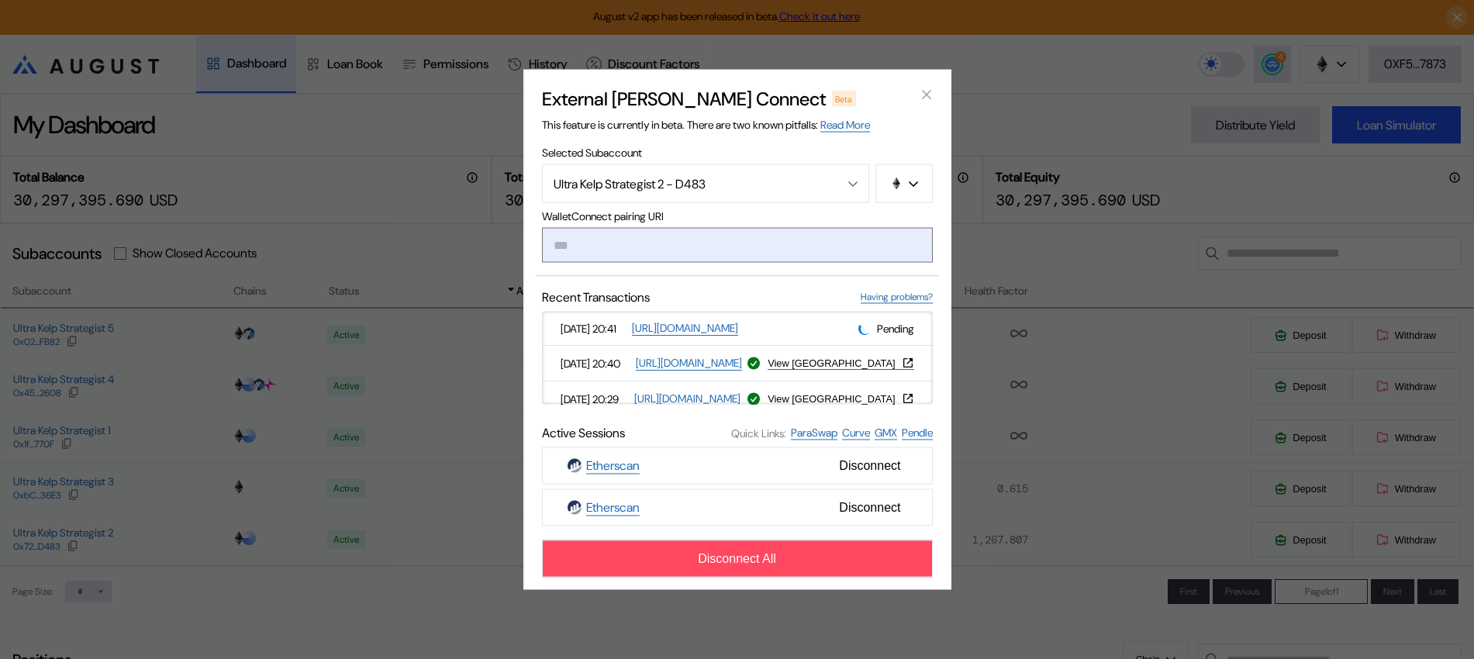
click at [681, 253] on input "modal" at bounding box center [737, 245] width 391 height 35
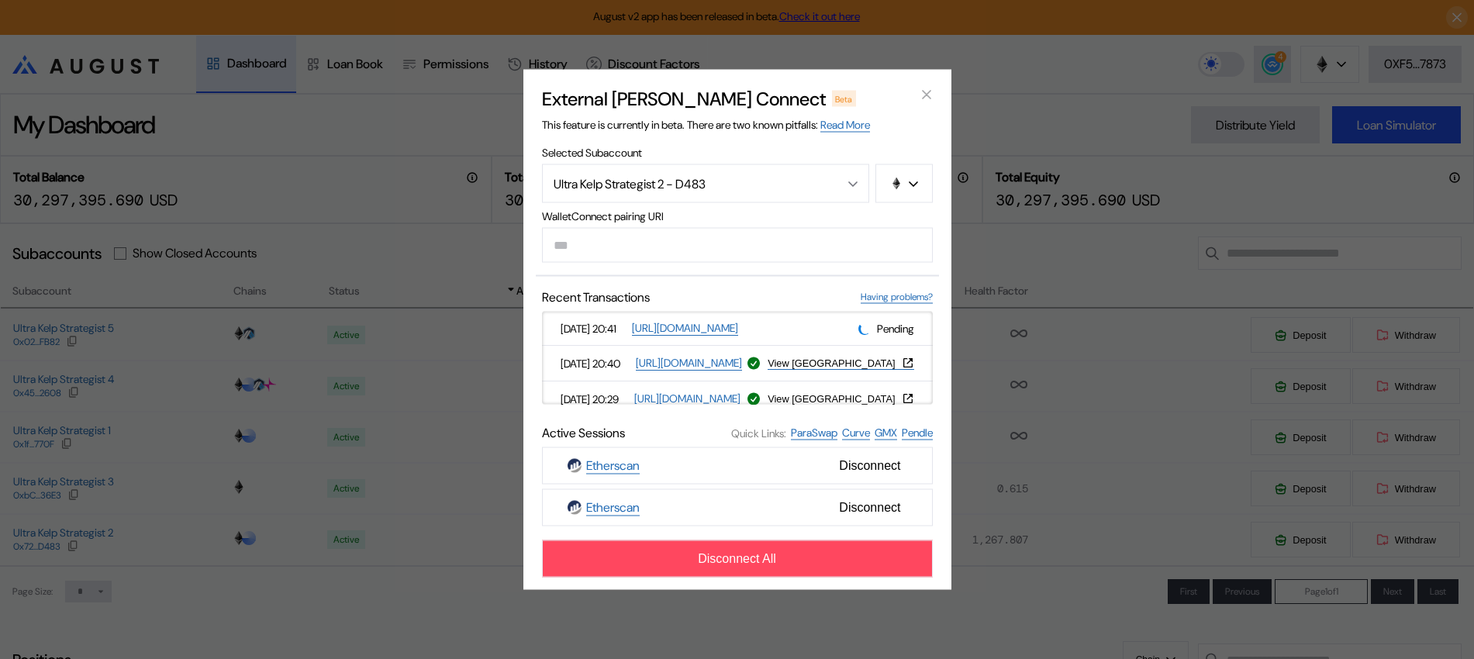
paste input "**********"
type input "**********"
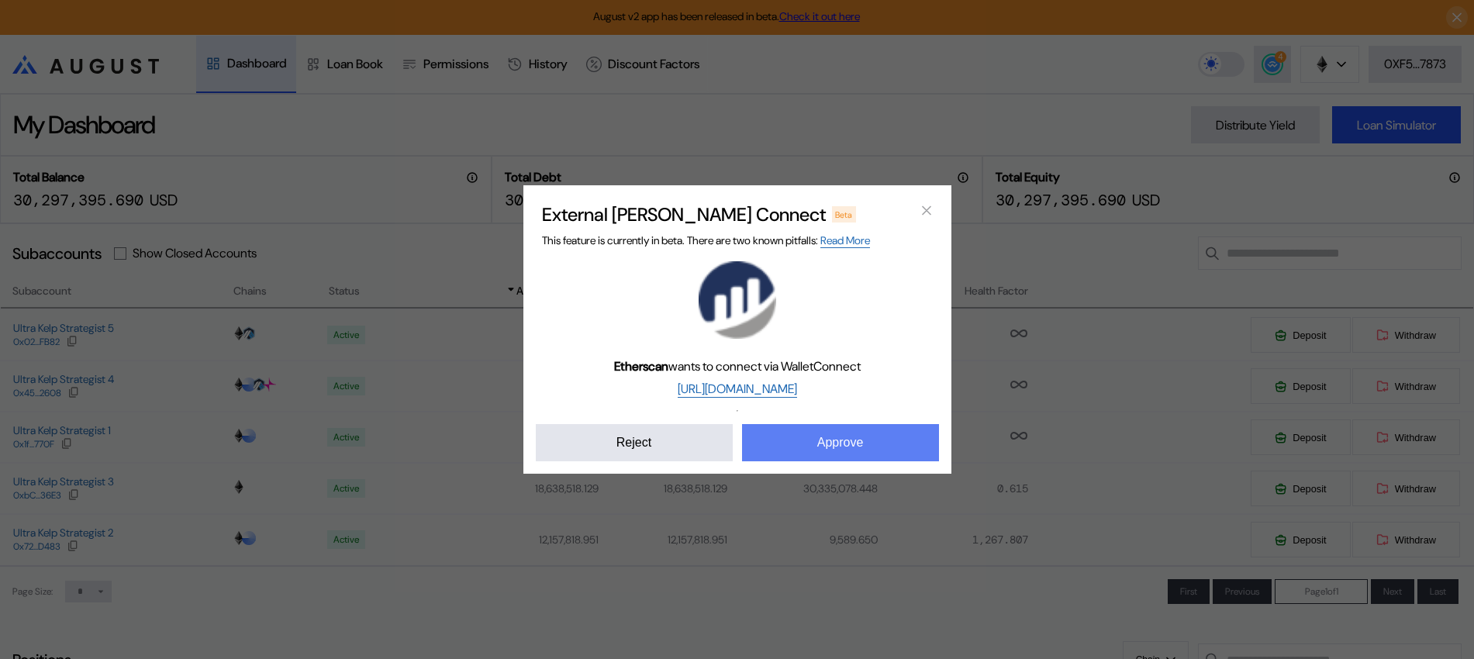
click at [853, 436] on button "Approve" at bounding box center [840, 442] width 197 height 37
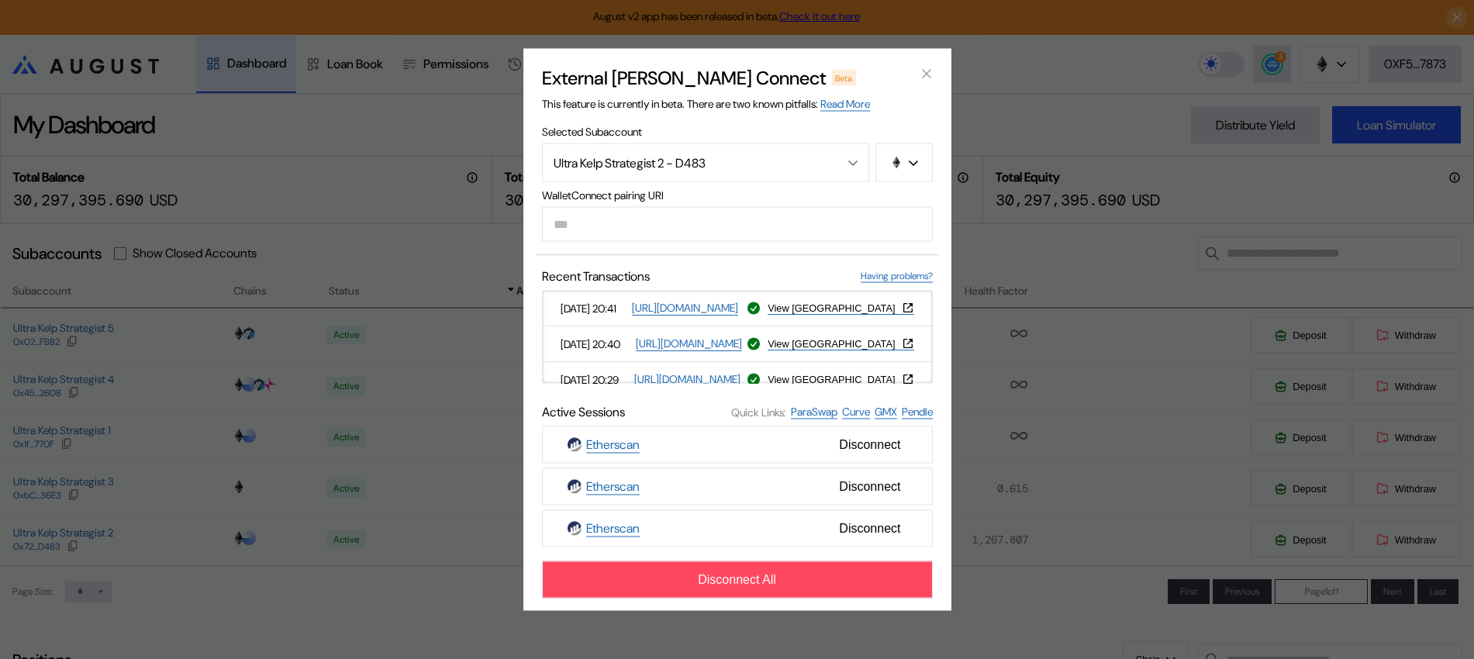
drag, startPoint x: 407, startPoint y: 624, endPoint x: 525, endPoint y: 665, distance: 124.8
click at [407, 624] on div "External dApp Connect Beta This feature is currently in beta. There are two kno…" at bounding box center [737, 329] width 1474 height 659
